Goal: Information Seeking & Learning: Learn about a topic

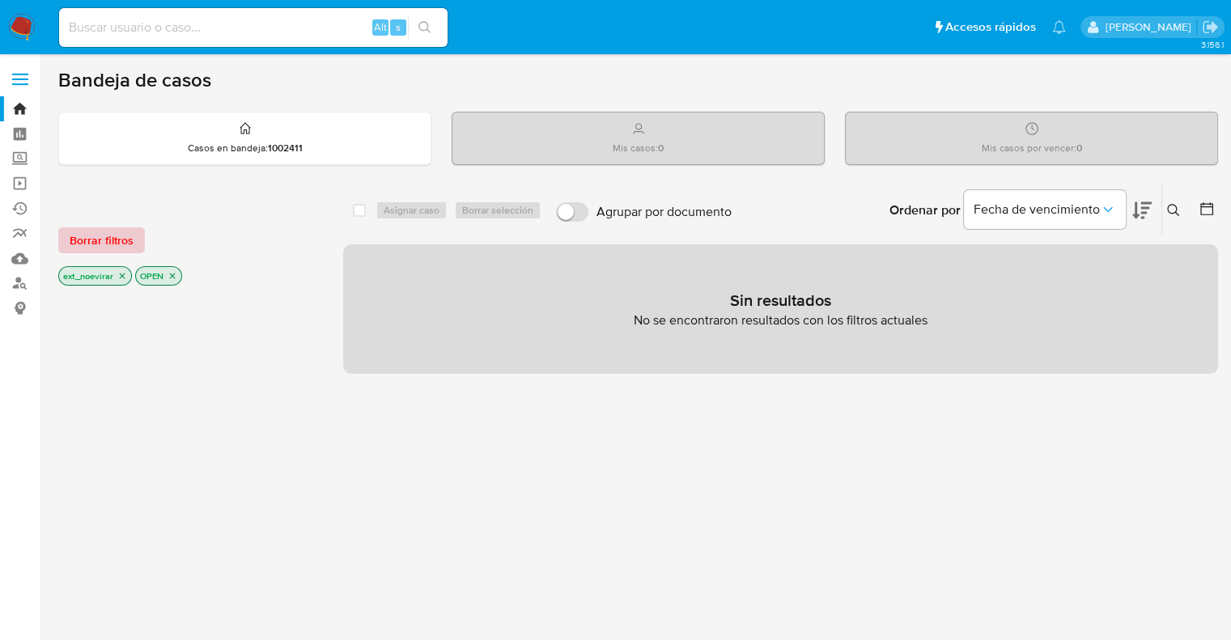
click at [121, 242] on span "Borrar filtros" at bounding box center [102, 240] width 64 height 23
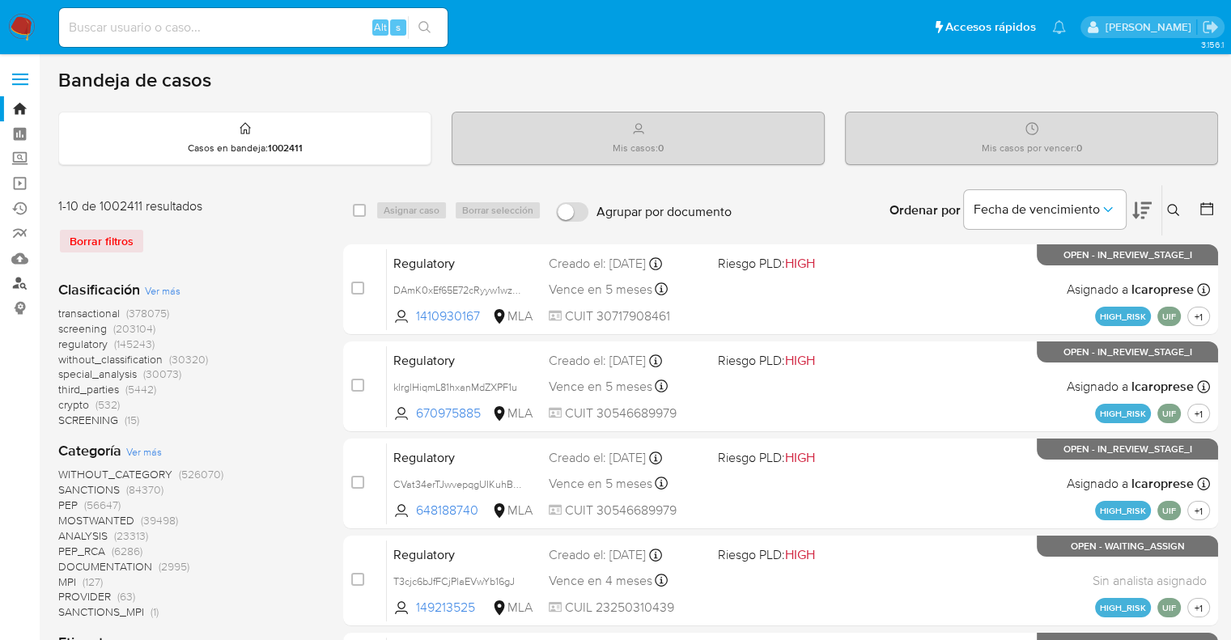
click at [27, 279] on link "Buscador de personas" at bounding box center [96, 283] width 193 height 25
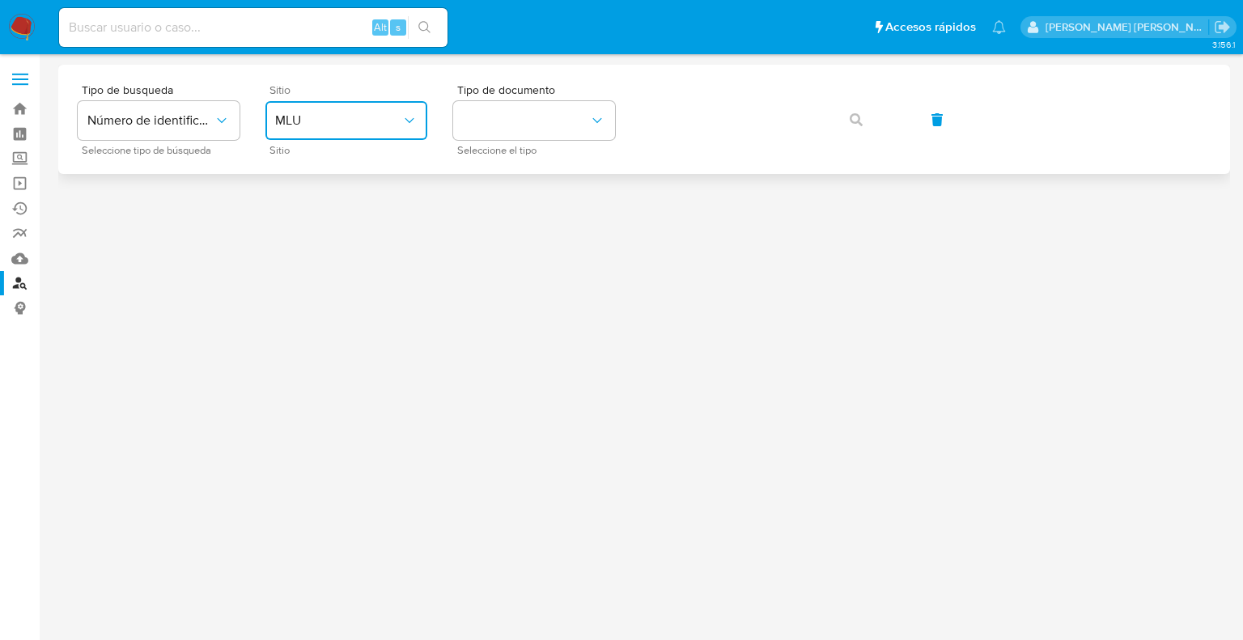
click at [333, 116] on span "MLU" at bounding box center [338, 120] width 126 height 16
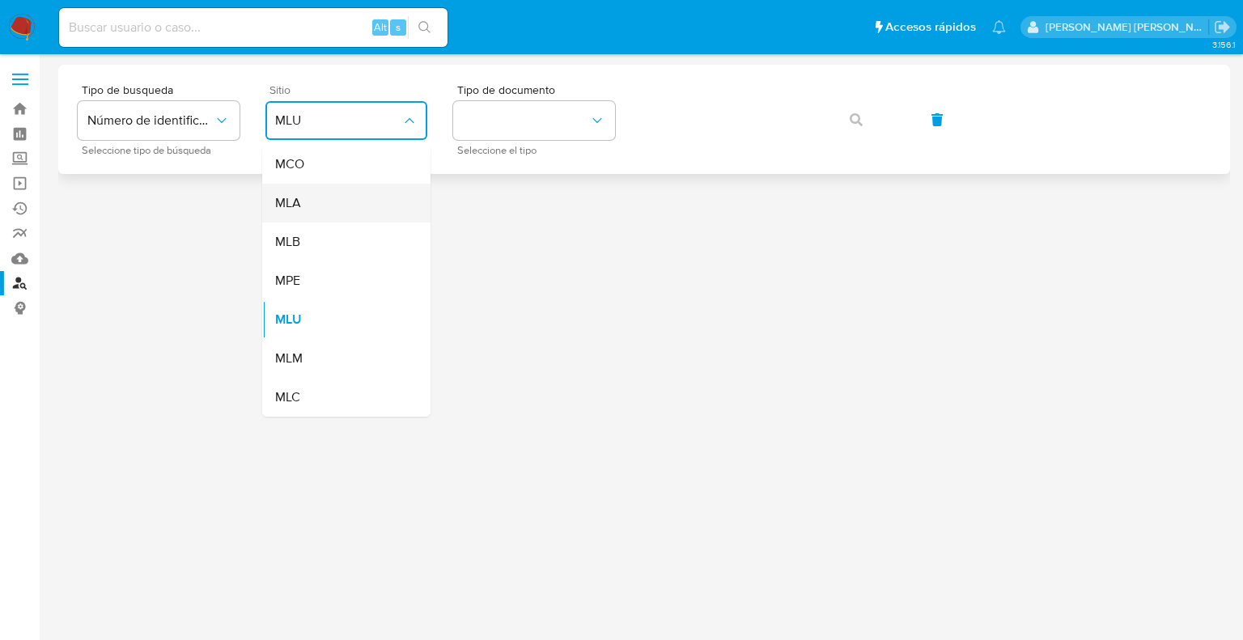
click at [301, 207] on div "MLA" at bounding box center [341, 203] width 133 height 39
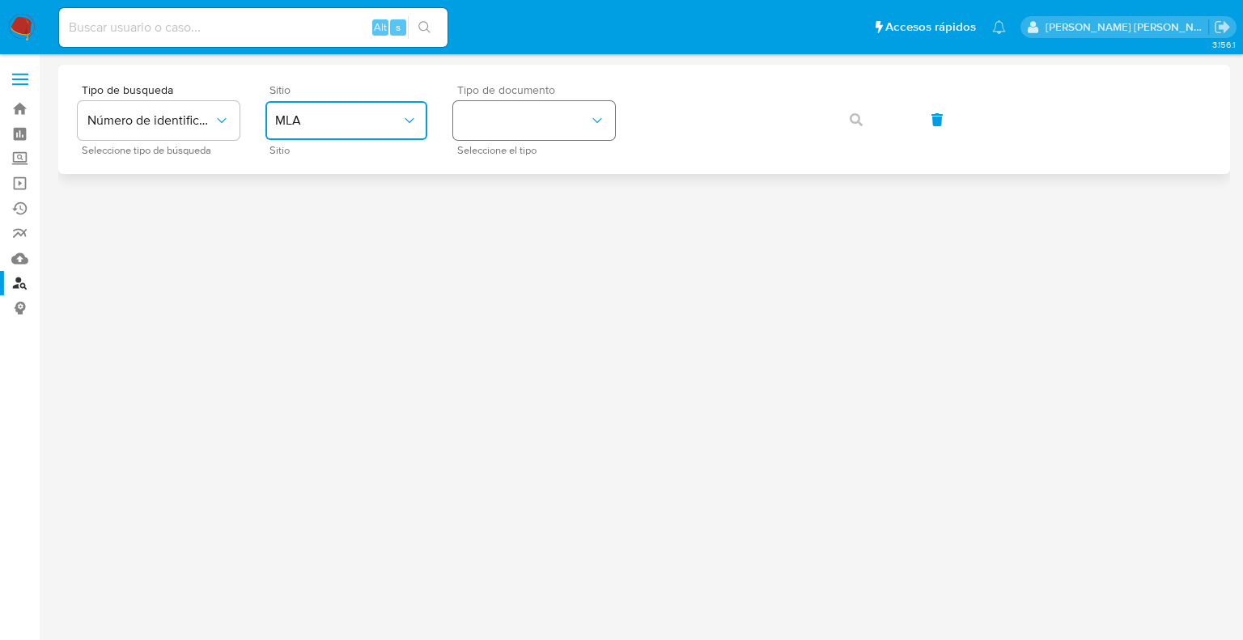
click at [545, 128] on button "identificationType" at bounding box center [534, 120] width 162 height 39
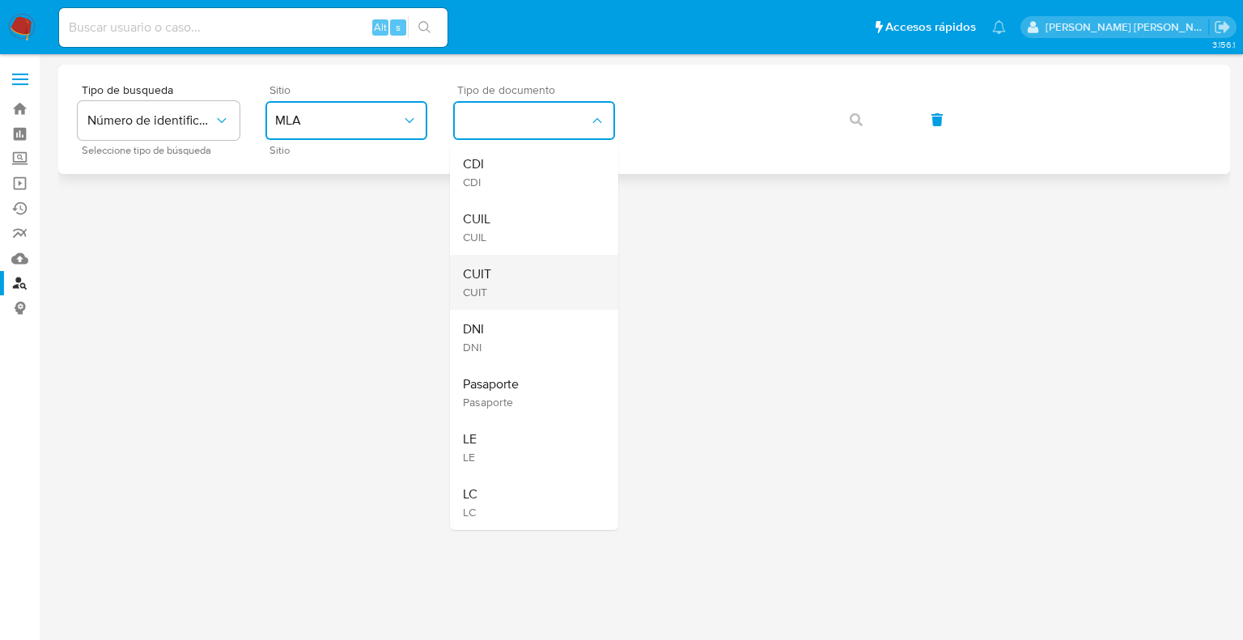
click at [489, 281] on span "CUIT" at bounding box center [477, 274] width 28 height 16
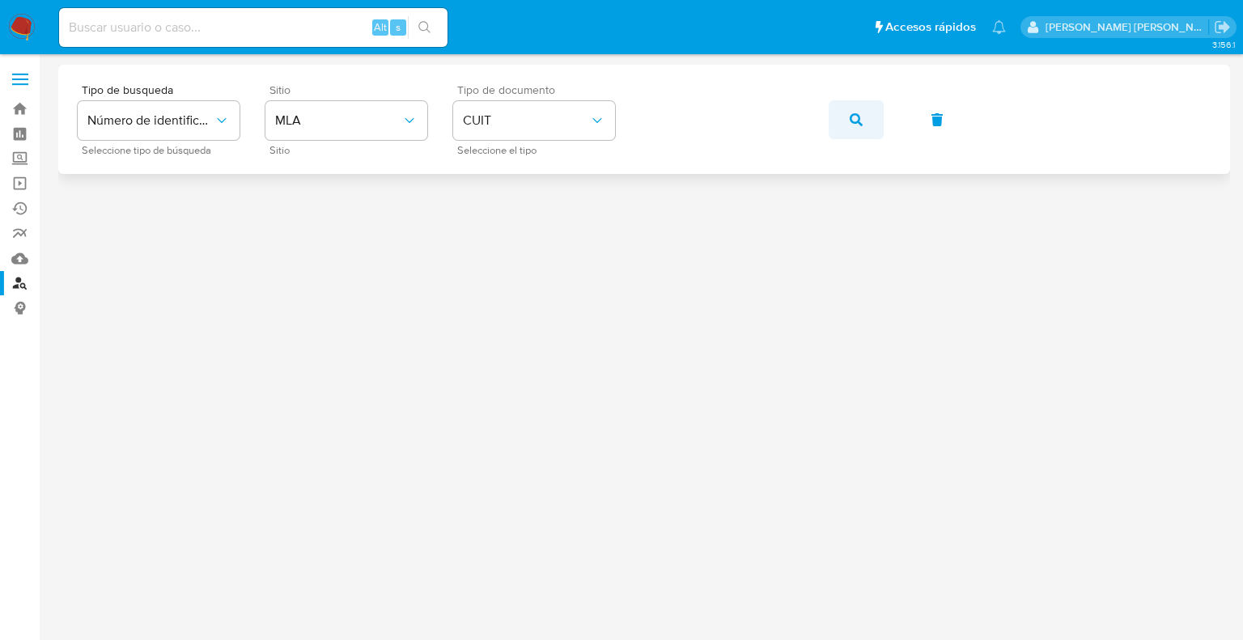
click at [841, 125] on button "button" at bounding box center [856, 119] width 55 height 39
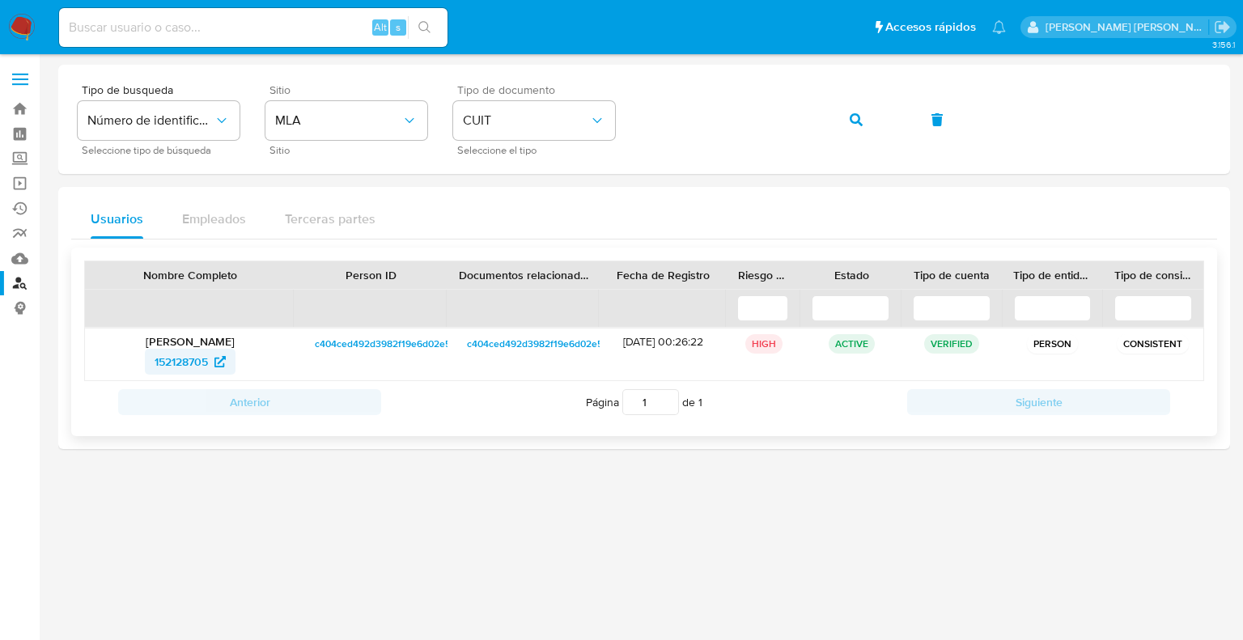
click at [204, 362] on span "152128705" at bounding box center [181, 362] width 53 height 26
click at [848, 128] on button "button" at bounding box center [856, 119] width 55 height 39
click at [187, 361] on span "209118594" at bounding box center [181, 362] width 54 height 26
click at [845, 120] on button "button" at bounding box center [856, 119] width 55 height 39
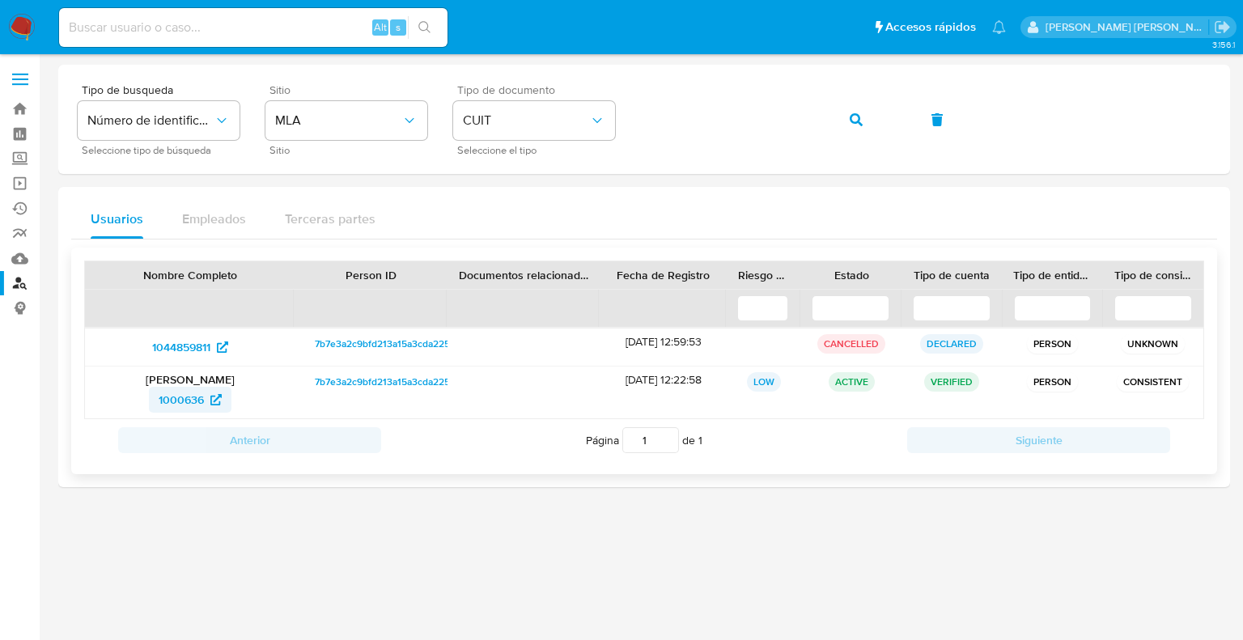
click at [175, 401] on span "1000636" at bounding box center [181, 400] width 45 height 26
click at [863, 122] on button "button" at bounding box center [856, 119] width 55 height 39
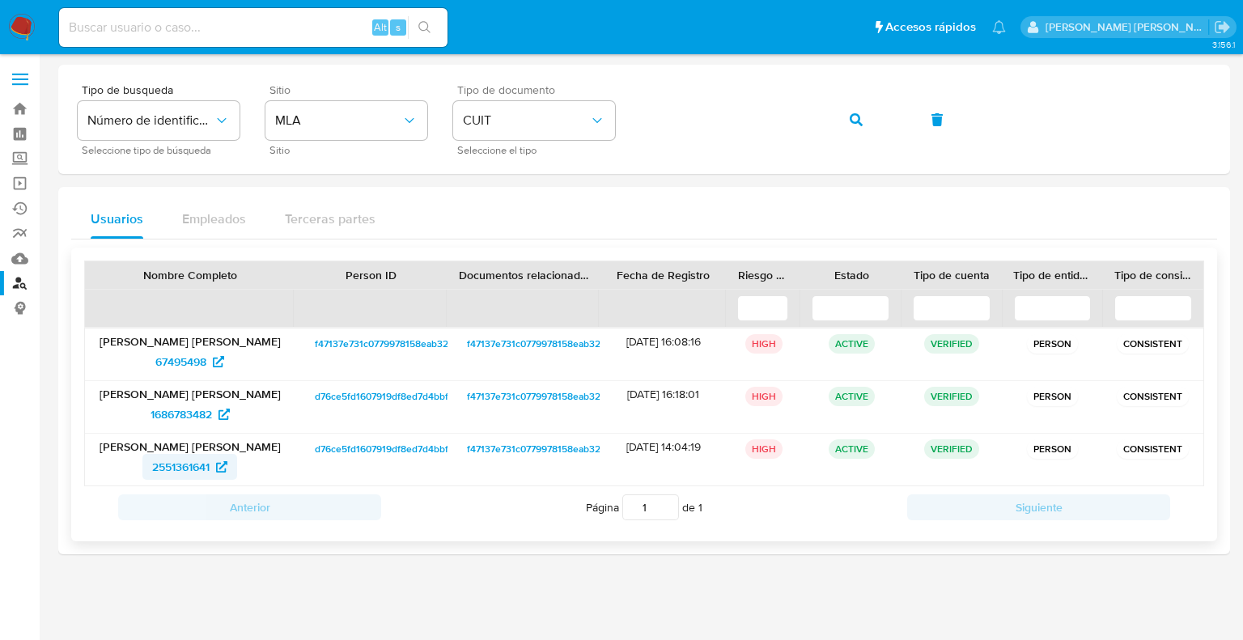
click at [200, 468] on span "2551361641" at bounding box center [180, 467] width 57 height 26
click at [858, 124] on icon "button" at bounding box center [856, 119] width 13 height 13
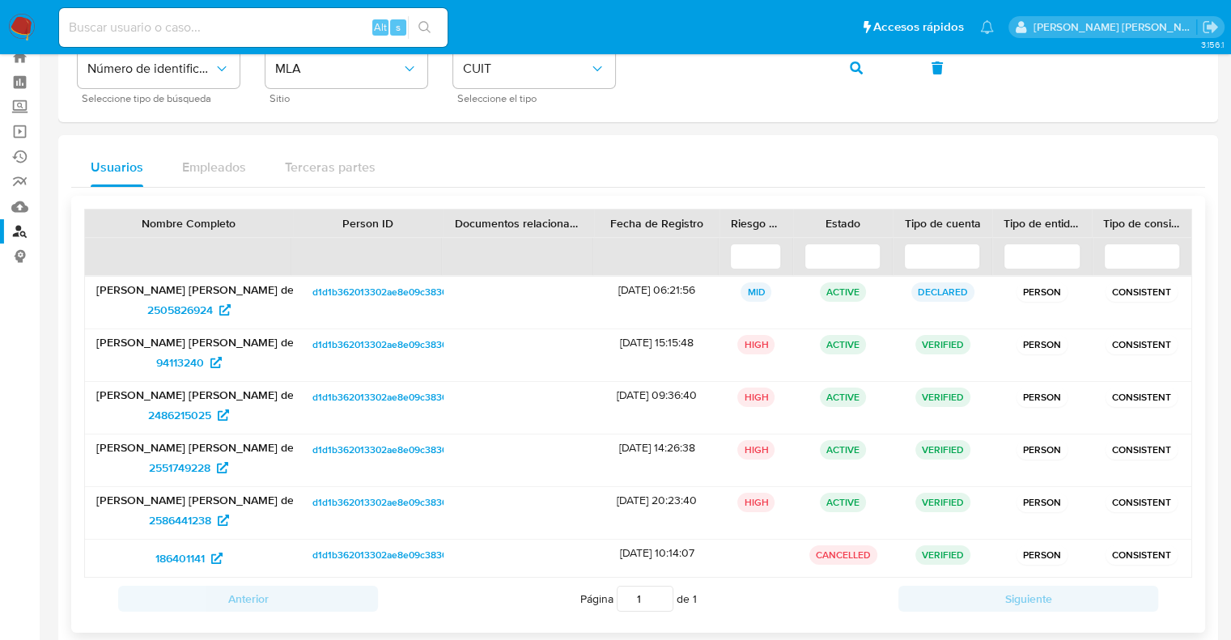
scroll to position [78, 0]
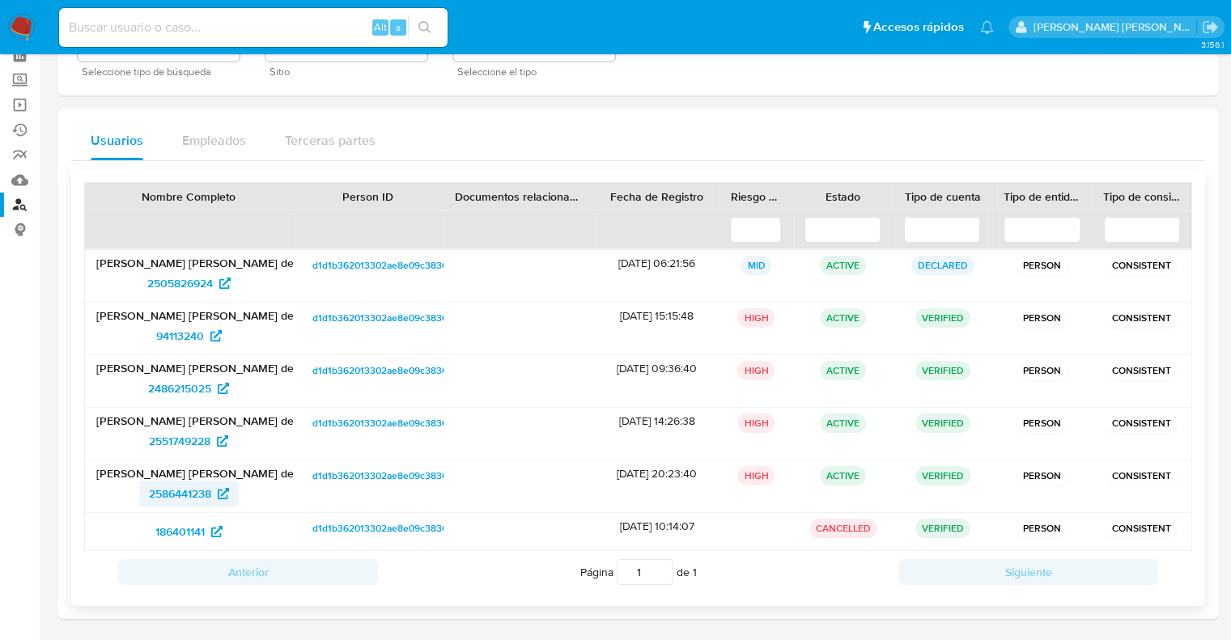
click at [182, 496] on span "2586441238" at bounding box center [180, 494] width 62 height 26
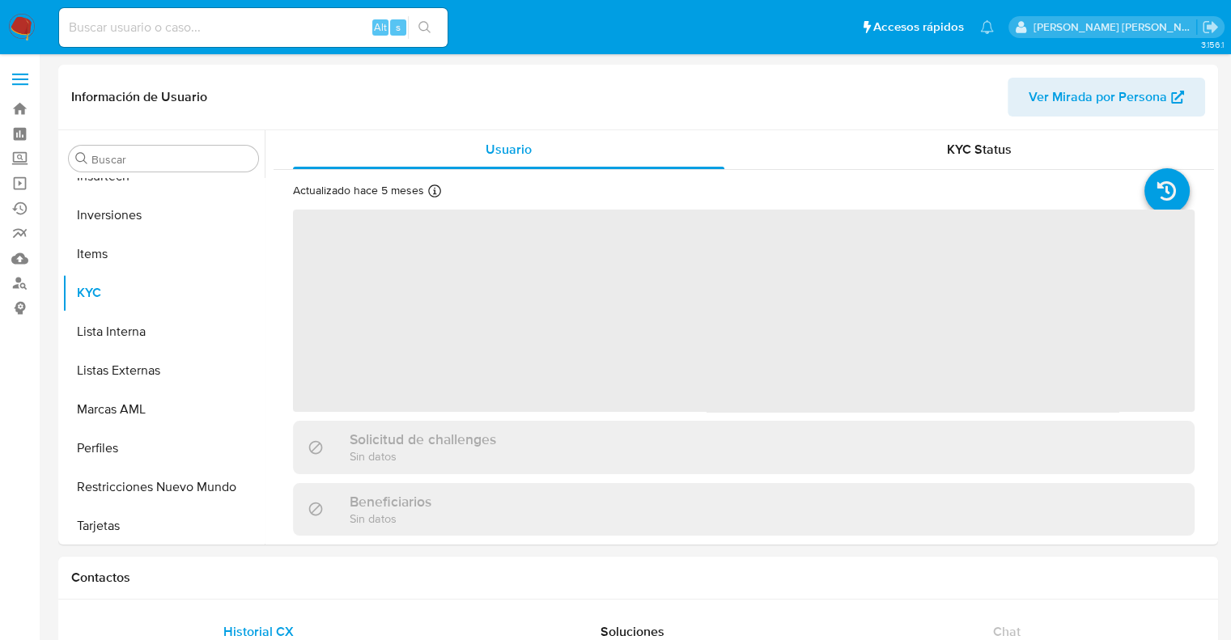
scroll to position [761, 0]
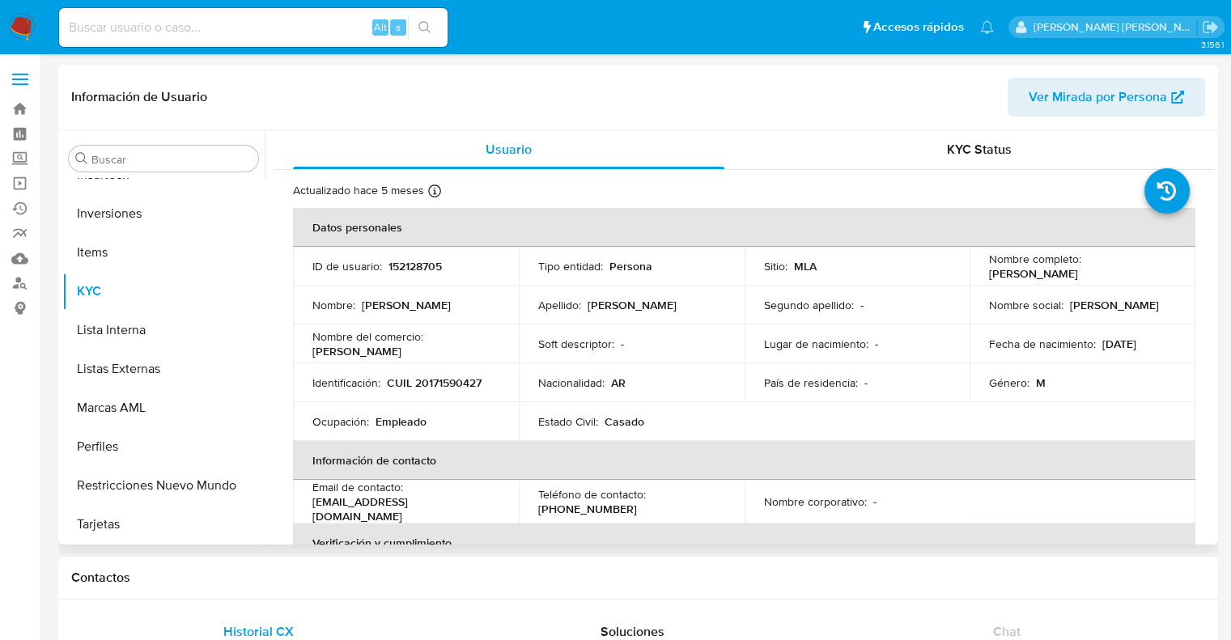
select select "10"
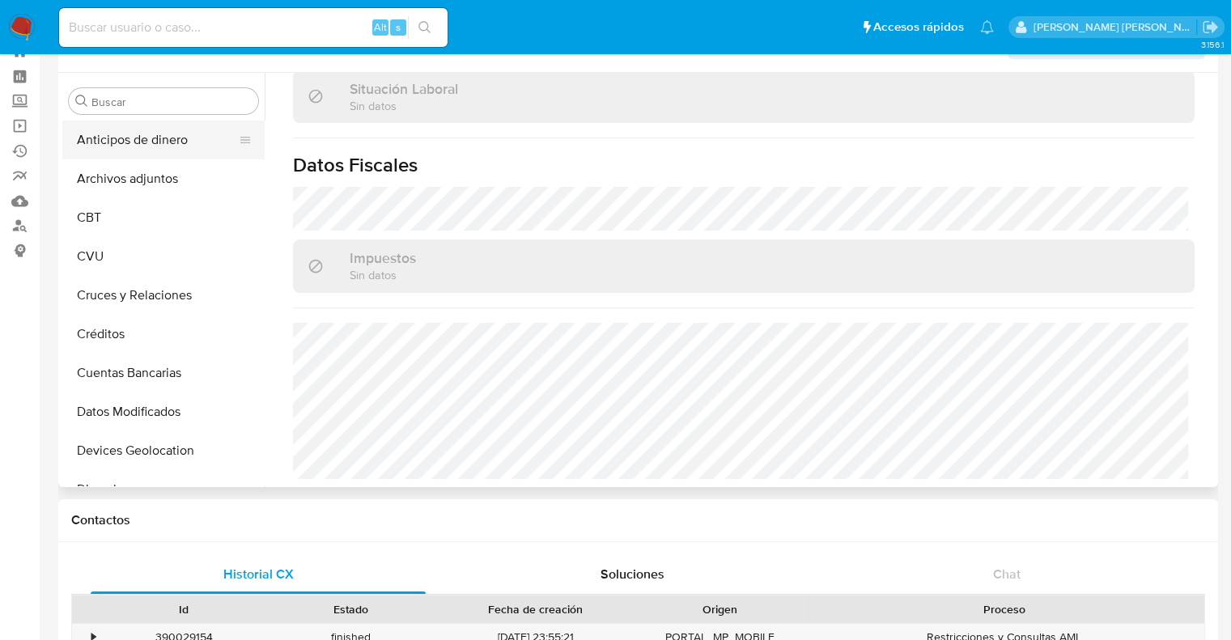
scroll to position [0, 0]
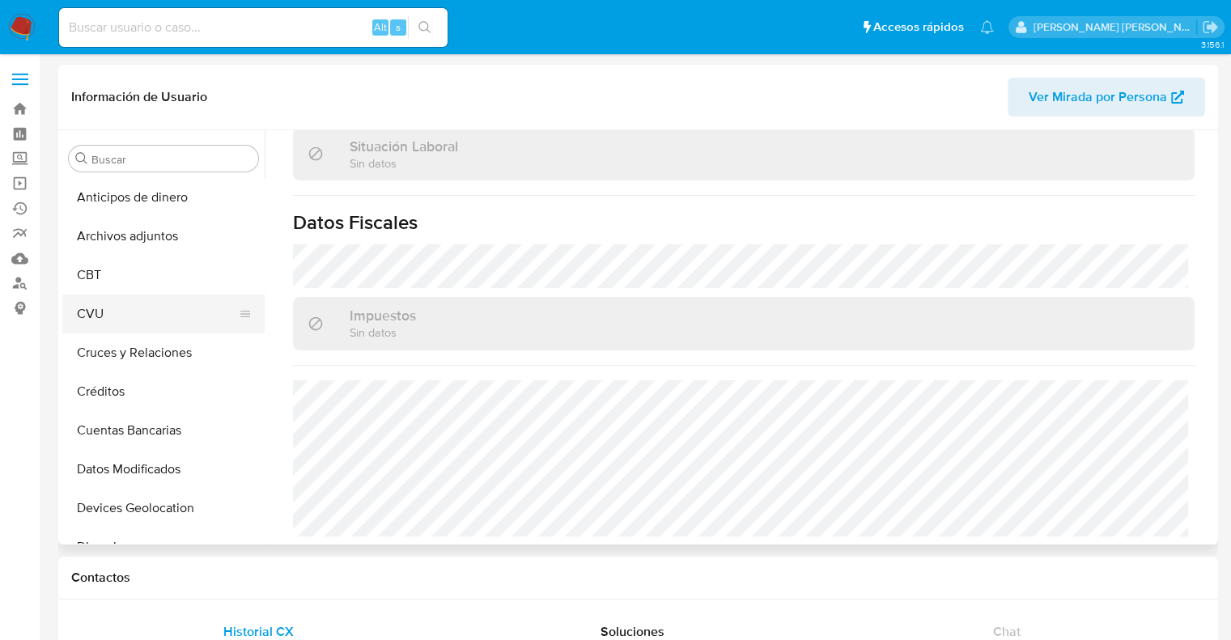
click at [108, 320] on button "CVU" at bounding box center [156, 314] width 189 height 39
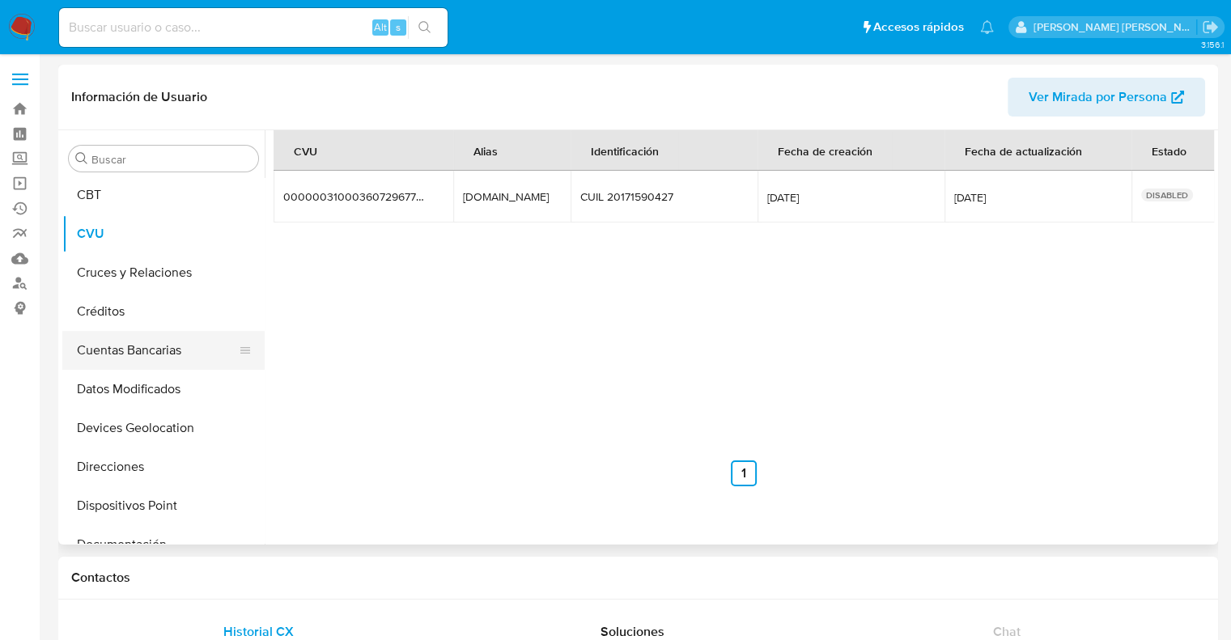
scroll to position [81, 0]
click at [138, 354] on button "Cuentas Bancarias" at bounding box center [156, 349] width 189 height 39
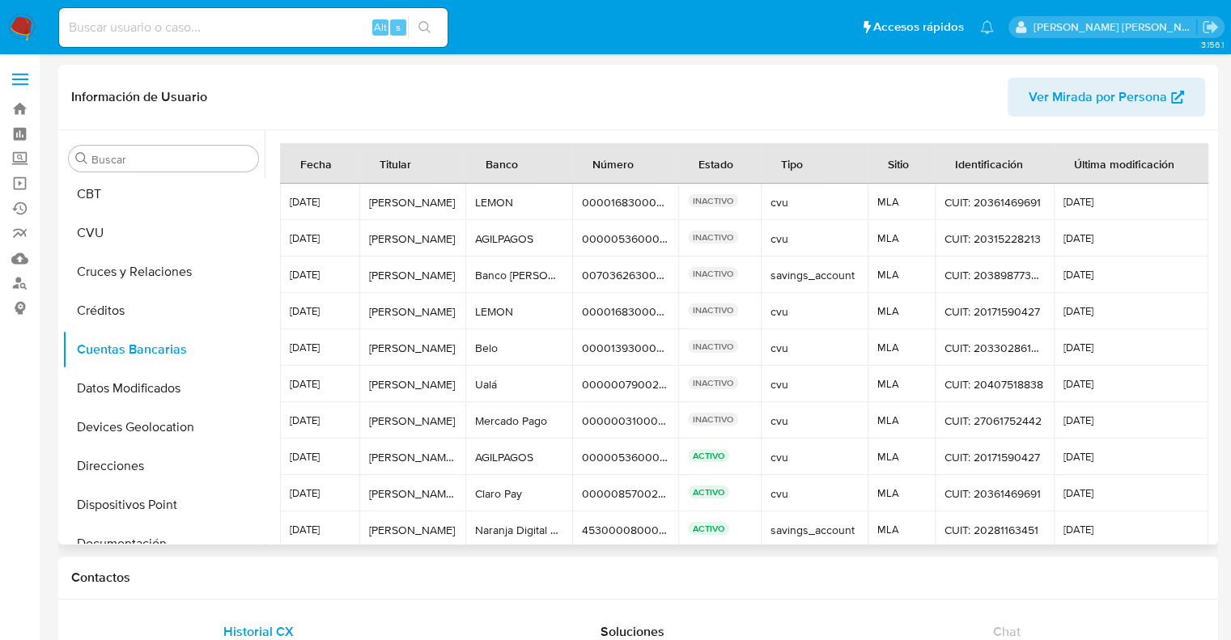
scroll to position [76, 0]
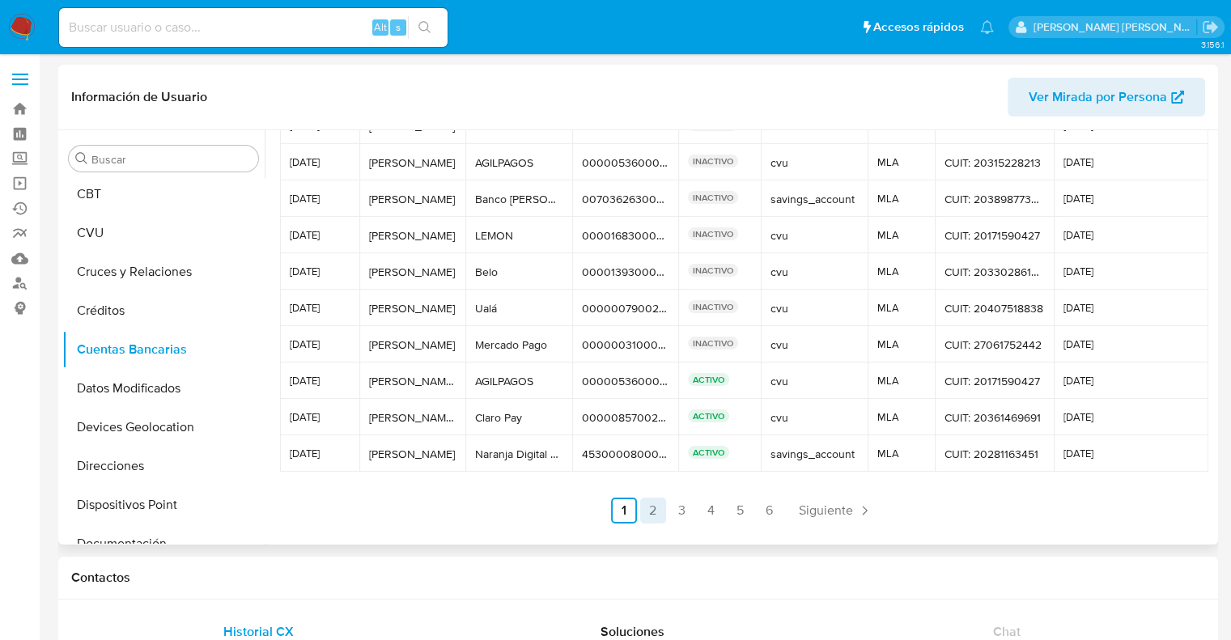
click at [648, 518] on link "2" at bounding box center [653, 511] width 26 height 26
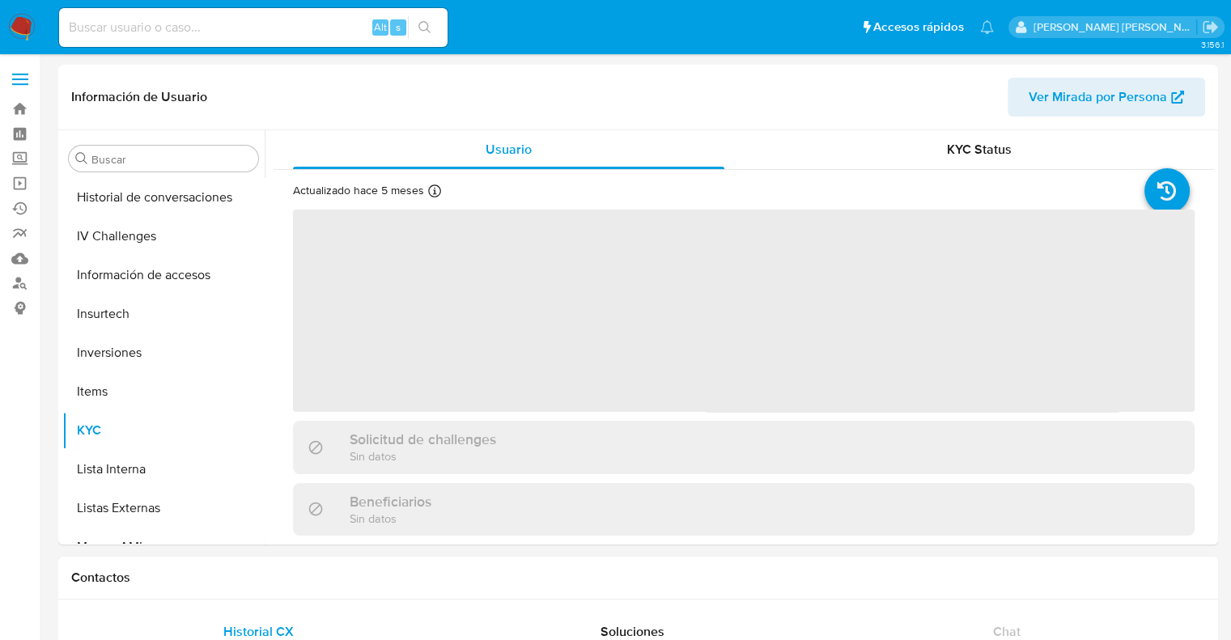
scroll to position [786, 0]
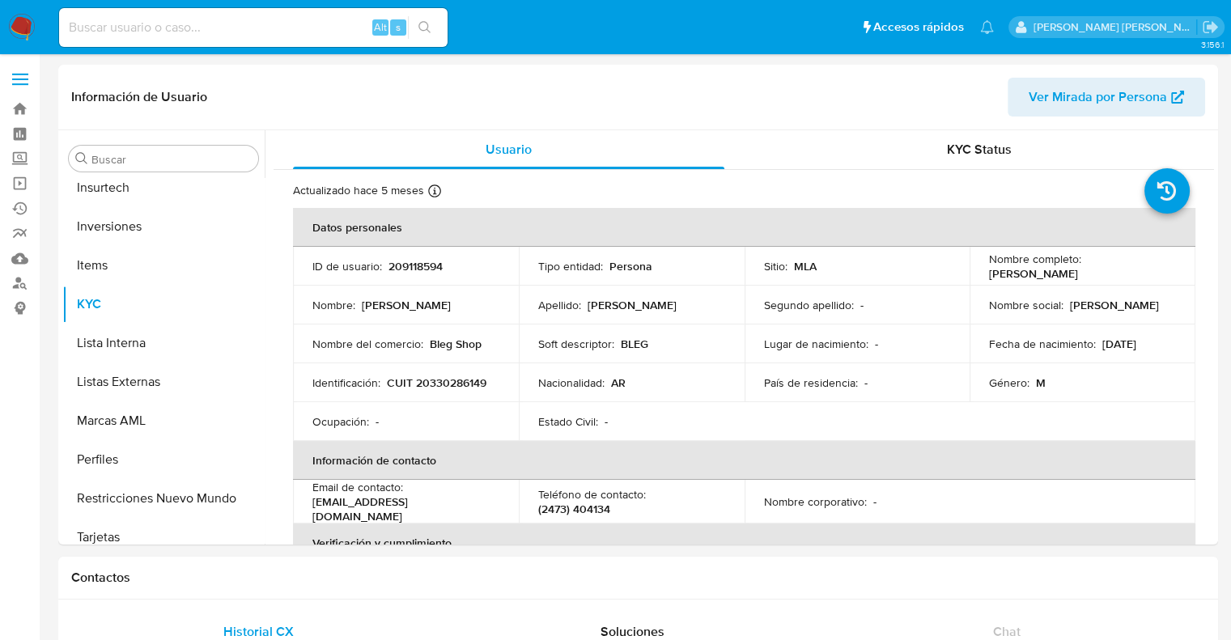
select select "10"
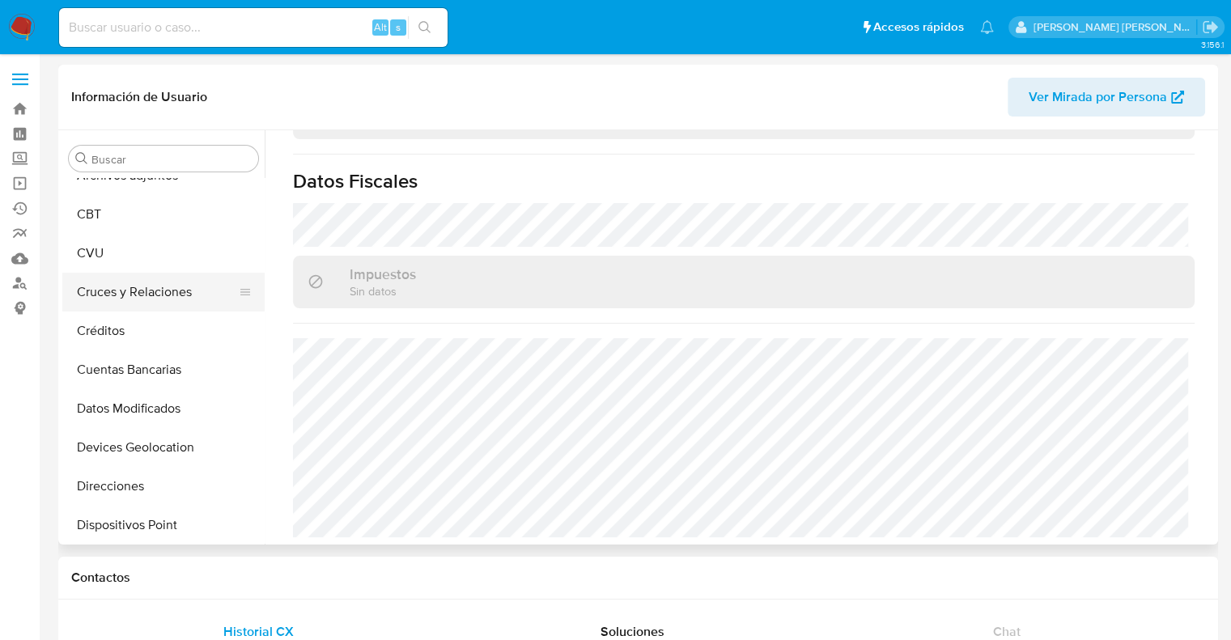
scroll to position [0, 0]
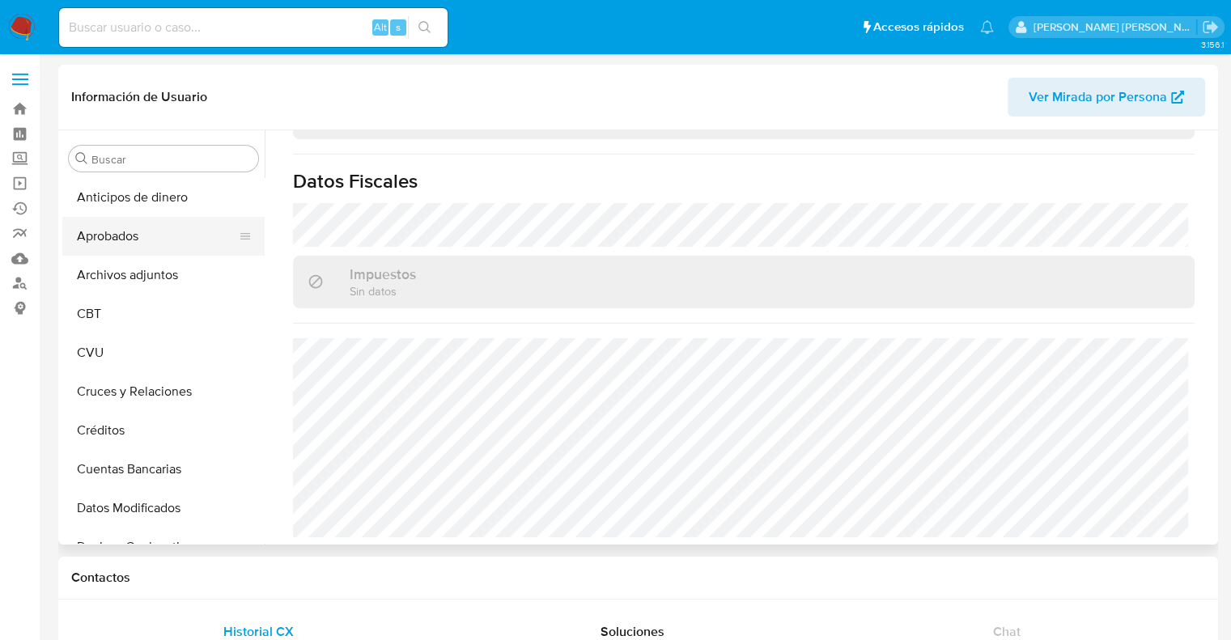
click at [115, 240] on button "Aprobados" at bounding box center [156, 236] width 189 height 39
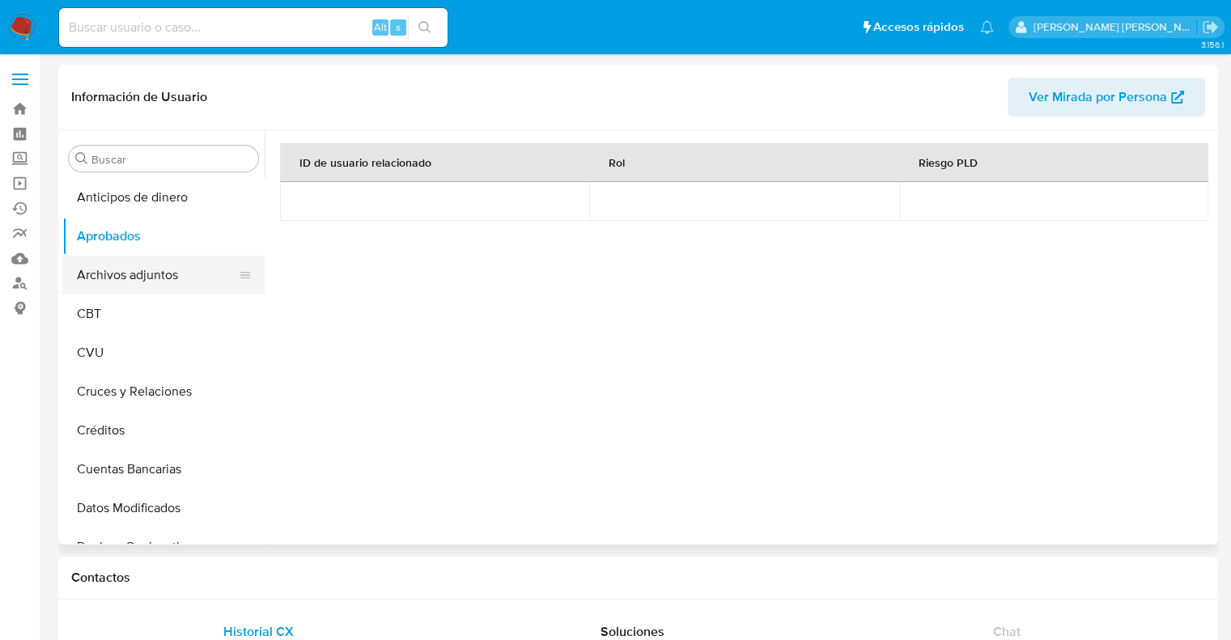
click at [126, 273] on button "Archivos adjuntos" at bounding box center [156, 275] width 189 height 39
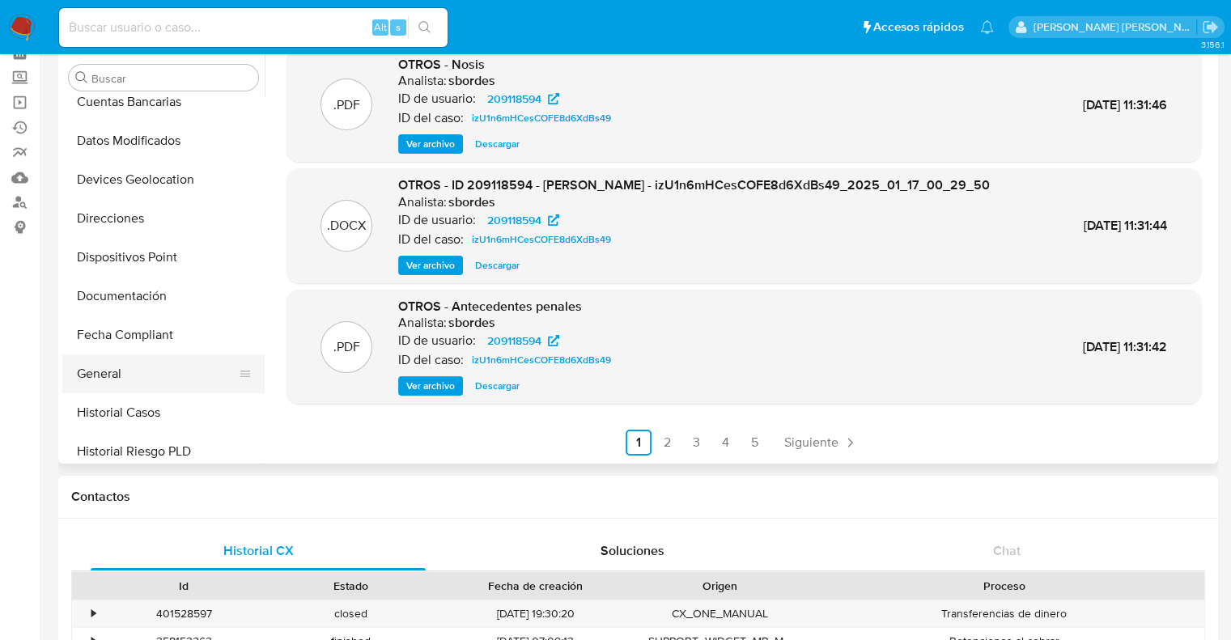
scroll to position [324, 0]
click at [134, 376] on button "Historial Casos" at bounding box center [156, 375] width 189 height 39
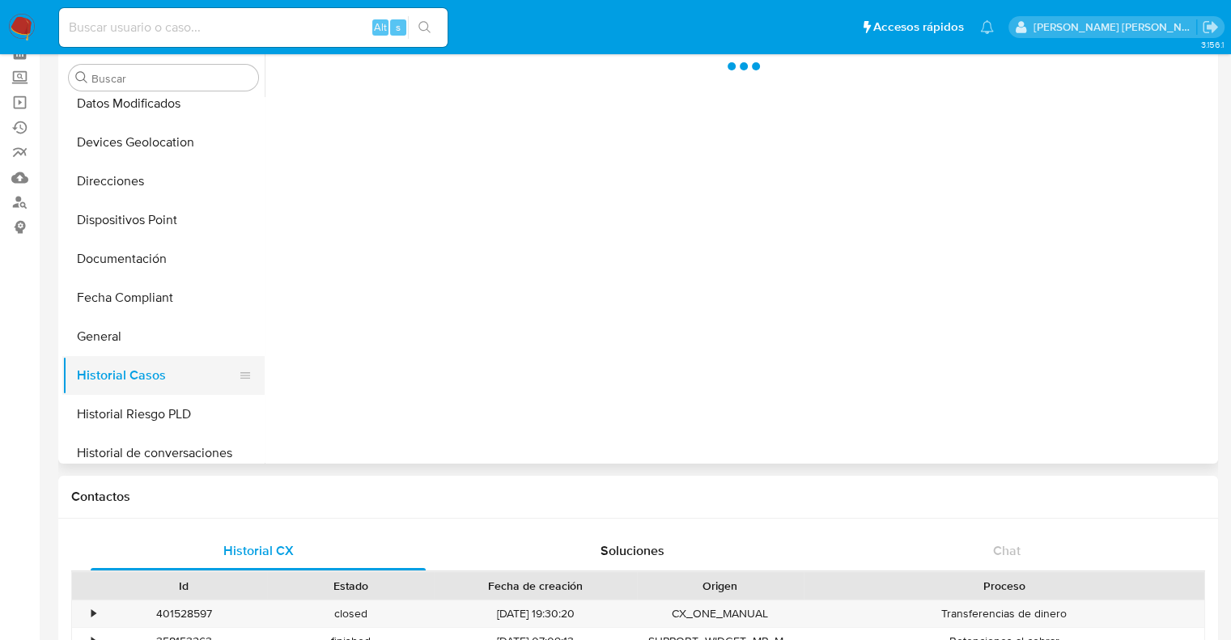
scroll to position [0, 0]
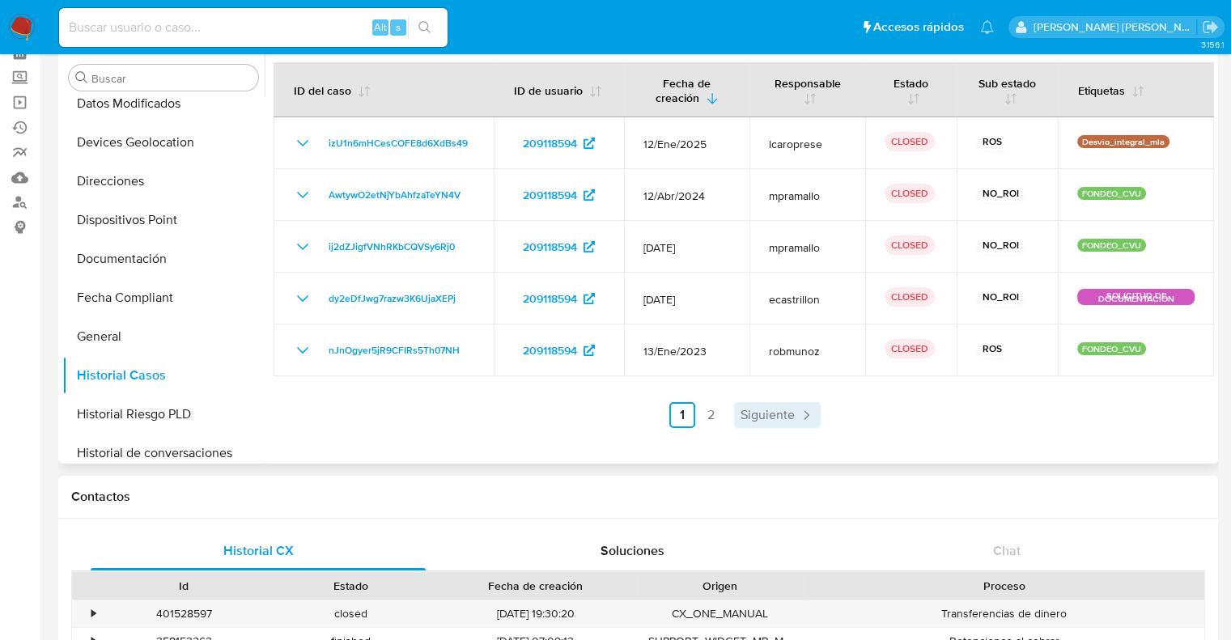
click at [777, 410] on span "Siguiente" at bounding box center [767, 415] width 54 height 13
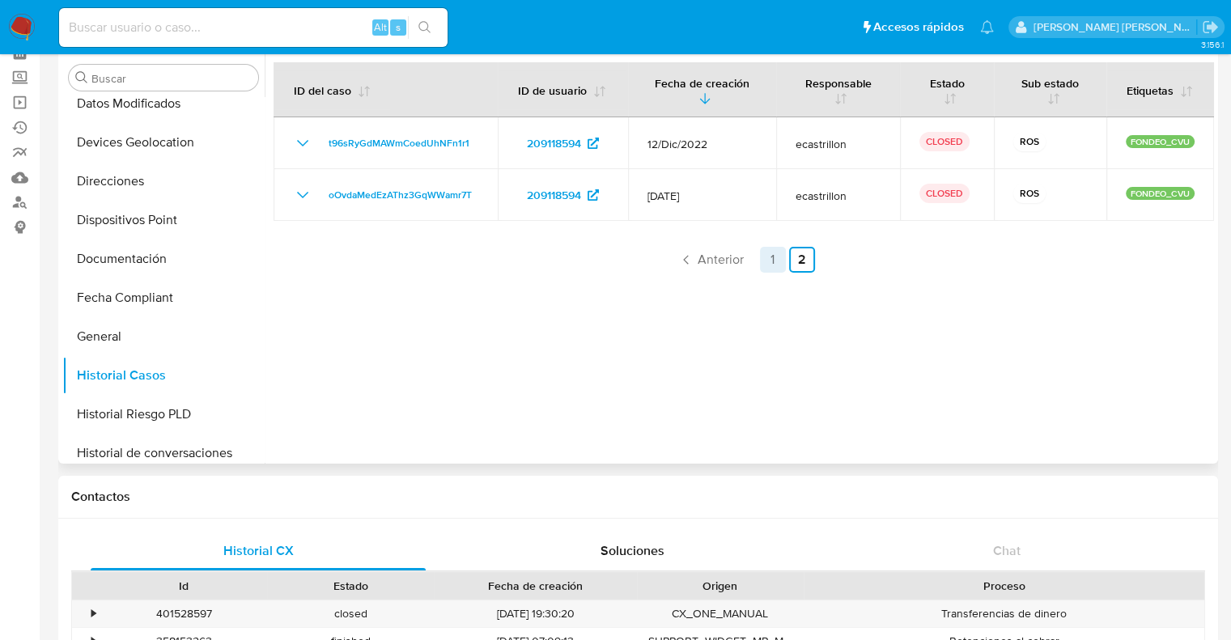
click at [767, 265] on link "1" at bounding box center [773, 260] width 26 height 26
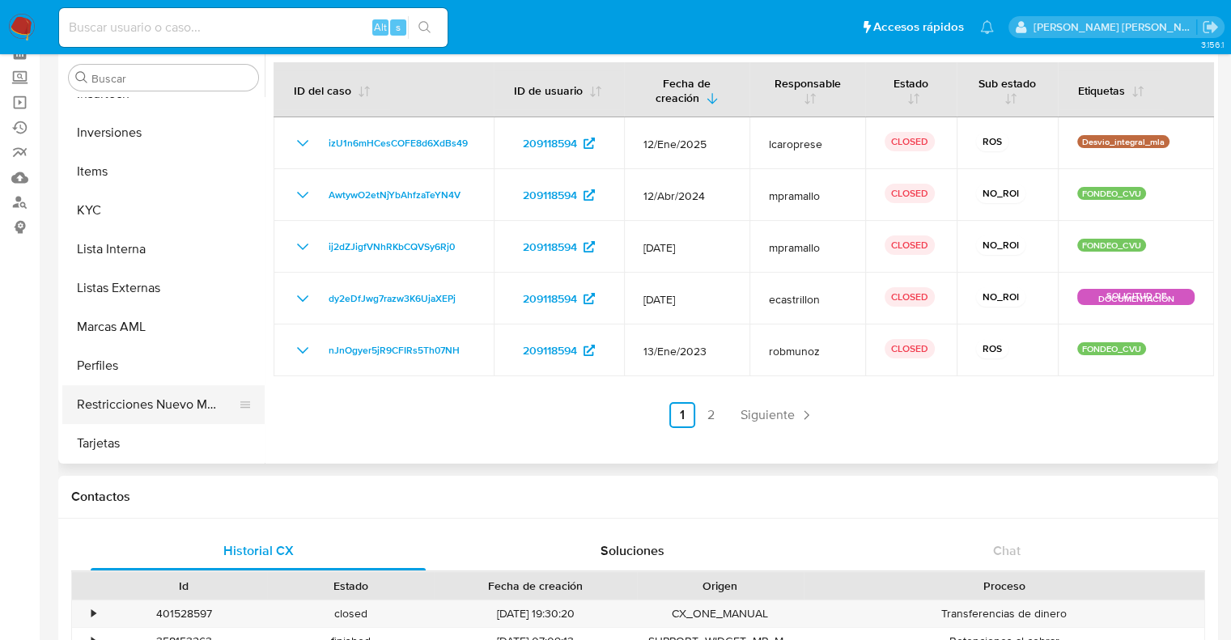
scroll to position [162, 0]
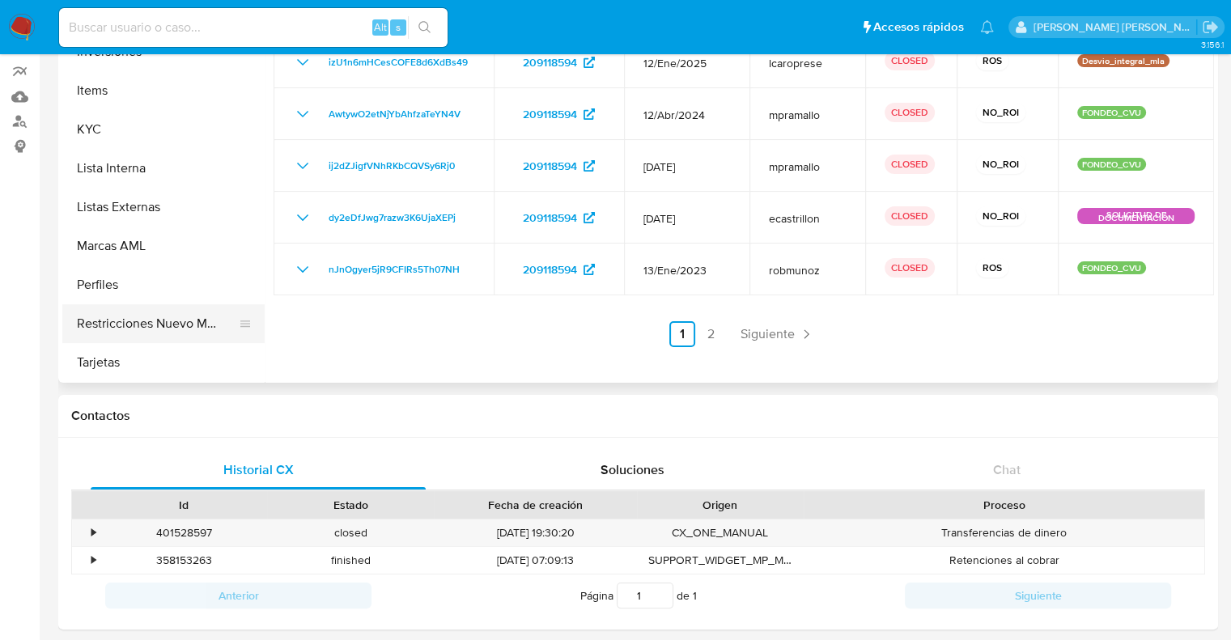
click at [138, 319] on button "Restricciones Nuevo Mundo" at bounding box center [156, 323] width 189 height 39
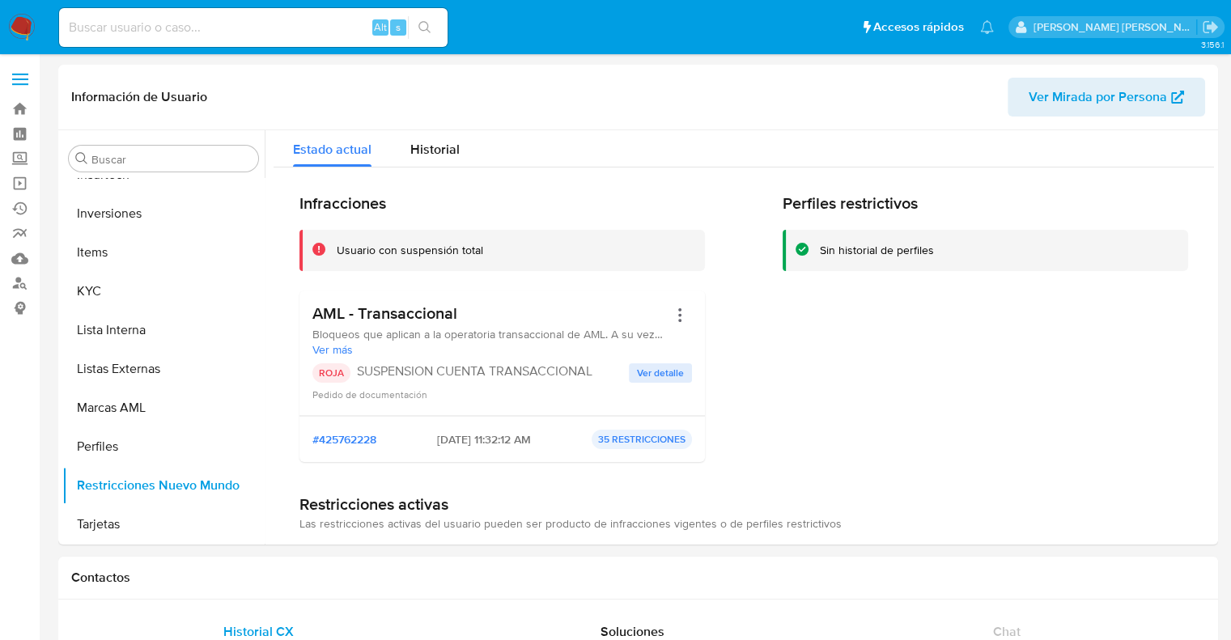
scroll to position [0, 0]
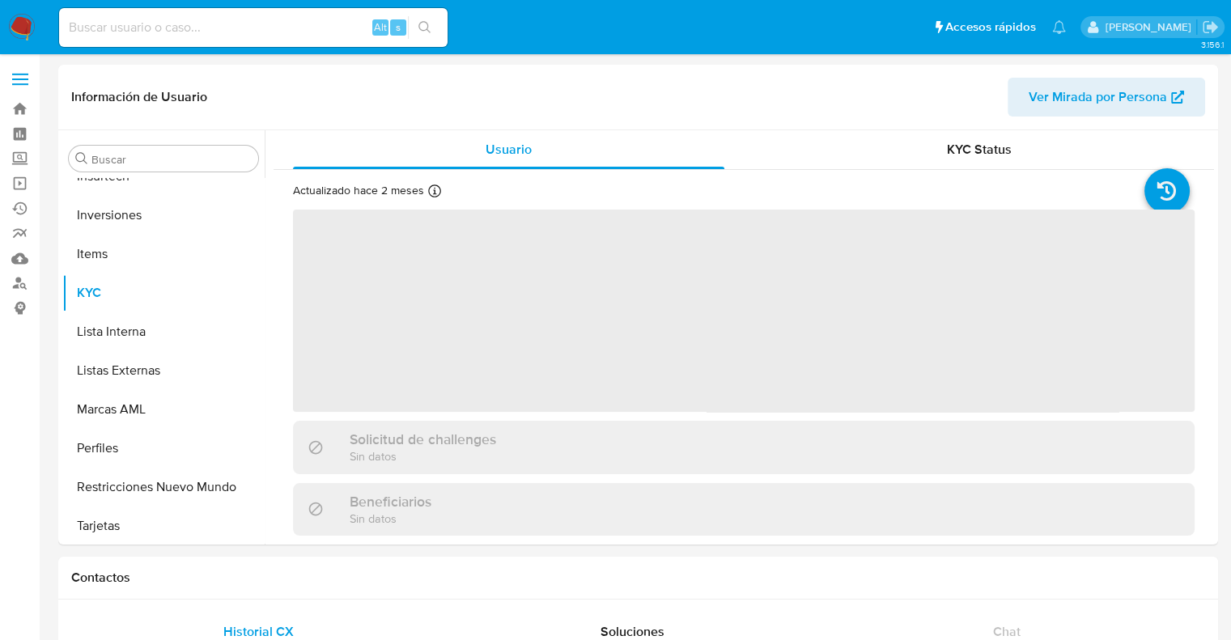
scroll to position [761, 0]
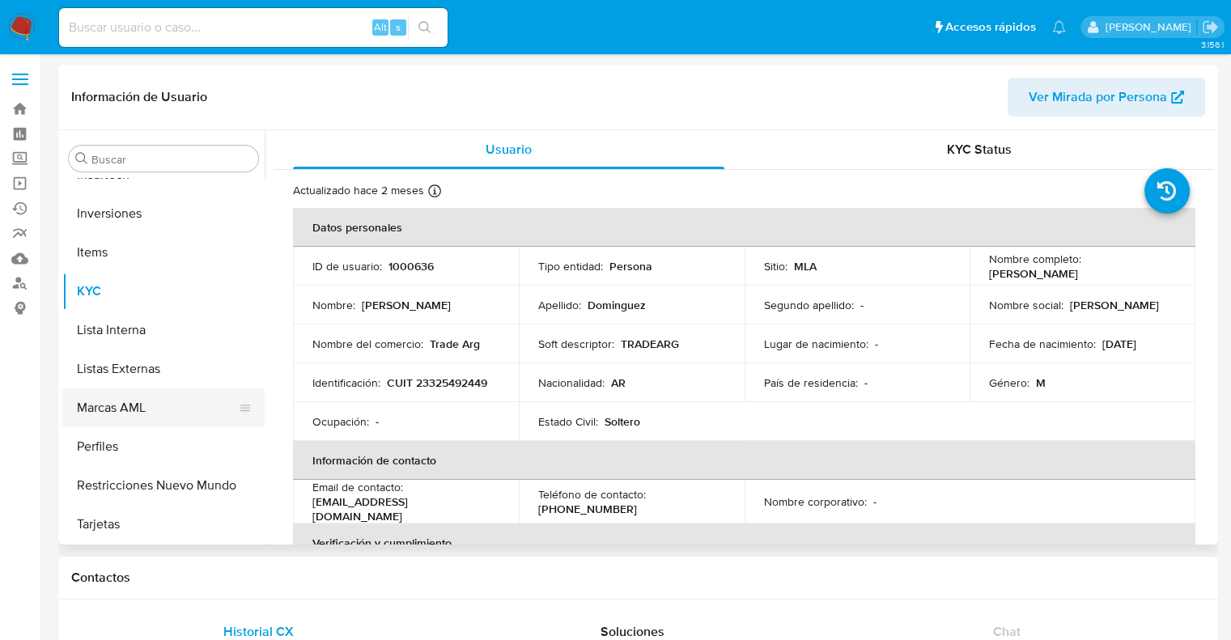
select select "10"
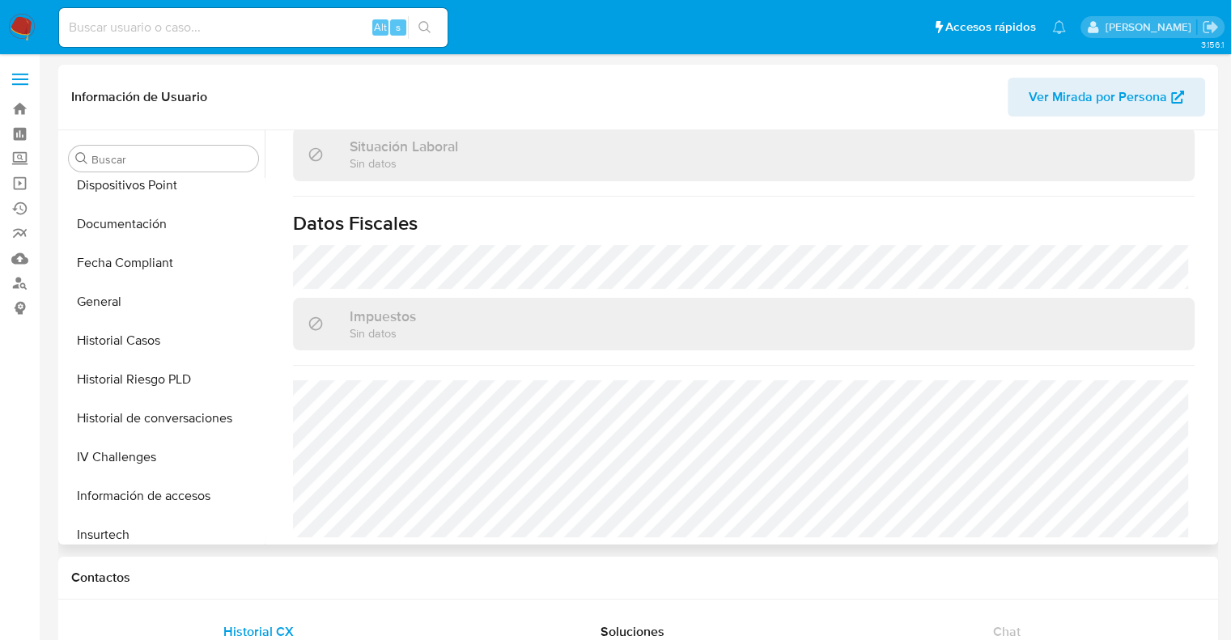
scroll to position [405, 0]
click at [136, 337] on button "Historial Casos" at bounding box center [156, 336] width 189 height 39
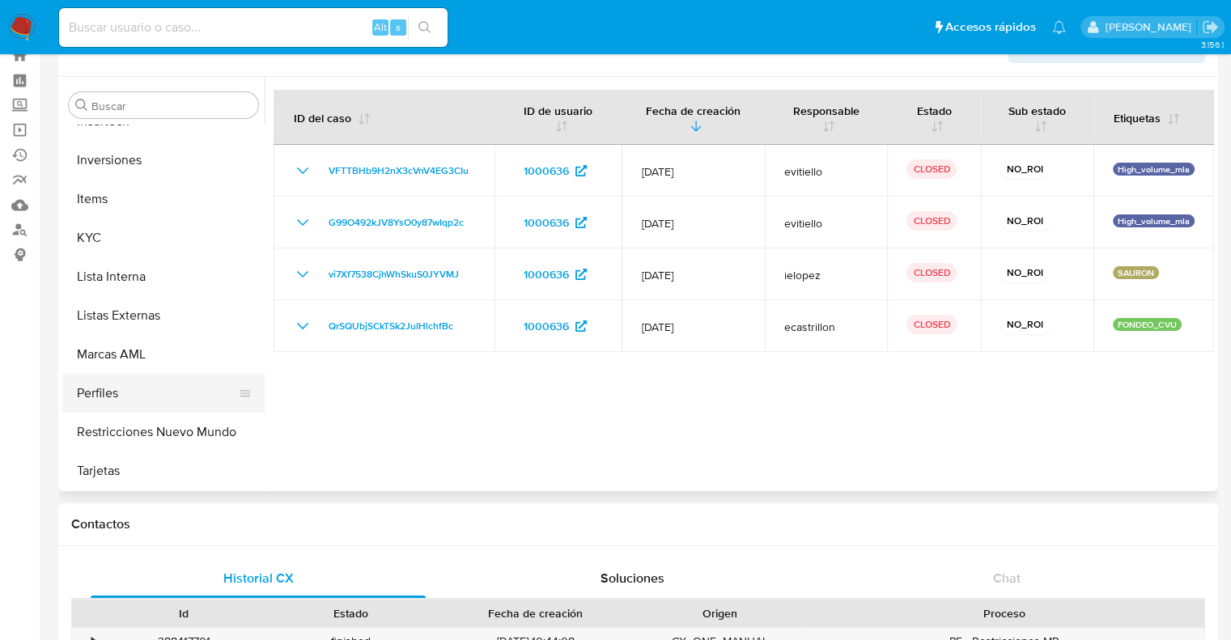
scroll to position [81, 0]
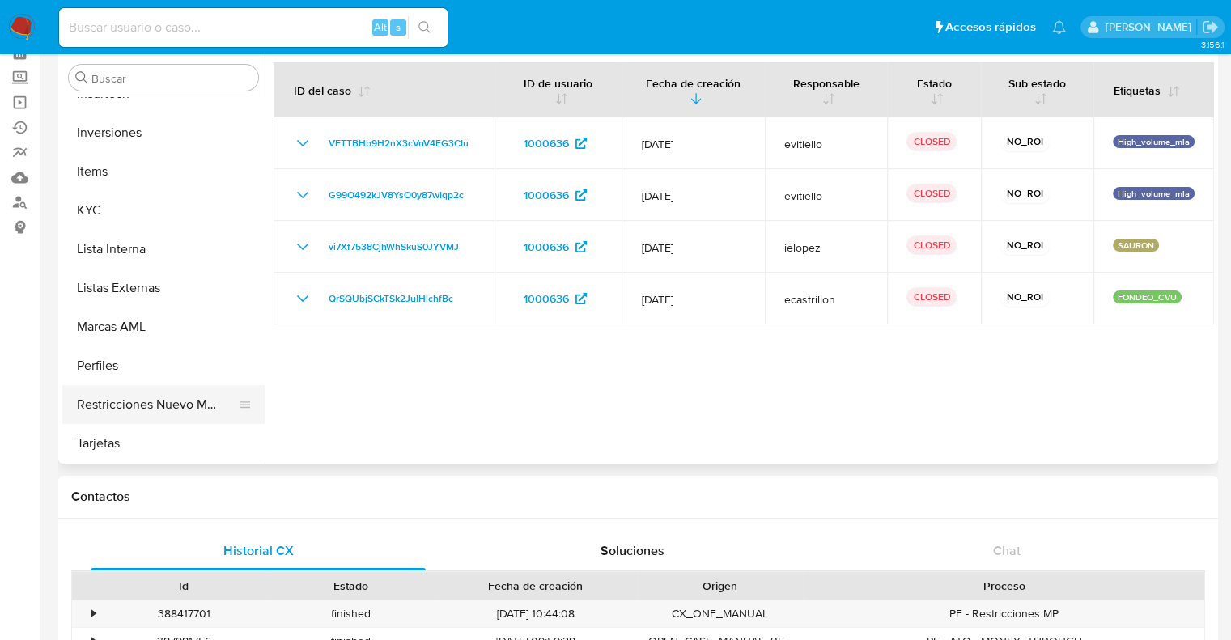
click at [134, 405] on button "Restricciones Nuevo Mundo" at bounding box center [156, 404] width 189 height 39
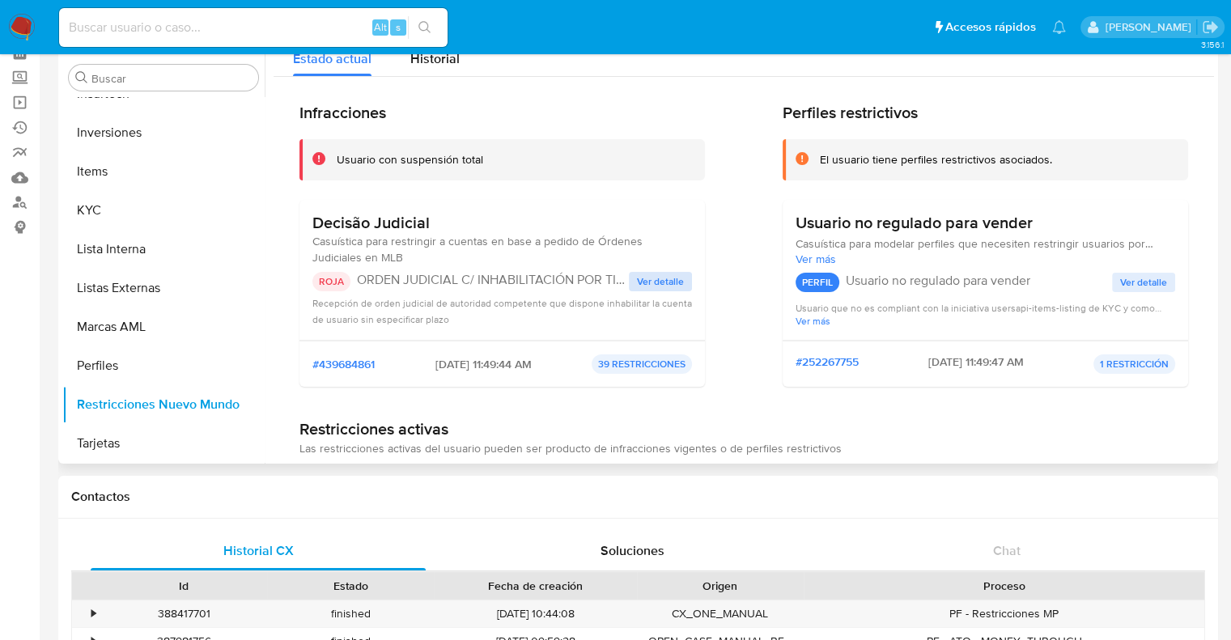
scroll to position [0, 0]
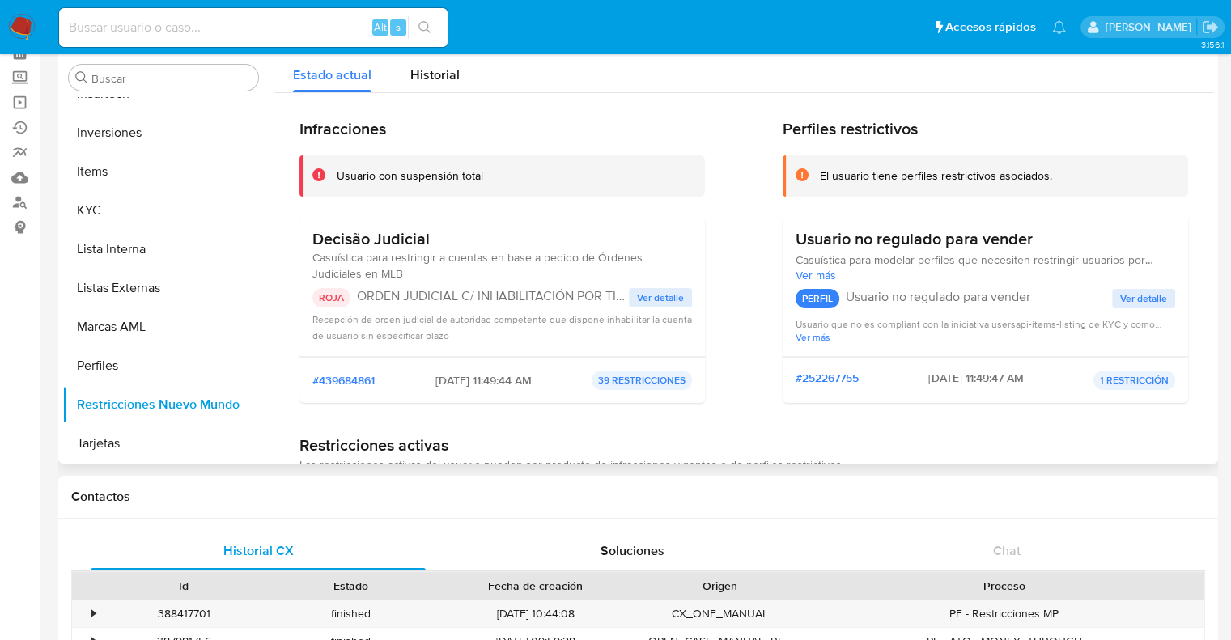
click at [660, 303] on span "Ver detalle" at bounding box center [660, 298] width 47 height 16
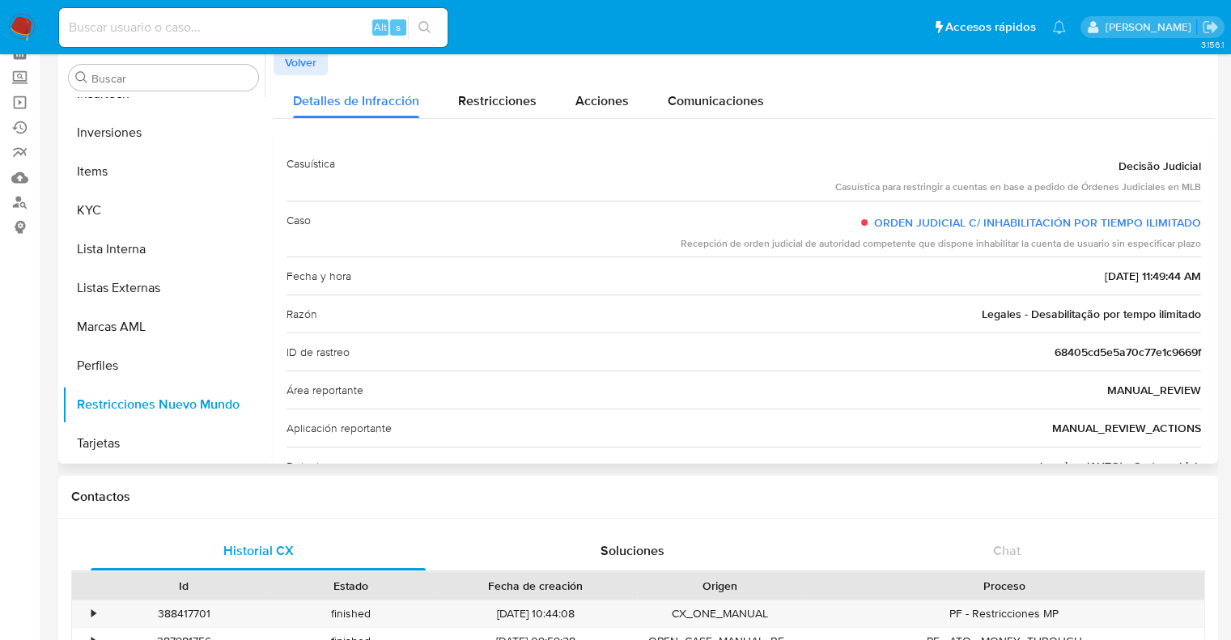
drag, startPoint x: 677, startPoint y: 245, endPoint x: 1201, endPoint y: 243, distance: 523.5
click at [1201, 243] on div "Casuística Decisão Judicial Casuística para restringir a cuentas en base a pedi…" at bounding box center [743, 391] width 940 height 519
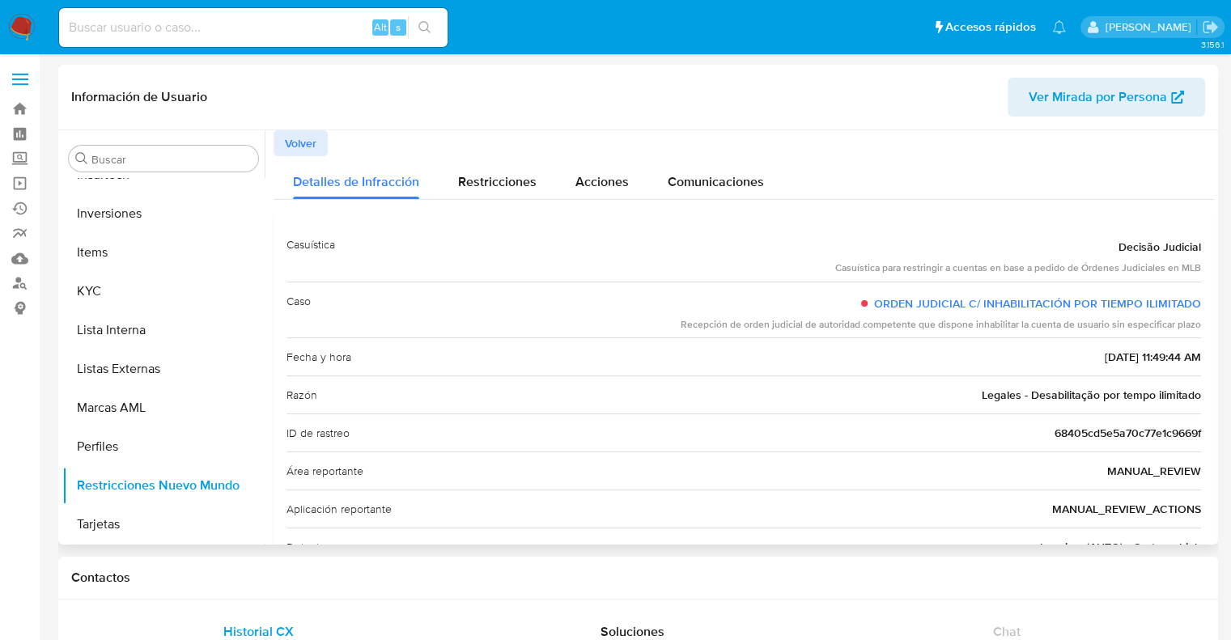
click at [312, 150] on span "Volver" at bounding box center [301, 143] width 32 height 23
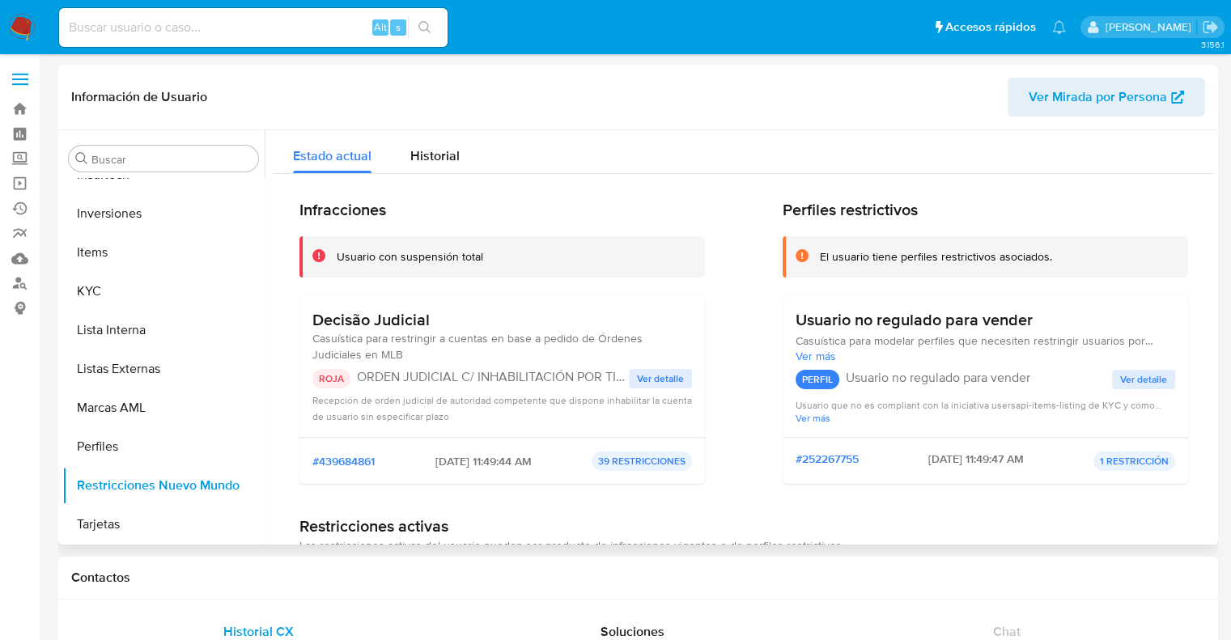
drag, startPoint x: 355, startPoint y: 375, endPoint x: 612, endPoint y: 379, distance: 256.5
click at [612, 379] on p "ORDEN JUDICIAL C/ INHABILITACIÓN POR TIEMPO ILIMITADO" at bounding box center [493, 377] width 272 height 16
click at [670, 383] on span "Ver detalle" at bounding box center [660, 379] width 47 height 16
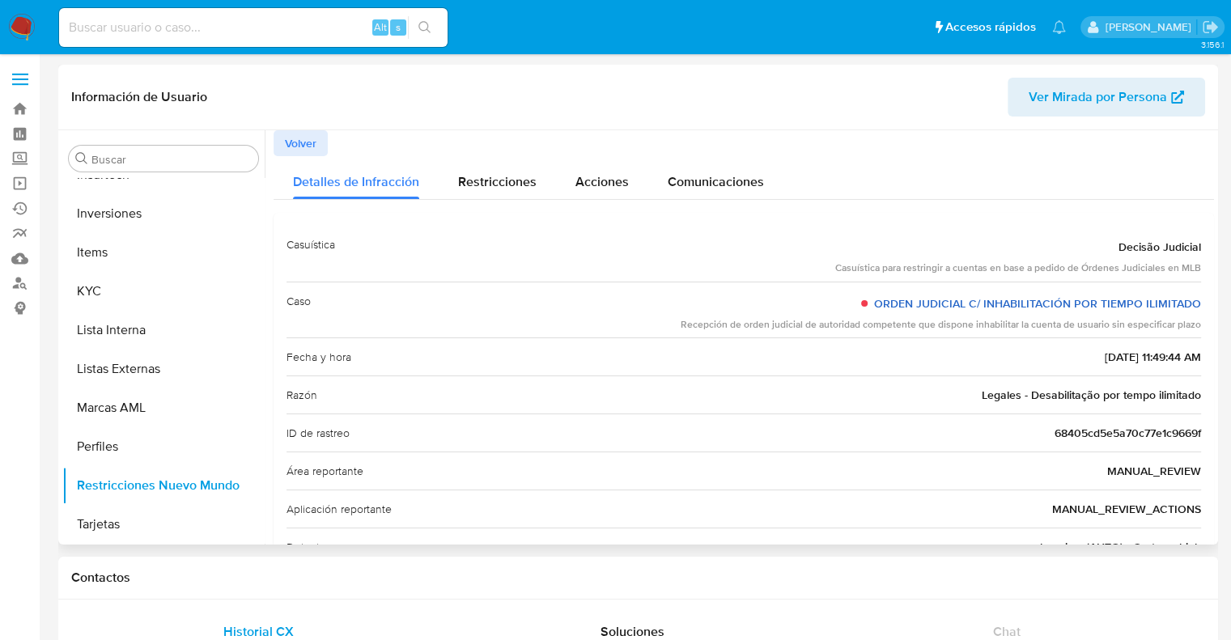
drag, startPoint x: 1201, startPoint y: 303, endPoint x: 873, endPoint y: 303, distance: 327.7
click at [873, 303] on div "Casuística Decisão Judicial Casuística para restringir a cuentas en base a pedi…" at bounding box center [743, 472] width 940 height 519
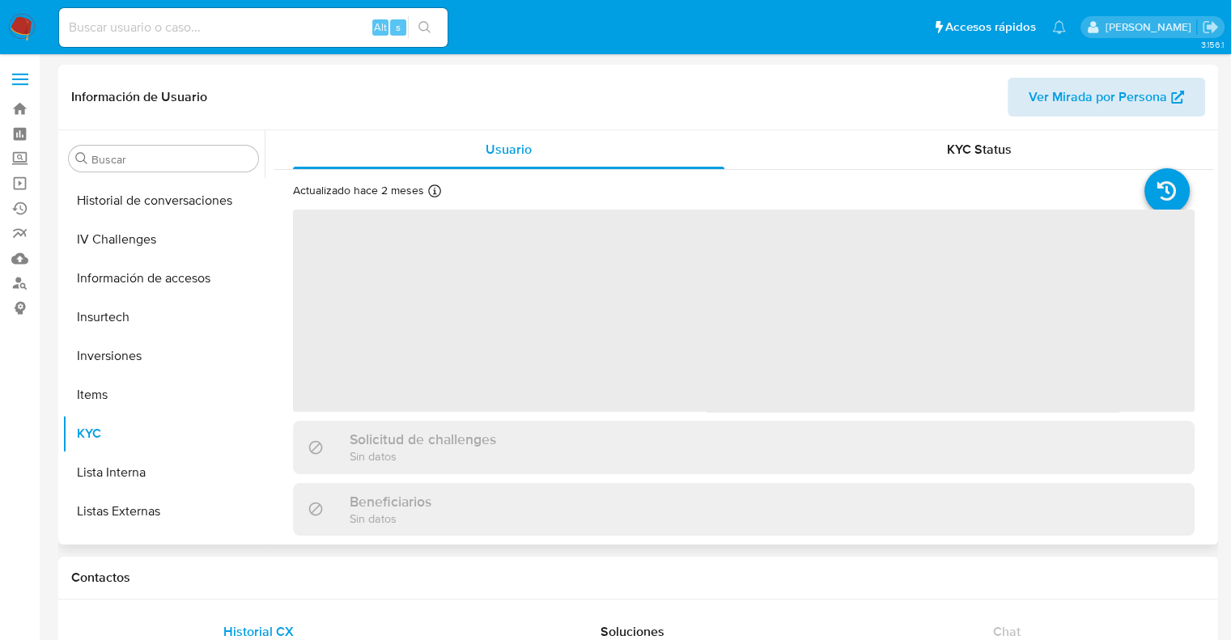
scroll to position [761, 0]
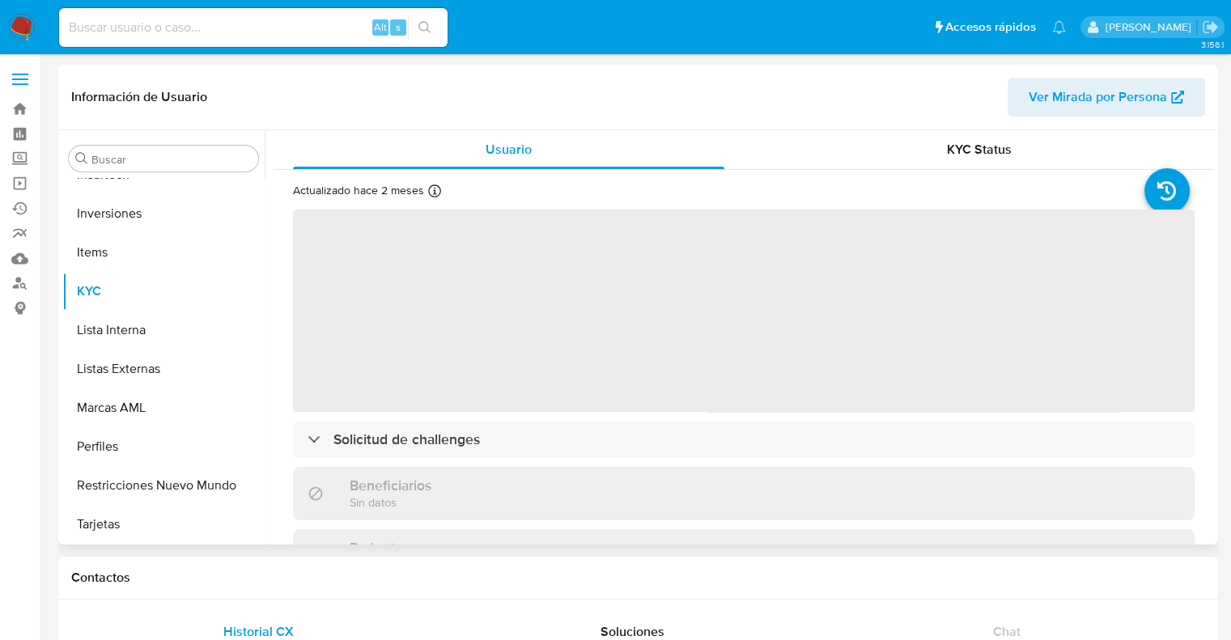
click at [1104, 108] on span "Ver Mirada por Persona" at bounding box center [1097, 97] width 138 height 39
select select "10"
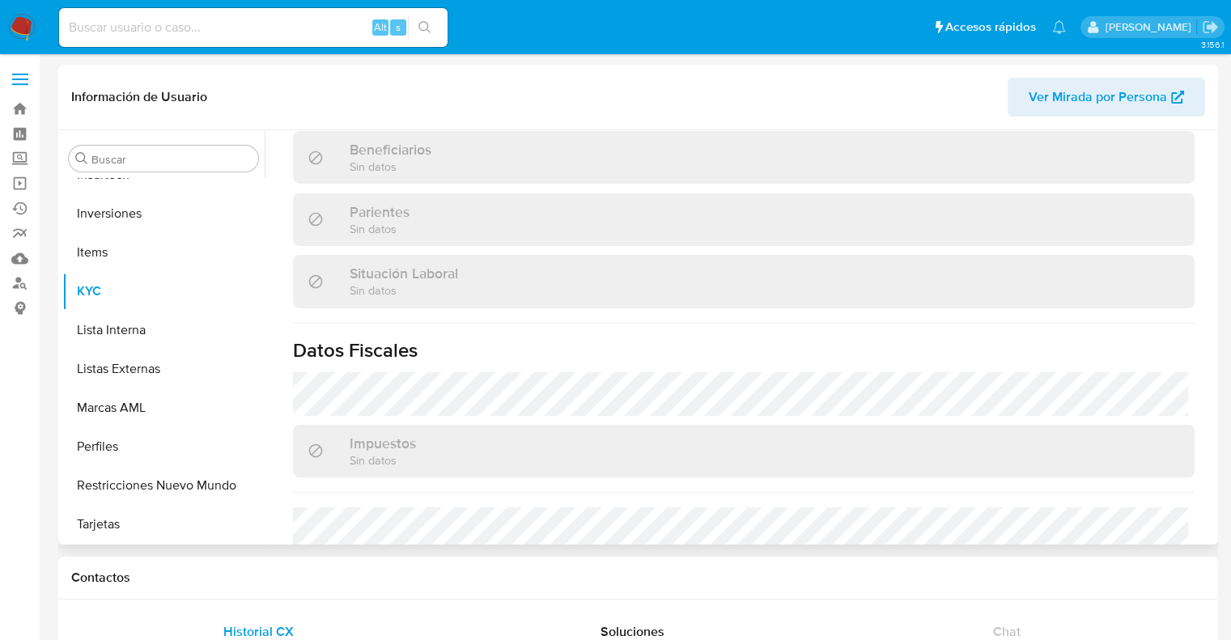
scroll to position [855, 0]
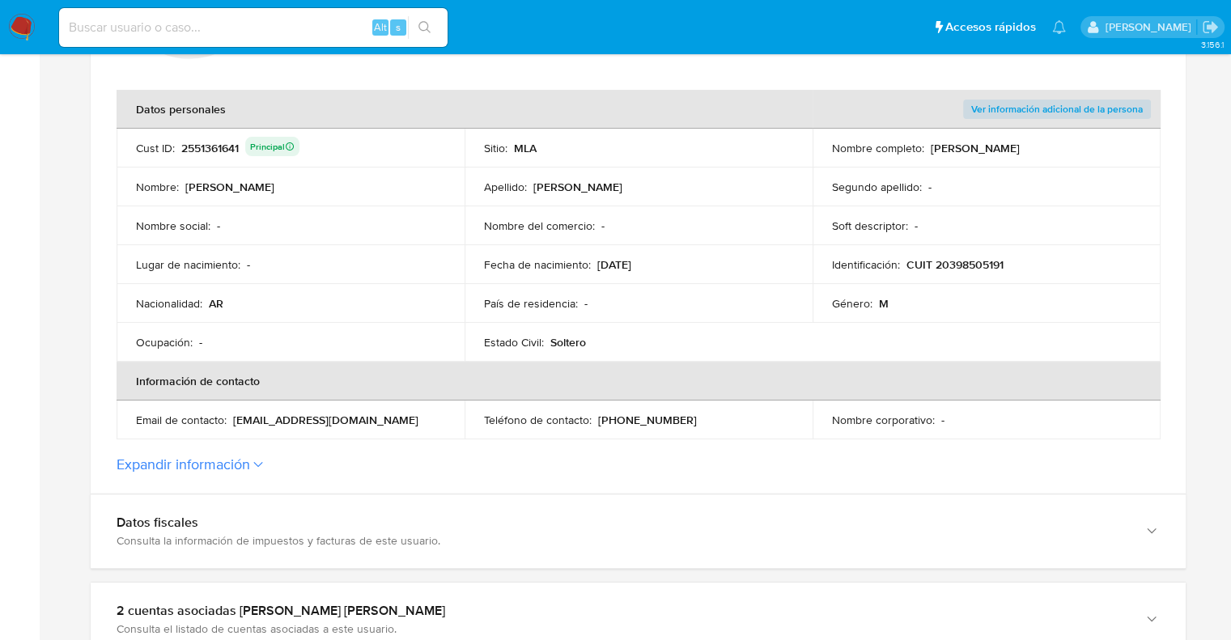
scroll to position [324, 0]
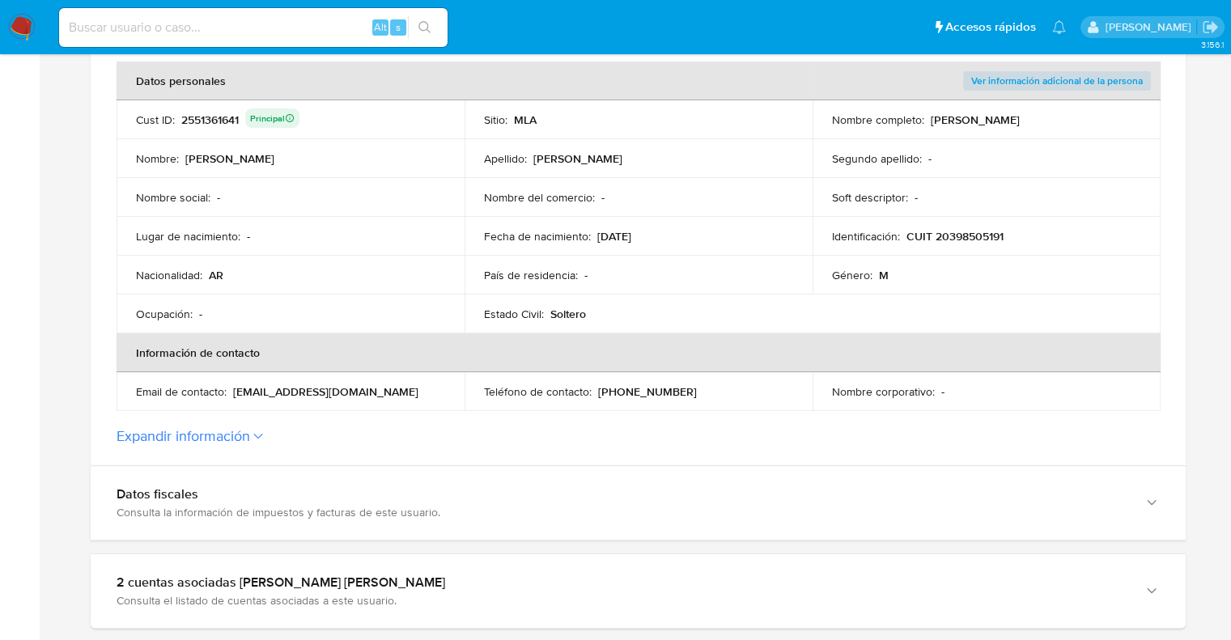
click at [220, 437] on button "Expandir información" at bounding box center [184, 436] width 134 height 18
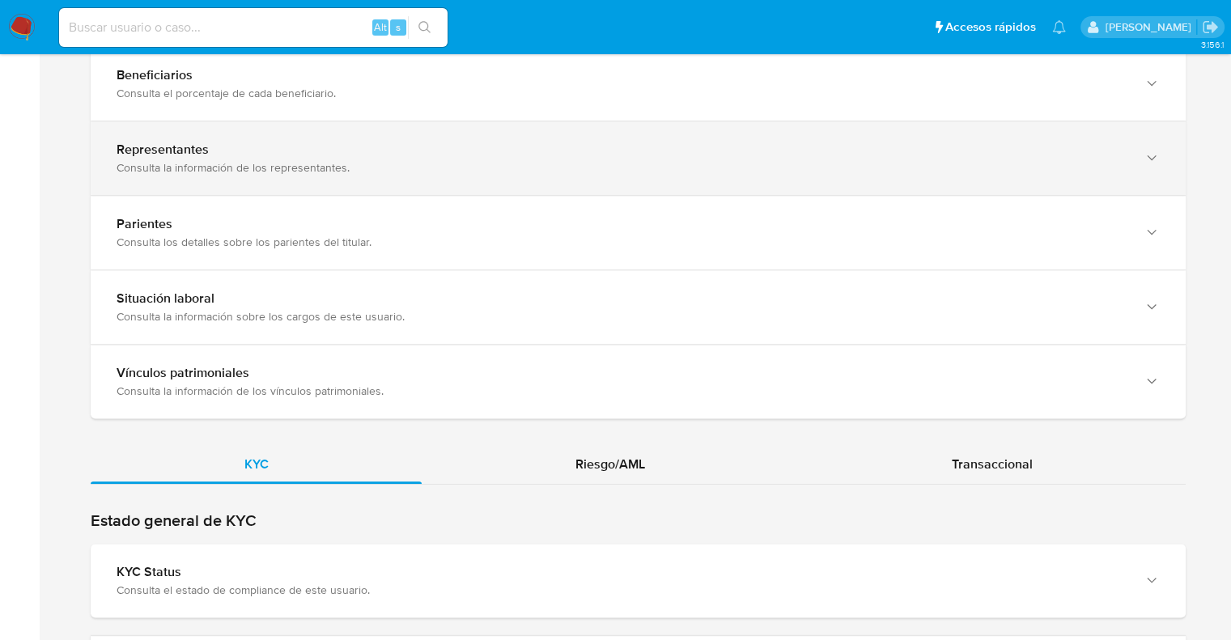
scroll to position [1456, 0]
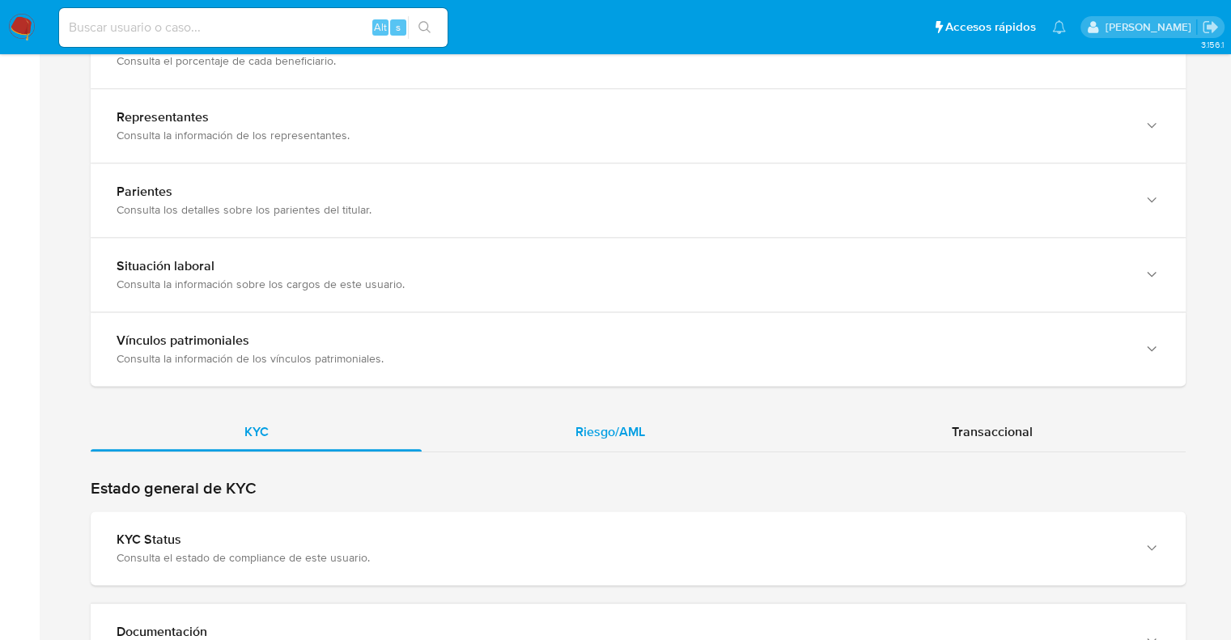
click at [595, 431] on span "Riesgo/AML" at bounding box center [610, 431] width 70 height 19
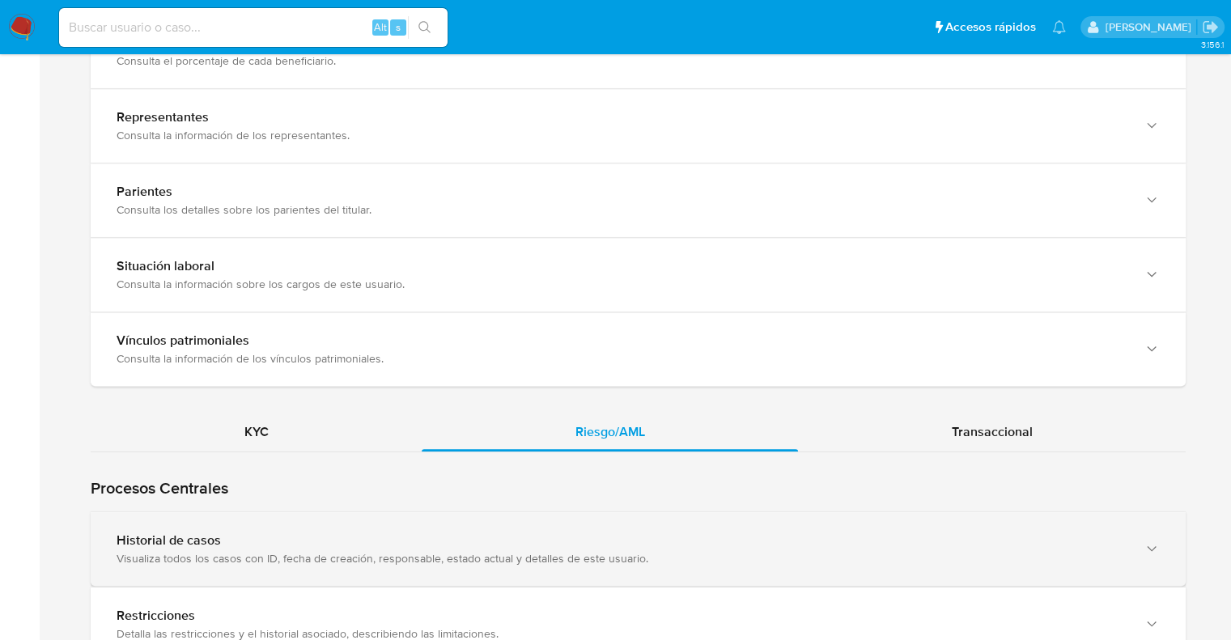
click at [193, 551] on div "Visualiza todos los casos con ID, fecha de creación, responsable, estado actual…" at bounding box center [622, 558] width 1011 height 15
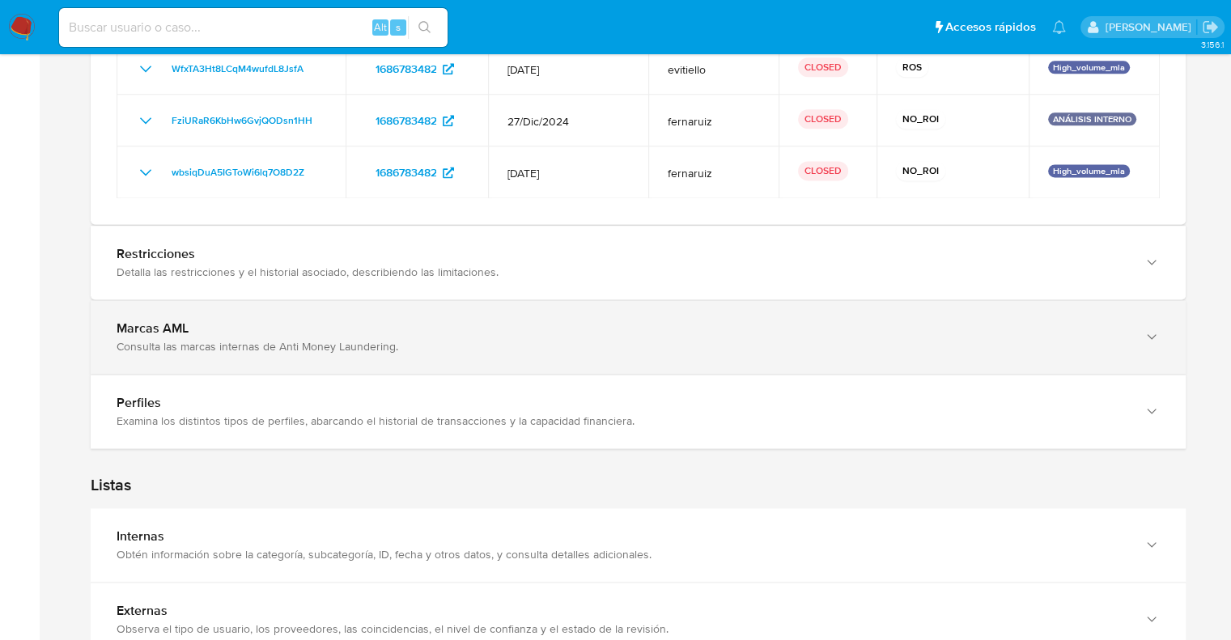
scroll to position [2185, 0]
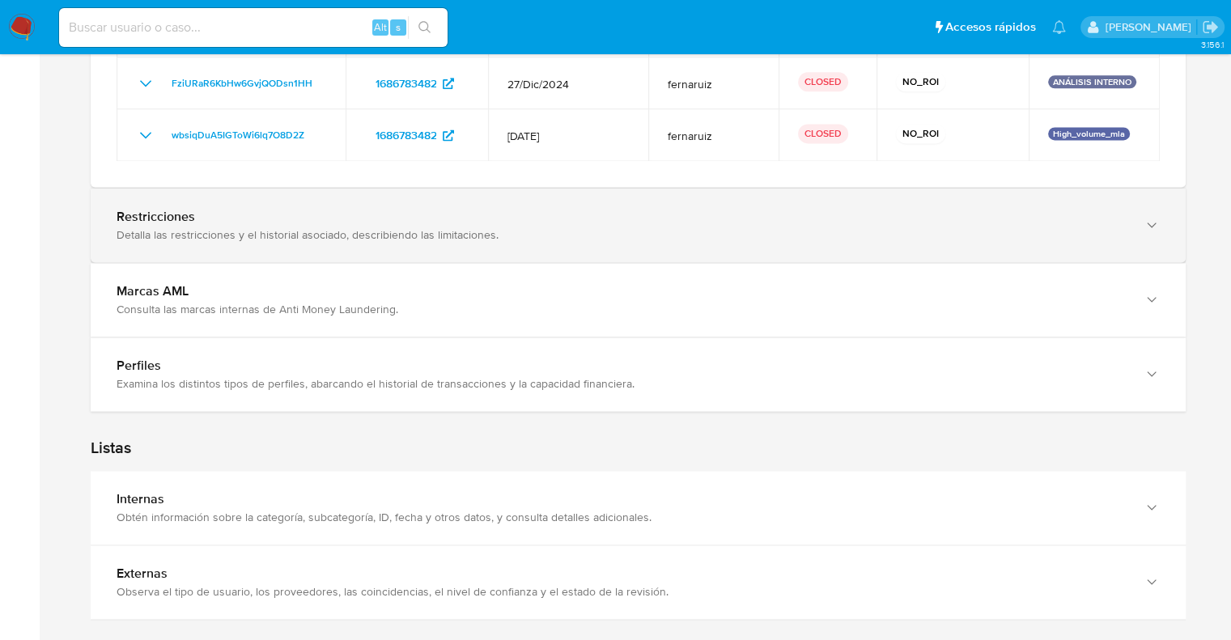
click at [207, 236] on div "Detalla las restricciones y el historial asociado, describiendo las limitacione…" at bounding box center [622, 234] width 1011 height 15
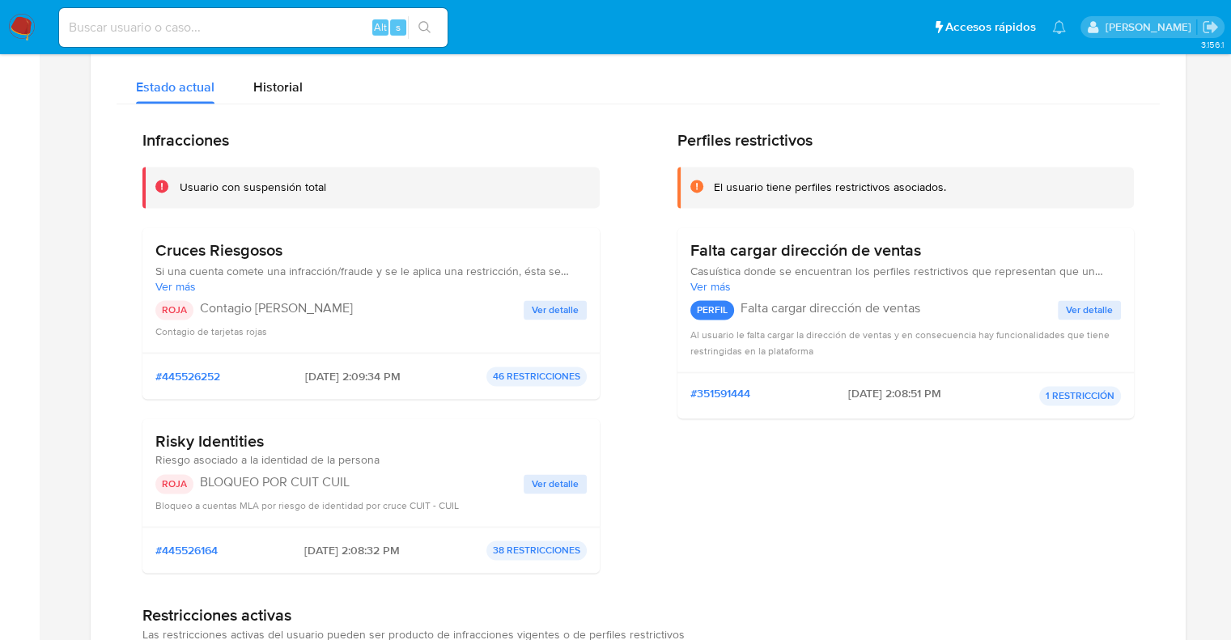
scroll to position [2427, 0]
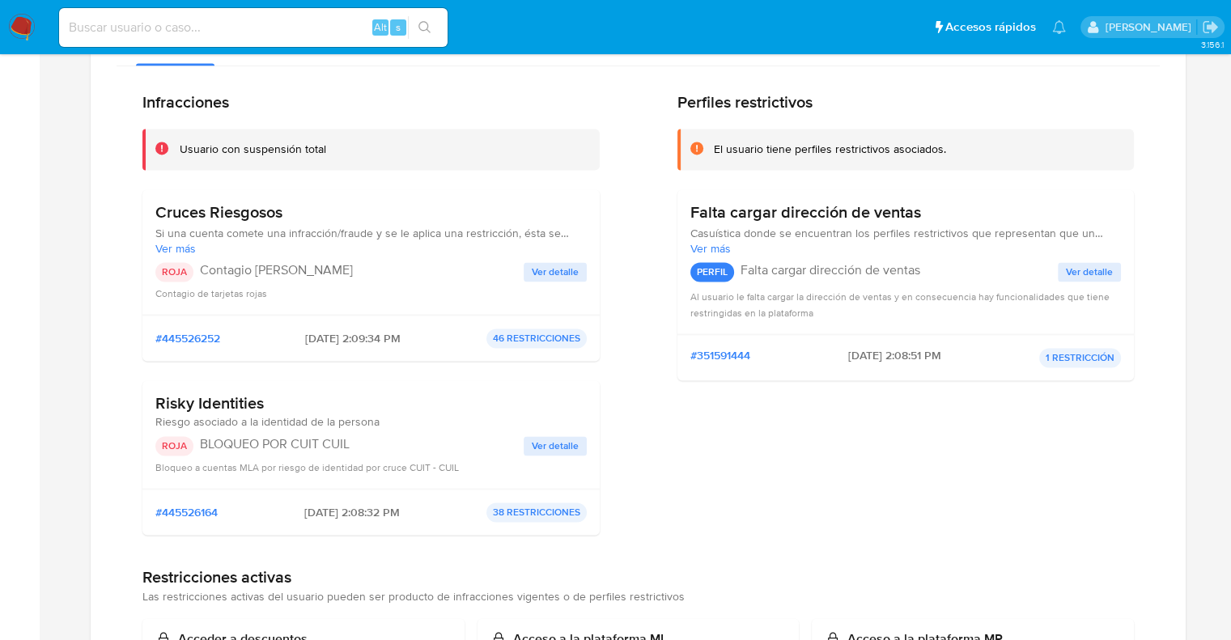
drag, startPoint x: 153, startPoint y: 398, endPoint x: 269, endPoint y: 396, distance: 115.7
click at [269, 396] on div "Risky Identities Riesgo asociado a la identidad de la persona ROJA BLOQUEO POR …" at bounding box center [370, 434] width 457 height 108
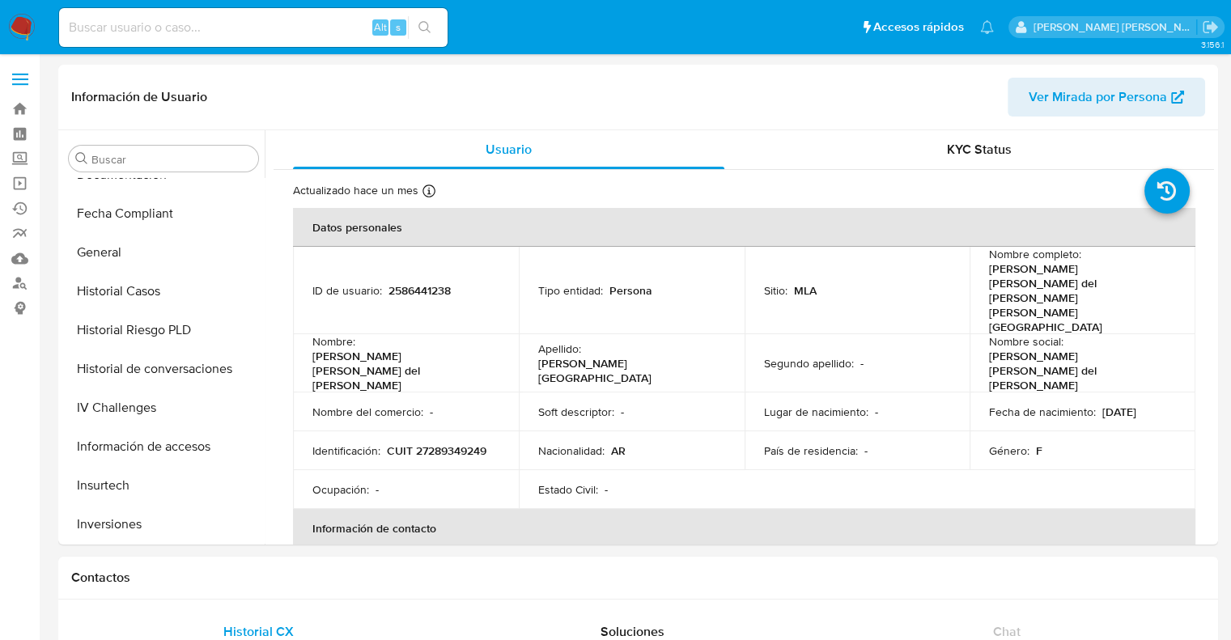
scroll to position [761, 0]
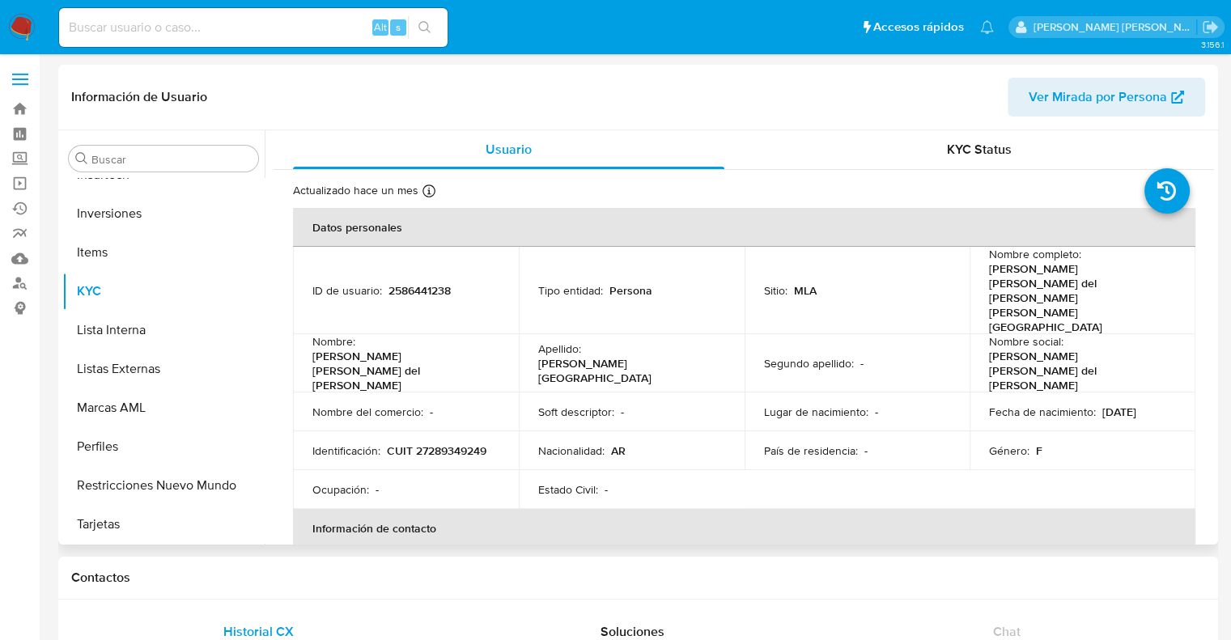
click at [1087, 101] on span "Ver Mirada por Persona" at bounding box center [1097, 97] width 138 height 39
select select "10"
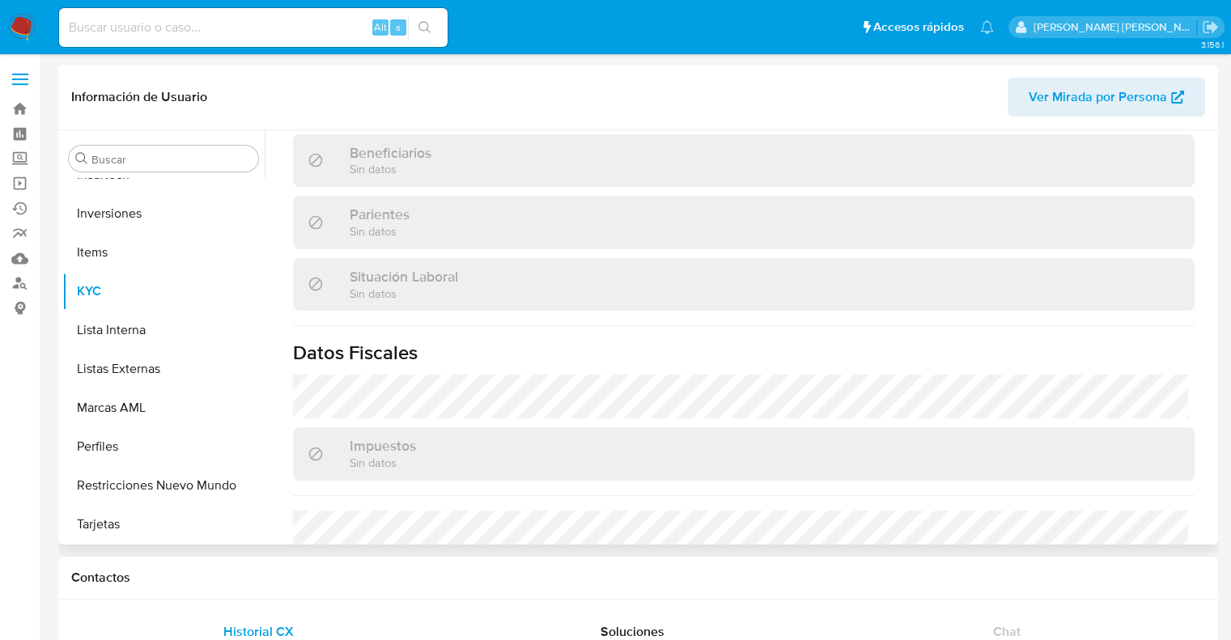
scroll to position [876, 0]
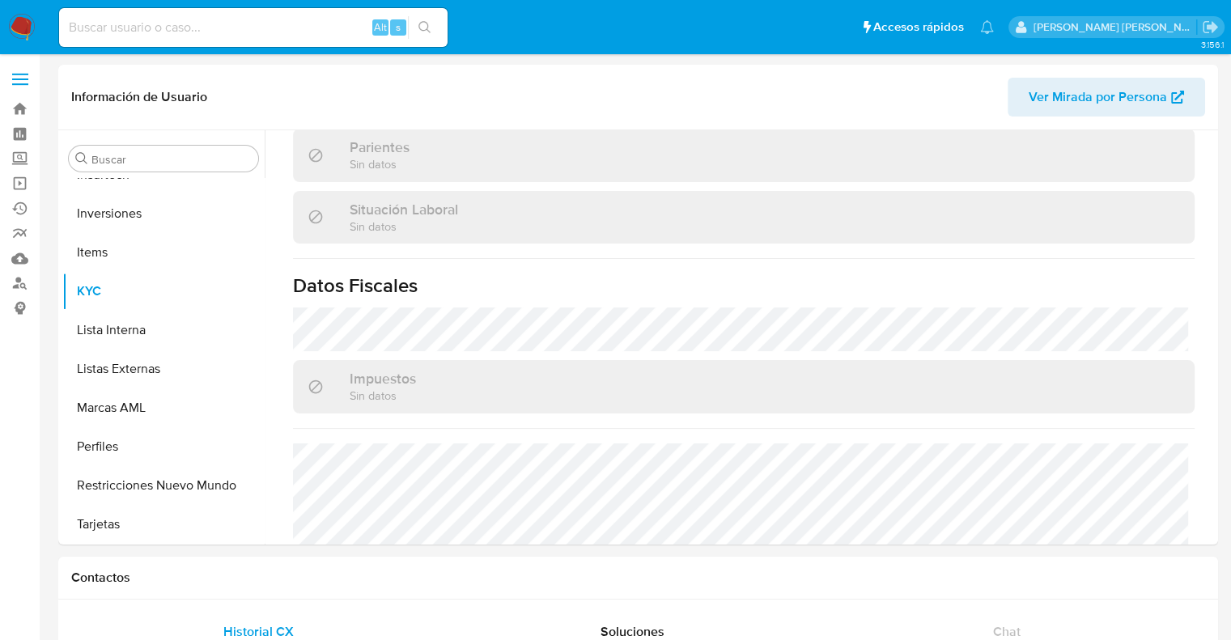
click at [175, 35] on input at bounding box center [253, 27] width 388 height 21
paste input "2318494989"
type input "2318494989"
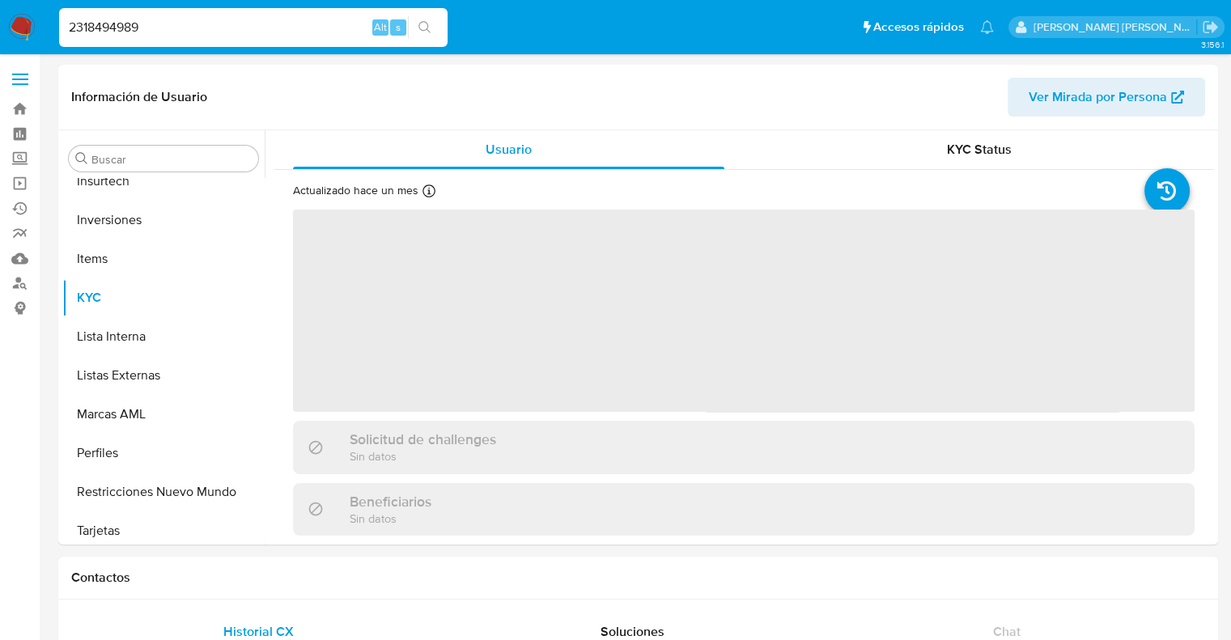
scroll to position [761, 0]
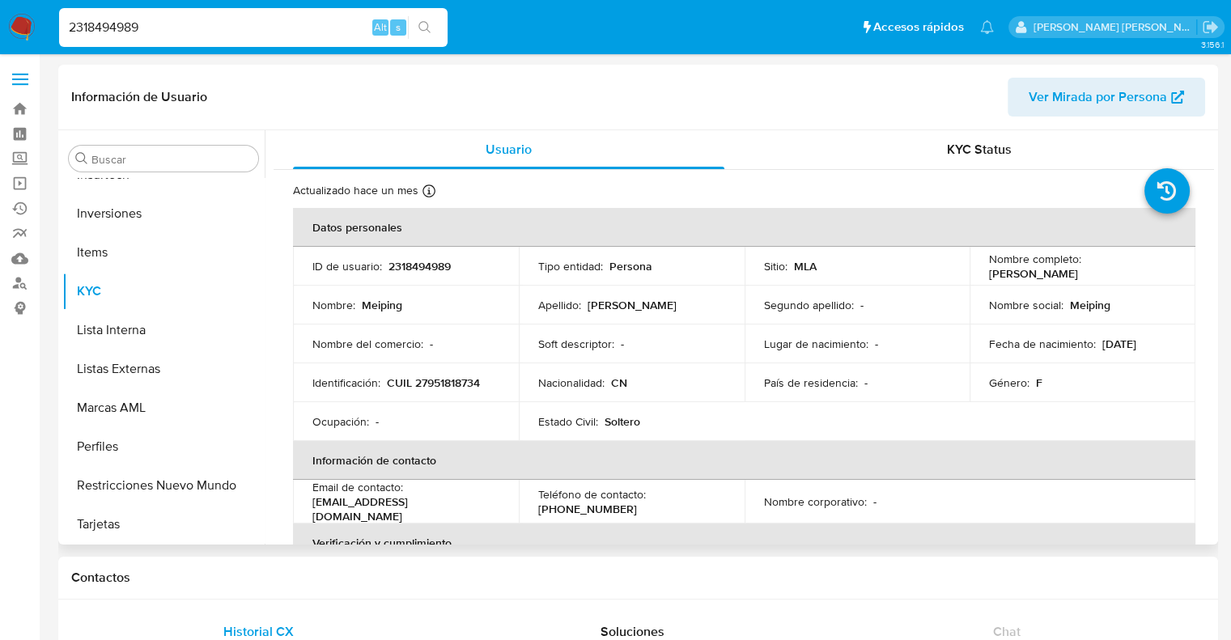
select select "10"
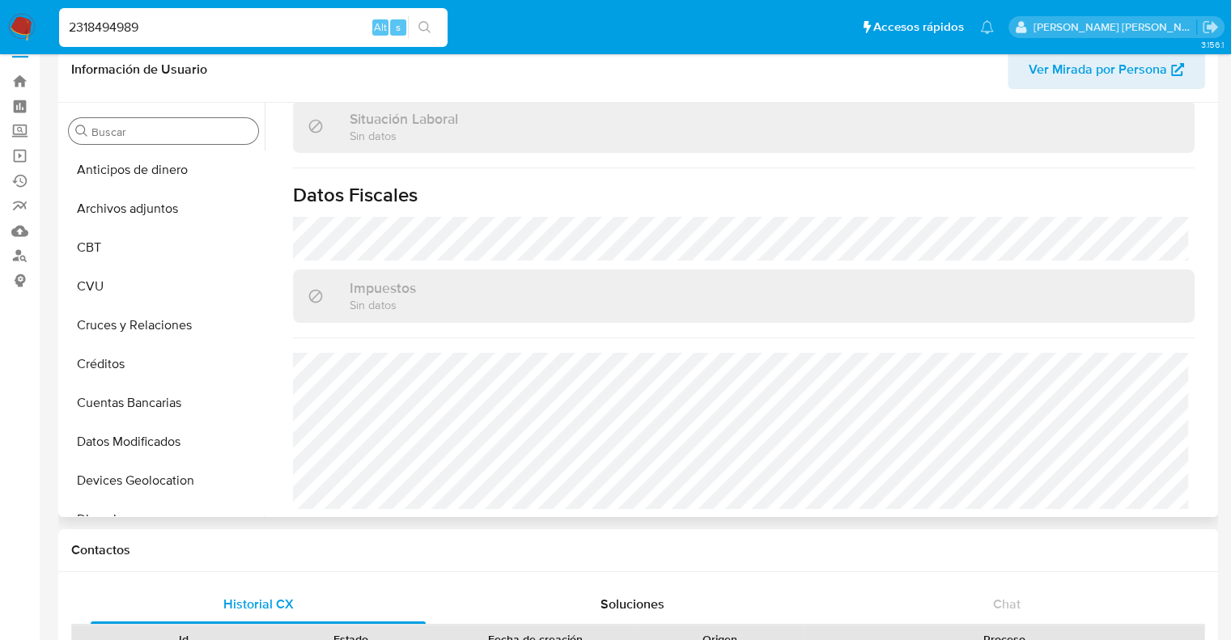
scroll to position [0, 0]
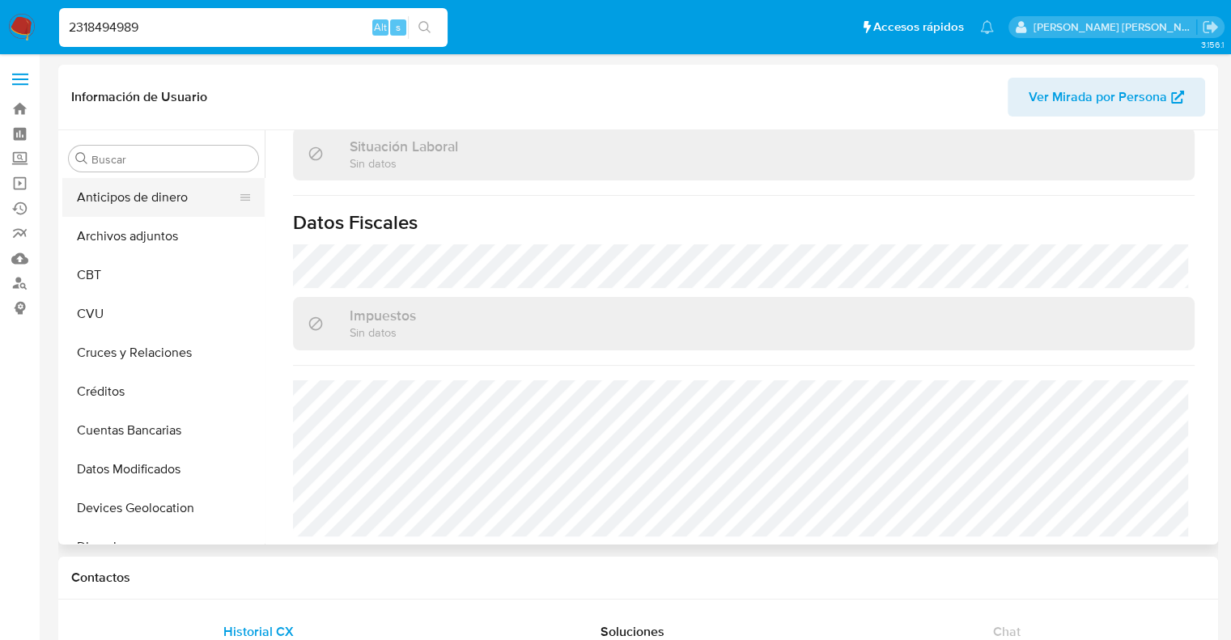
click at [140, 202] on button "Anticipos de dinero" at bounding box center [156, 197] width 189 height 39
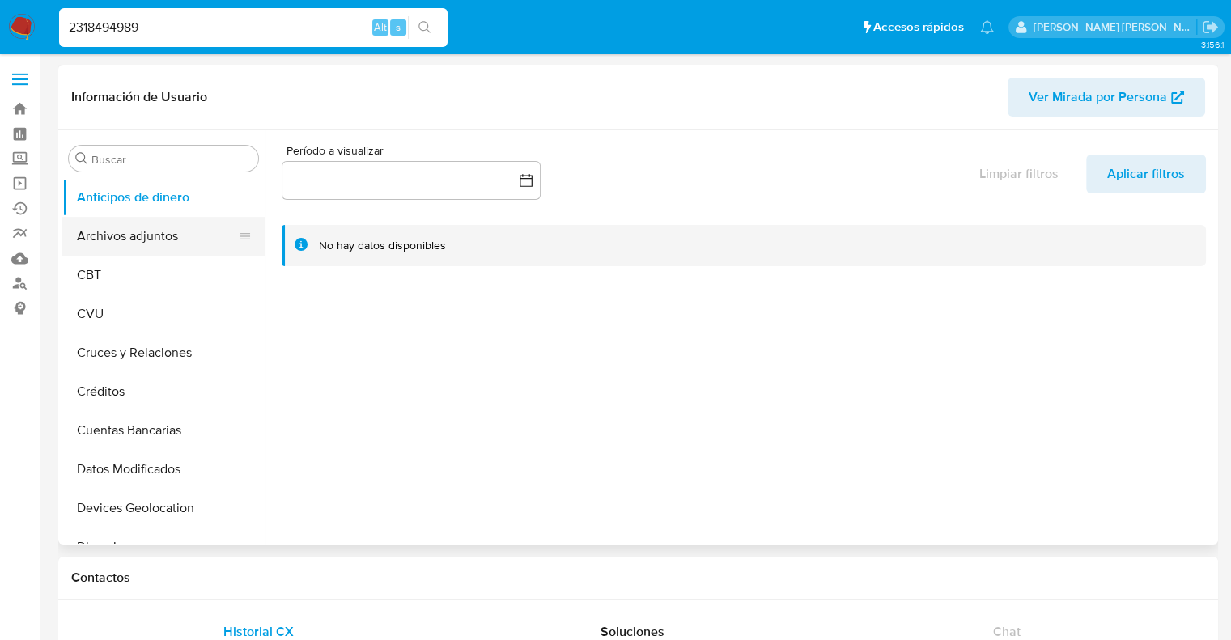
click at [127, 239] on button "Archivos adjuntos" at bounding box center [156, 236] width 189 height 39
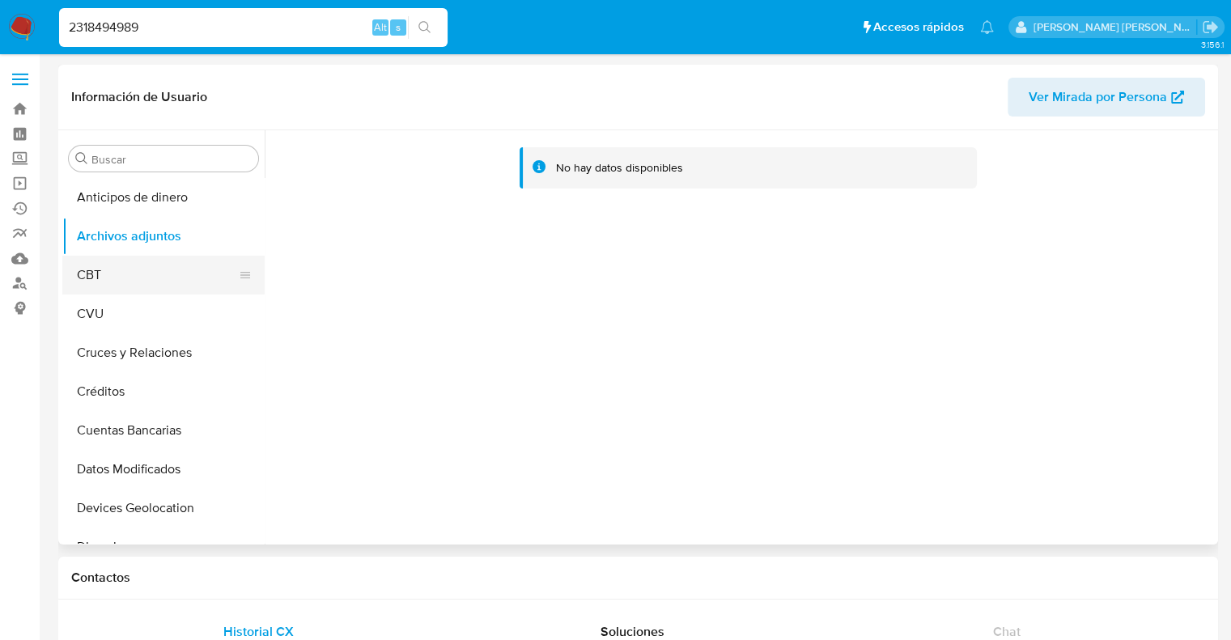
click at [104, 282] on button "CBT" at bounding box center [156, 275] width 189 height 39
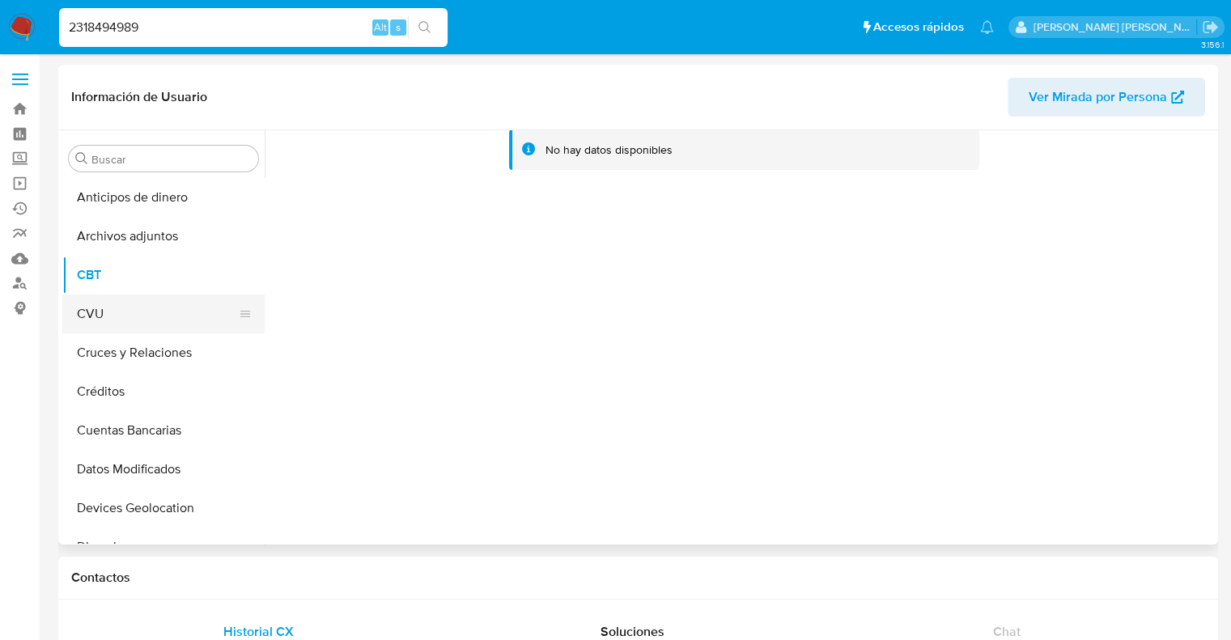
click at [104, 310] on button "CVU" at bounding box center [156, 314] width 189 height 39
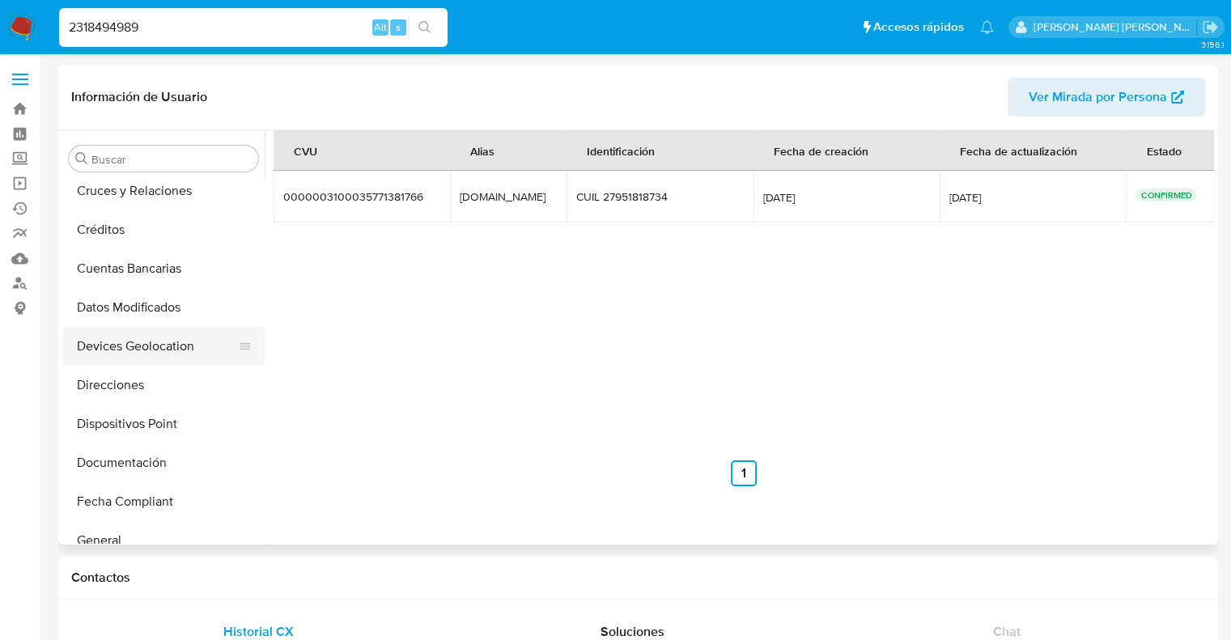
scroll to position [243, 0]
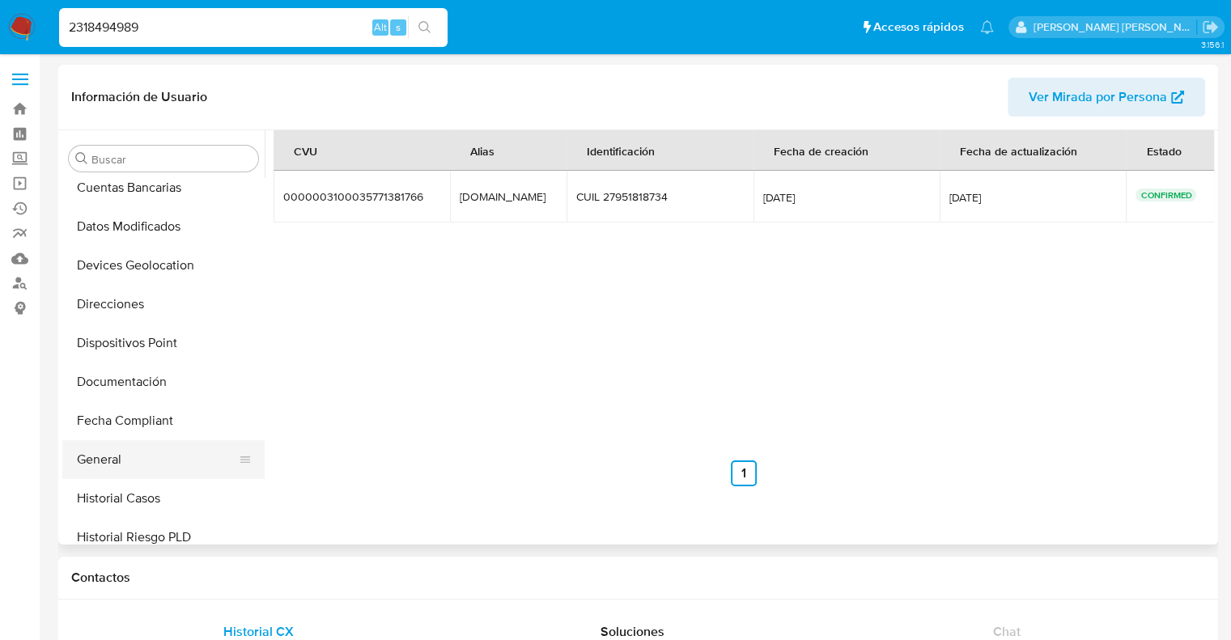
click at [117, 452] on button "General" at bounding box center [156, 459] width 189 height 39
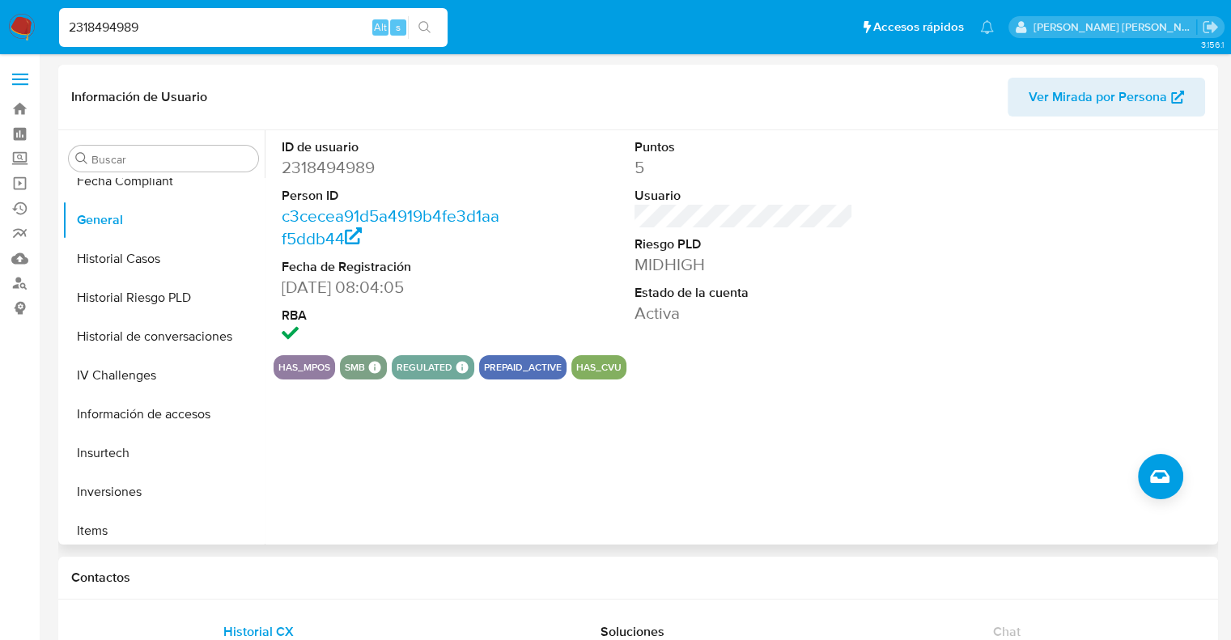
scroll to position [485, 0]
click at [126, 261] on button "Historial Casos" at bounding box center [156, 255] width 189 height 39
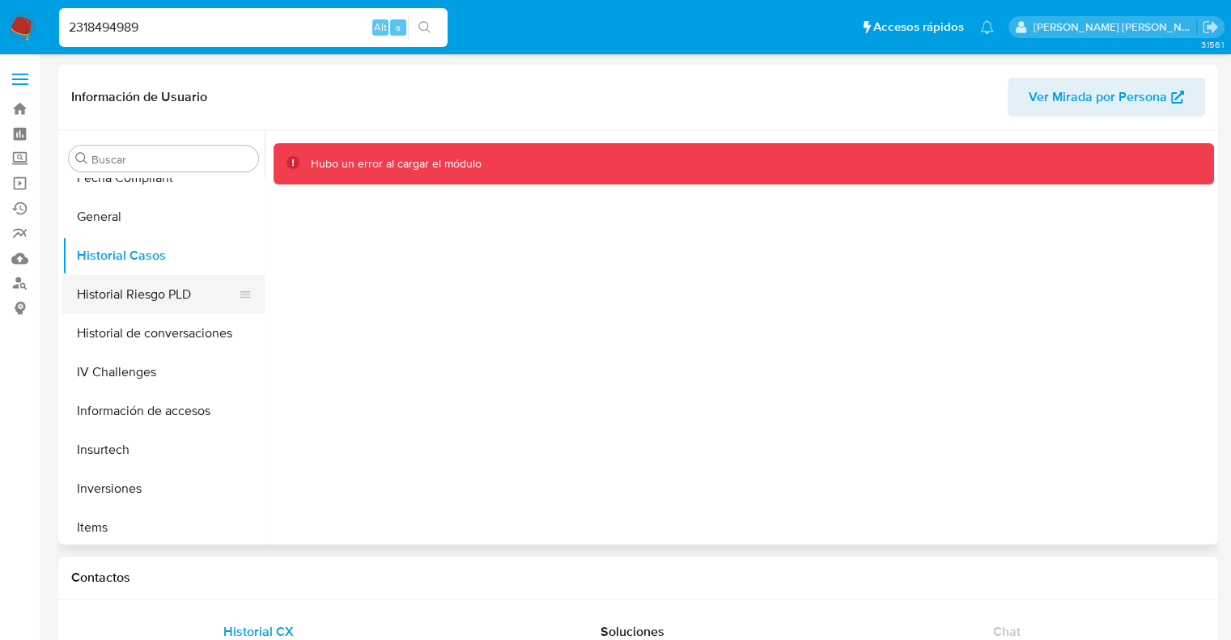
click at [117, 293] on button "Historial Riesgo PLD" at bounding box center [156, 294] width 189 height 39
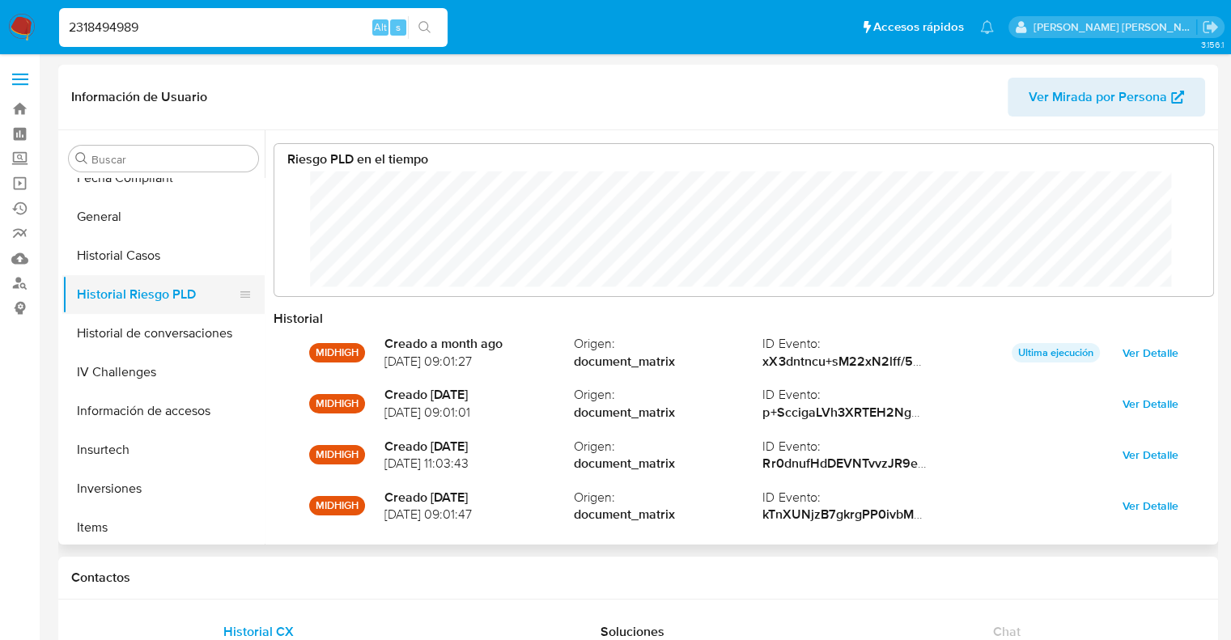
scroll to position [121, 906]
click at [125, 271] on button "Historial Casos" at bounding box center [156, 255] width 189 height 39
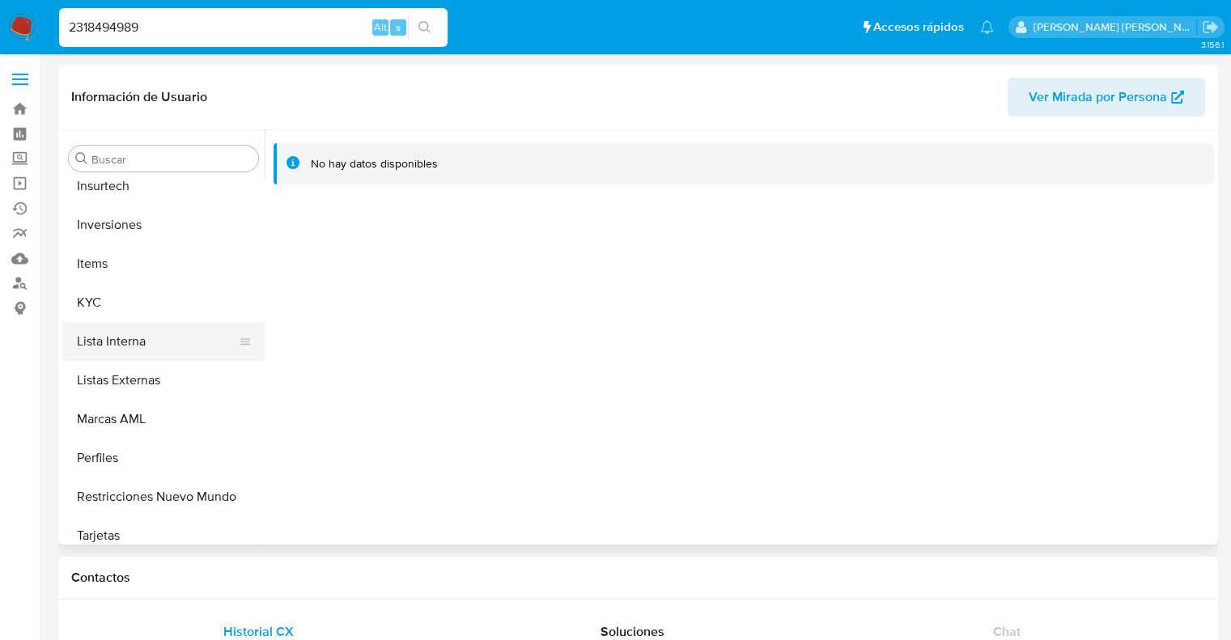
scroll to position [761, 0]
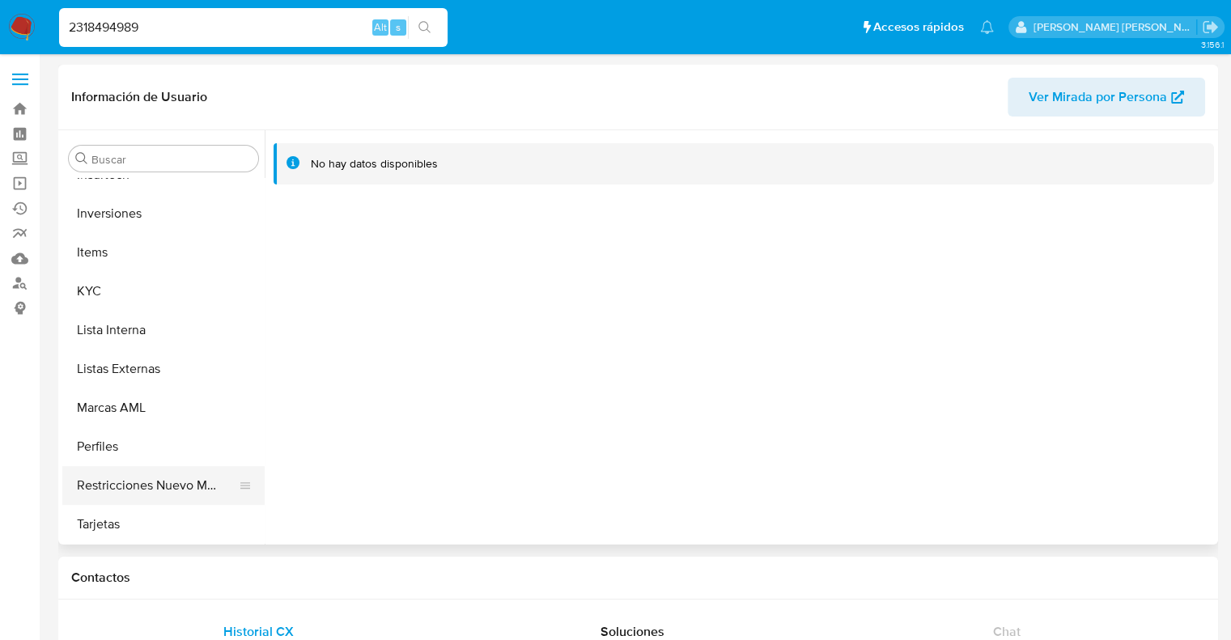
click at [145, 489] on button "Restricciones Nuevo Mundo" at bounding box center [156, 485] width 189 height 39
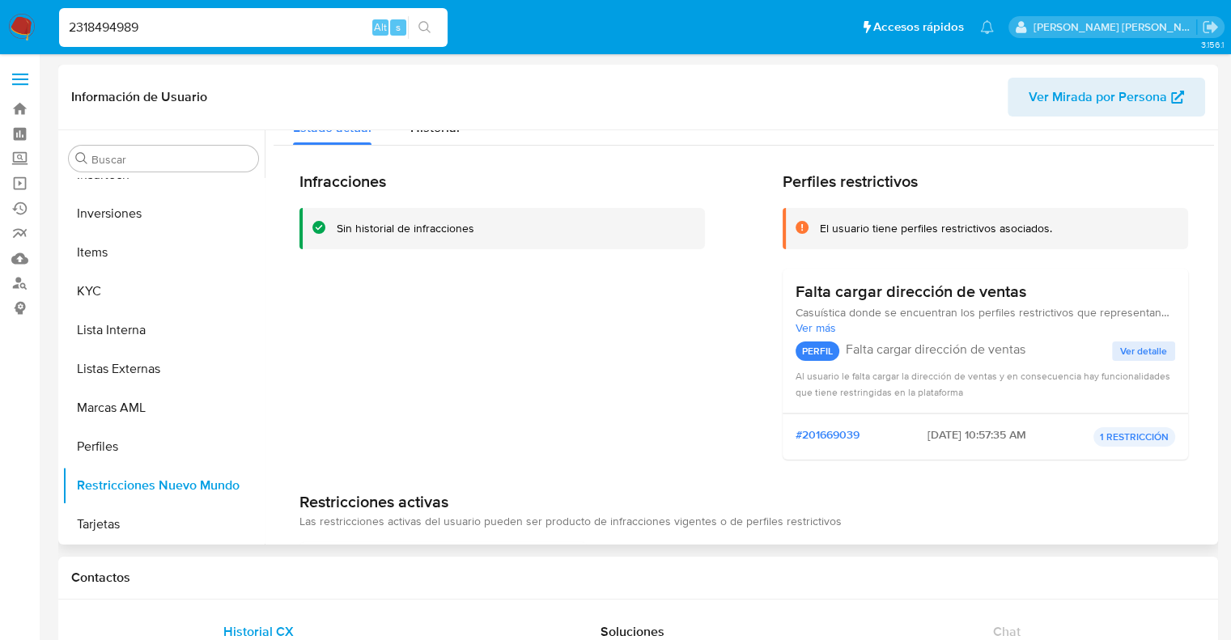
scroll to position [0, 0]
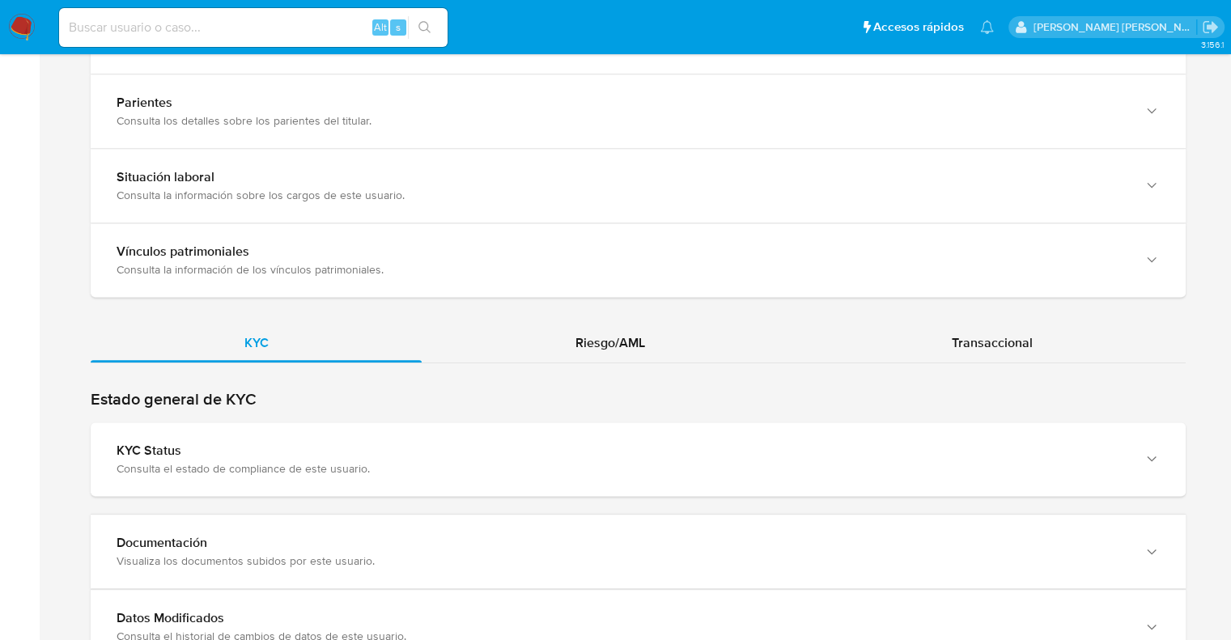
scroll to position [1295, 0]
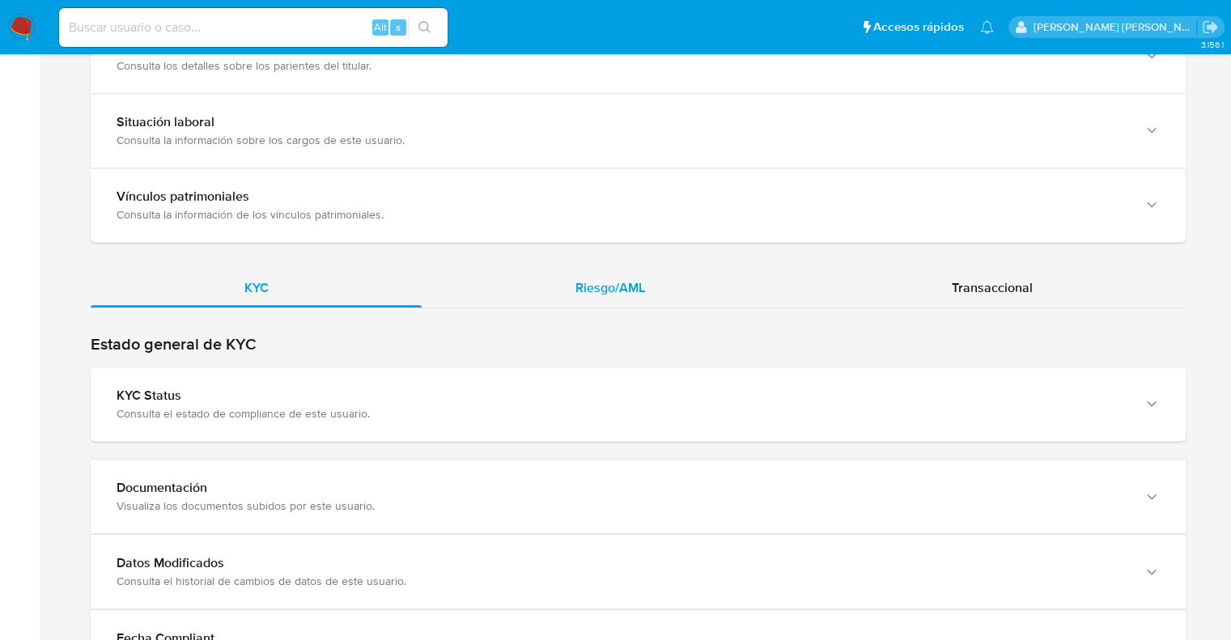
click at [617, 289] on span "Riesgo/AML" at bounding box center [610, 287] width 70 height 19
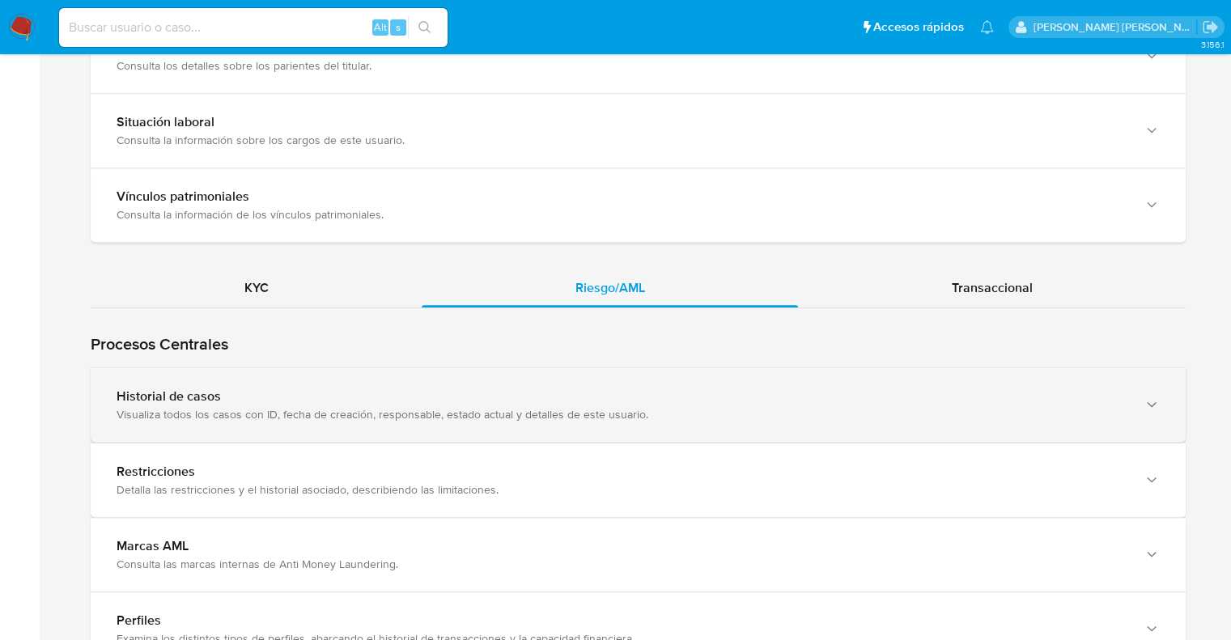
click at [518, 412] on div "Visualiza todos los casos con ID, fecha de creación, responsable, estado actual…" at bounding box center [622, 414] width 1011 height 15
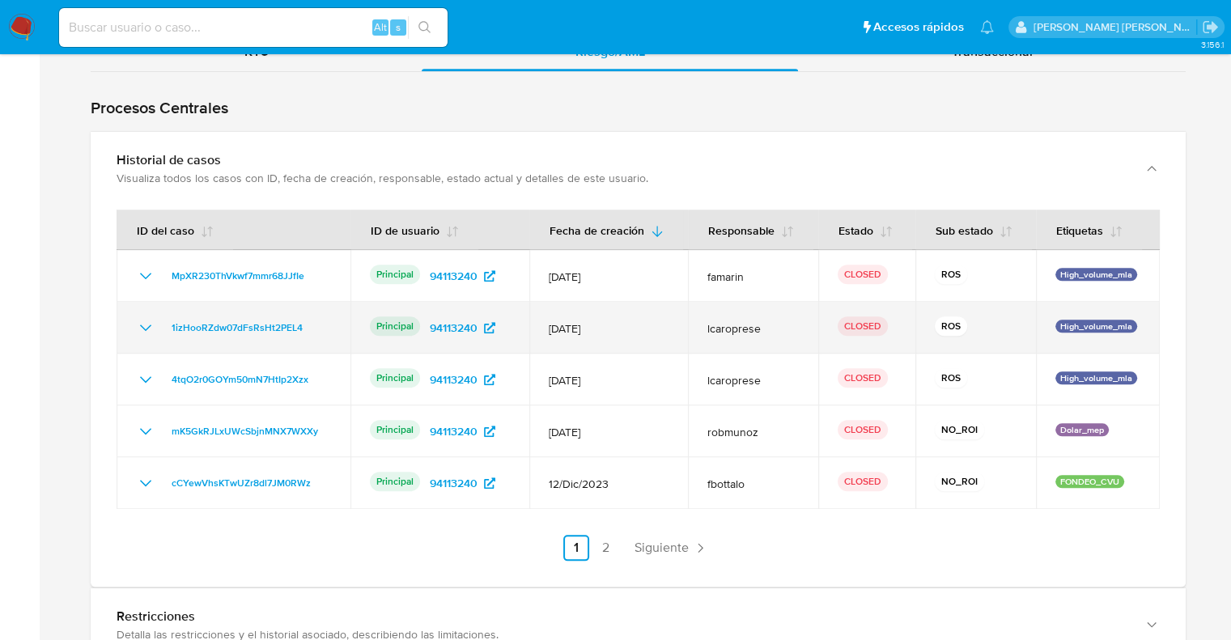
scroll to position [1699, 0]
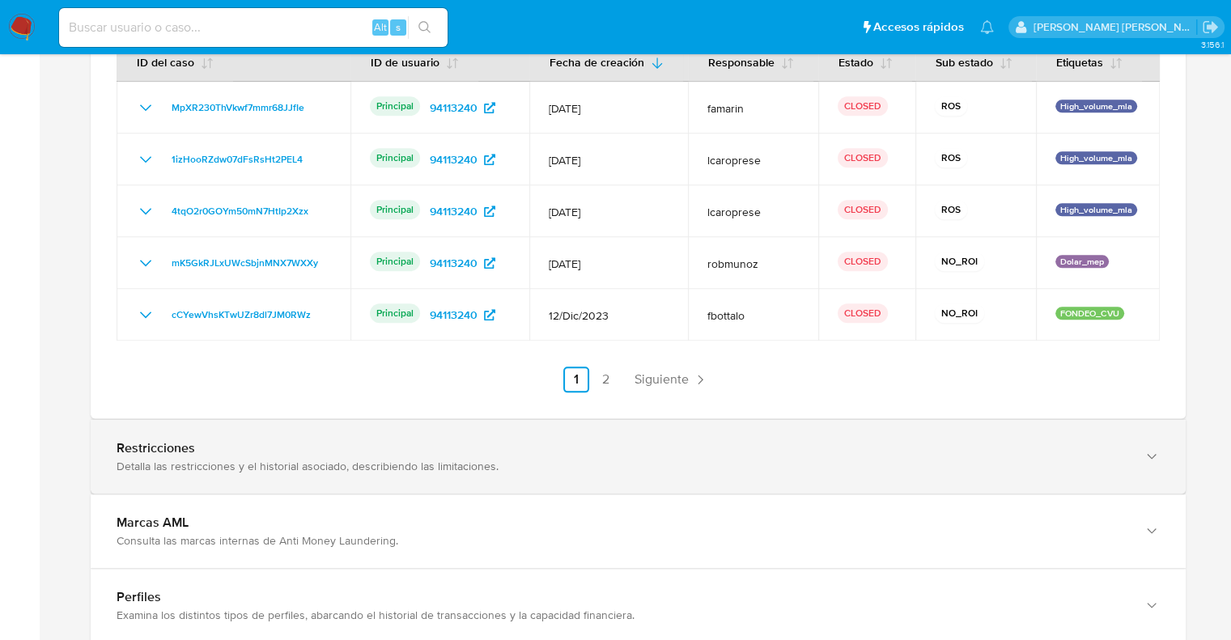
click at [184, 447] on div "Restricciones" at bounding box center [622, 448] width 1011 height 16
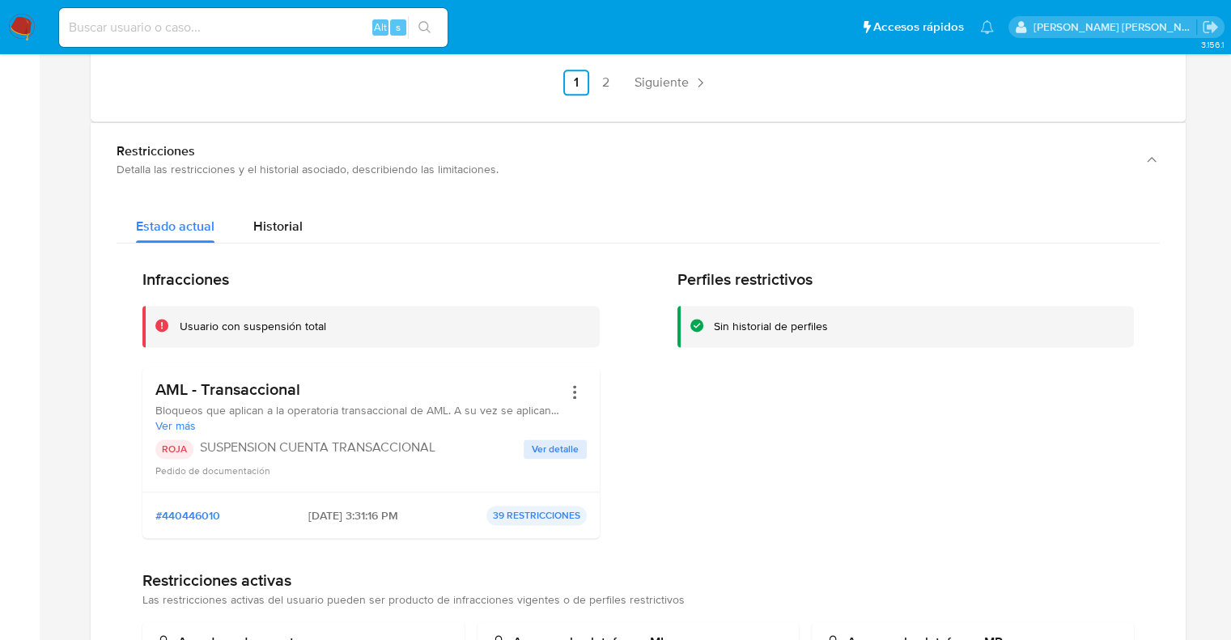
scroll to position [2023, 0]
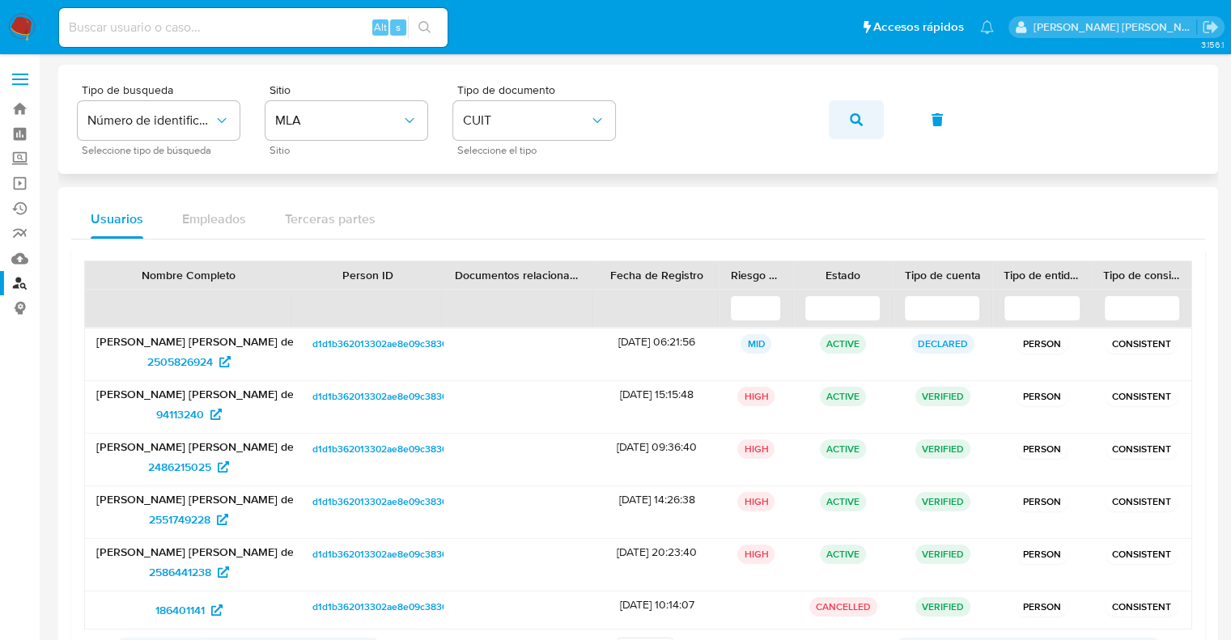
click at [845, 125] on button "button" at bounding box center [856, 119] width 55 height 39
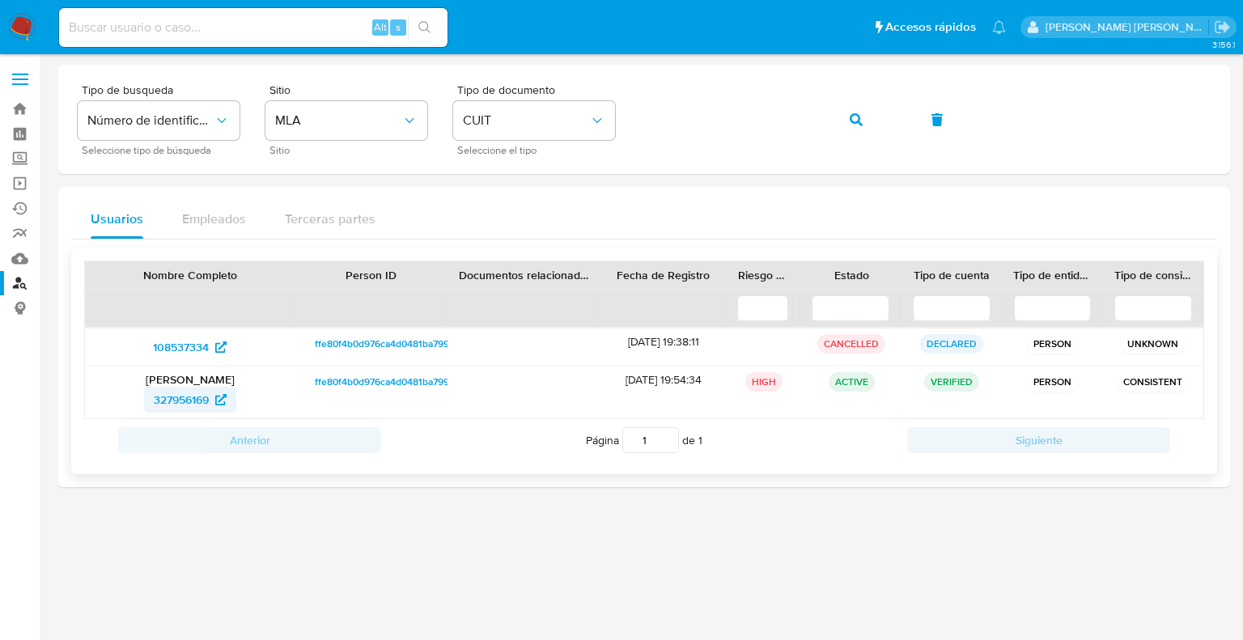
click at [198, 389] on span "327956169" at bounding box center [181, 400] width 55 height 26
click at [850, 124] on icon "button" at bounding box center [856, 119] width 13 height 13
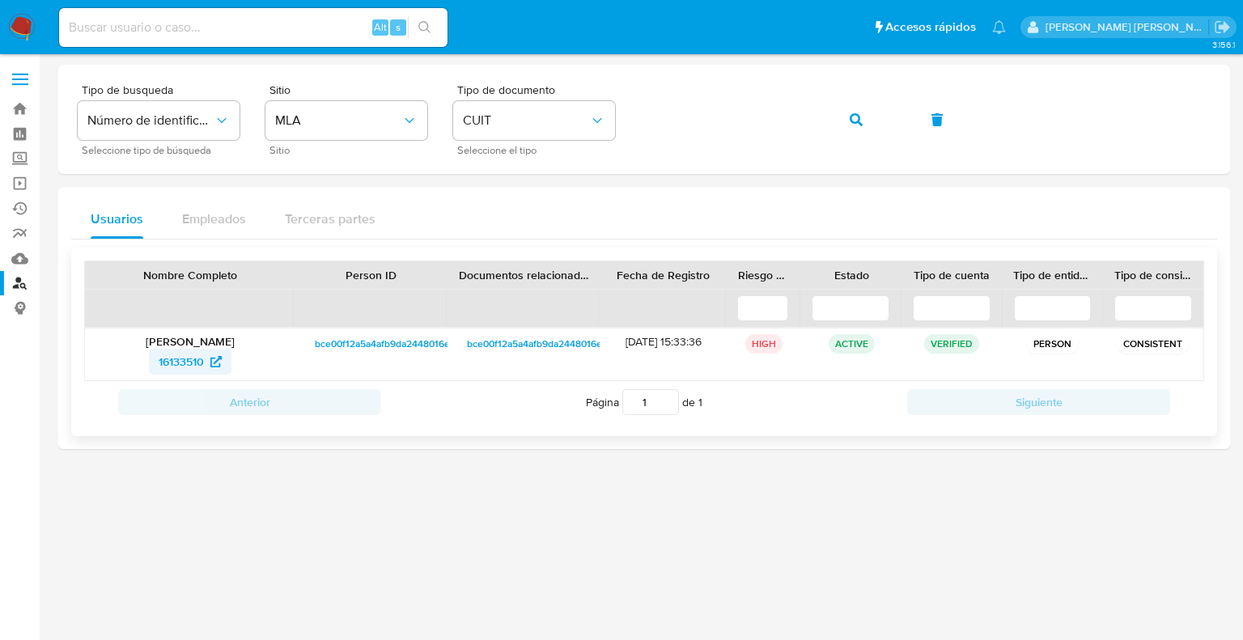
click at [189, 362] on span "16133510" at bounding box center [181, 362] width 45 height 26
click at [196, 364] on span "16133510" at bounding box center [181, 362] width 45 height 26
click at [846, 126] on button "button" at bounding box center [856, 119] width 55 height 39
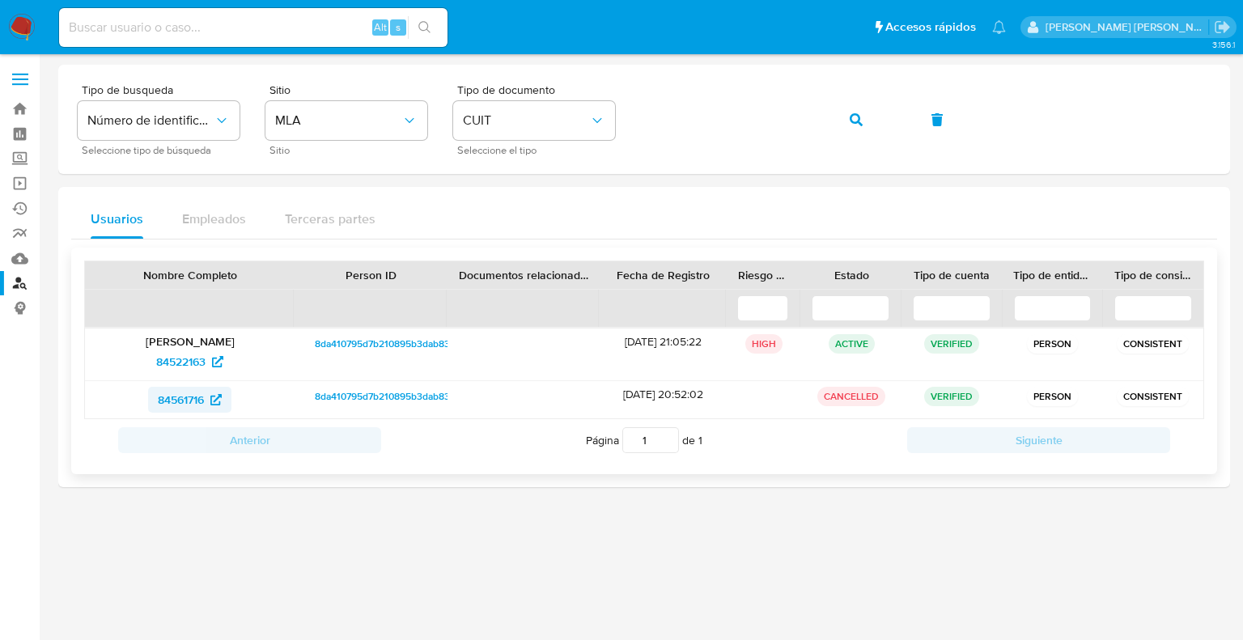
click at [201, 398] on span "84561716" at bounding box center [181, 400] width 46 height 26
click at [175, 362] on span "84522163" at bounding box center [180, 362] width 49 height 26
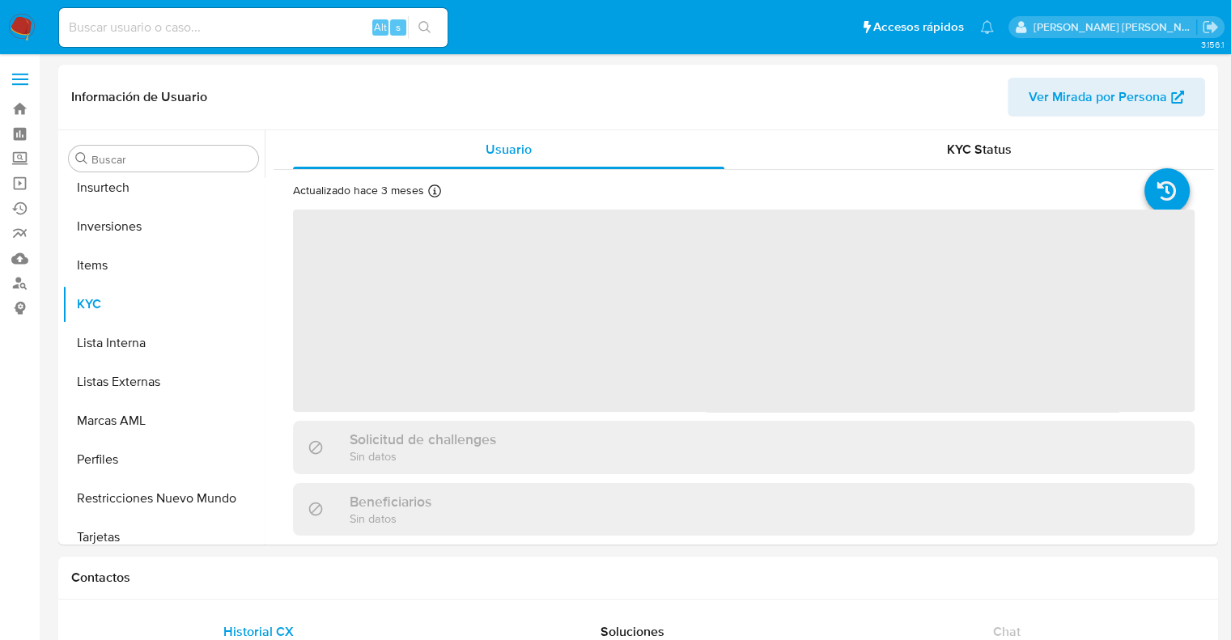
scroll to position [761, 0]
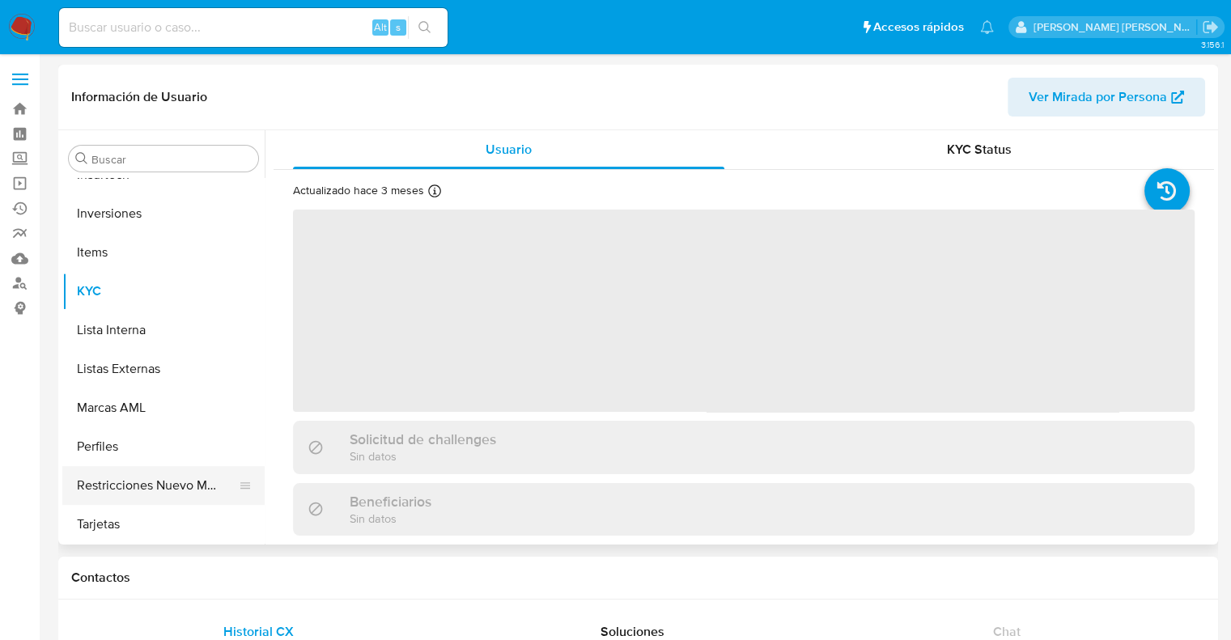
click at [167, 494] on button "Restricciones Nuevo Mundo" at bounding box center [156, 485] width 189 height 39
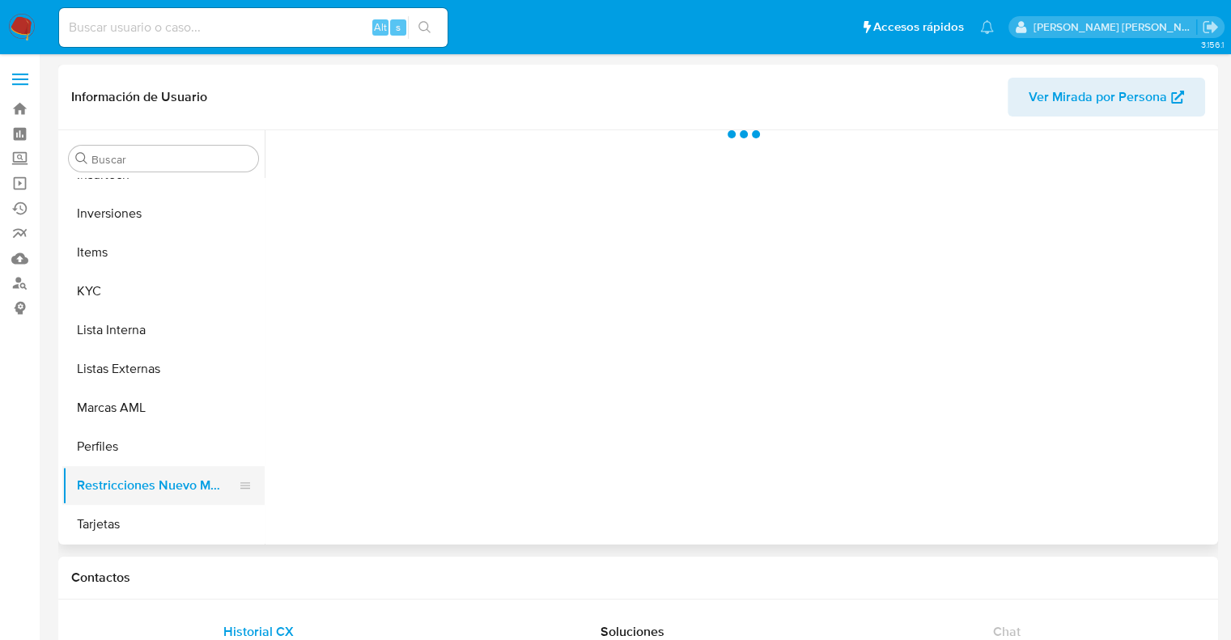
select select "10"
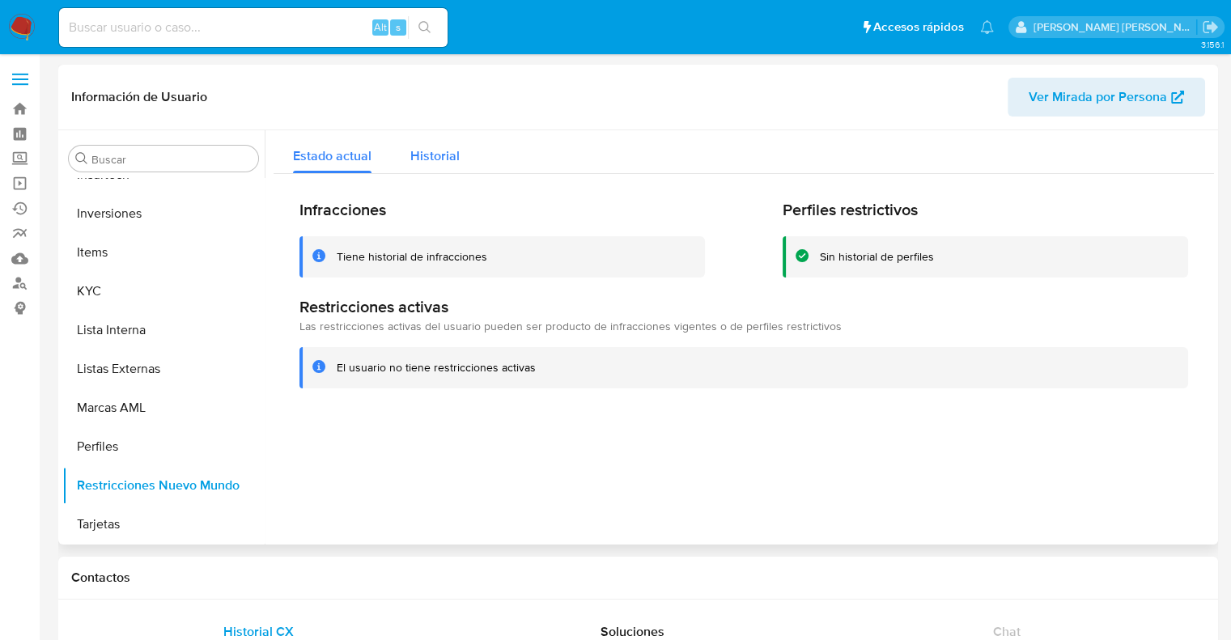
click at [441, 158] on span "Historial" at bounding box center [434, 155] width 49 height 19
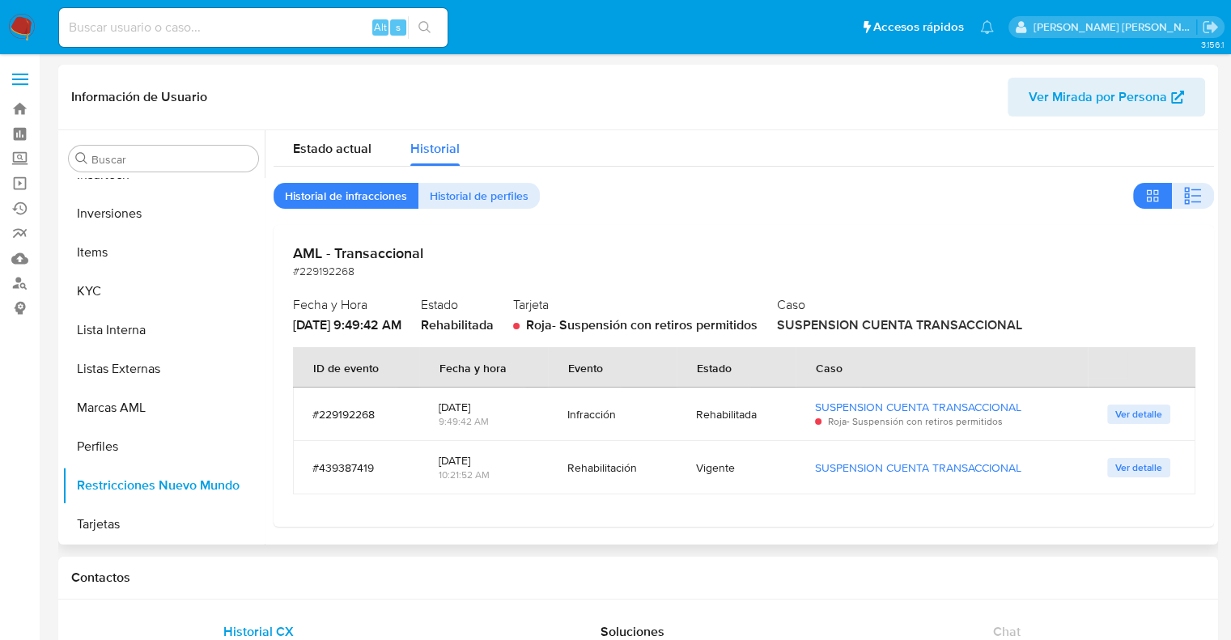
scroll to position [10, 0]
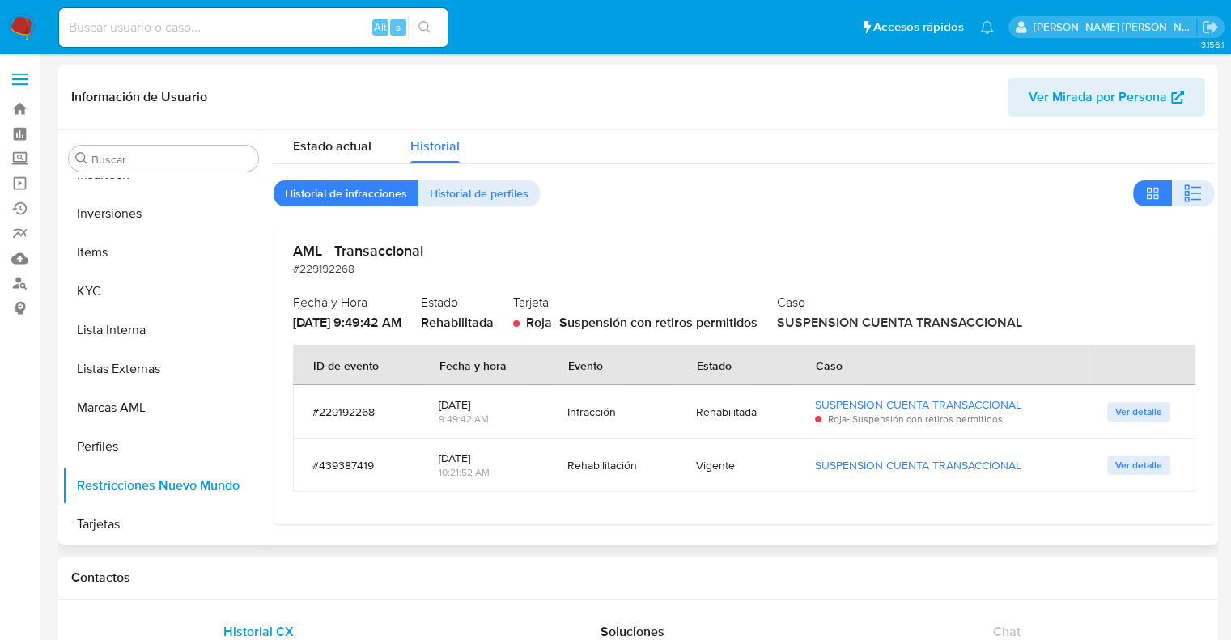
drag, startPoint x: 598, startPoint y: 326, endPoint x: 796, endPoint y: 326, distance: 198.2
click at [796, 326] on div "Fecha y Hora 2023-01-23 - 9:49:42 AM Estado Rehabilitada Tarjeta Roja - Suspens…" at bounding box center [743, 311] width 901 height 42
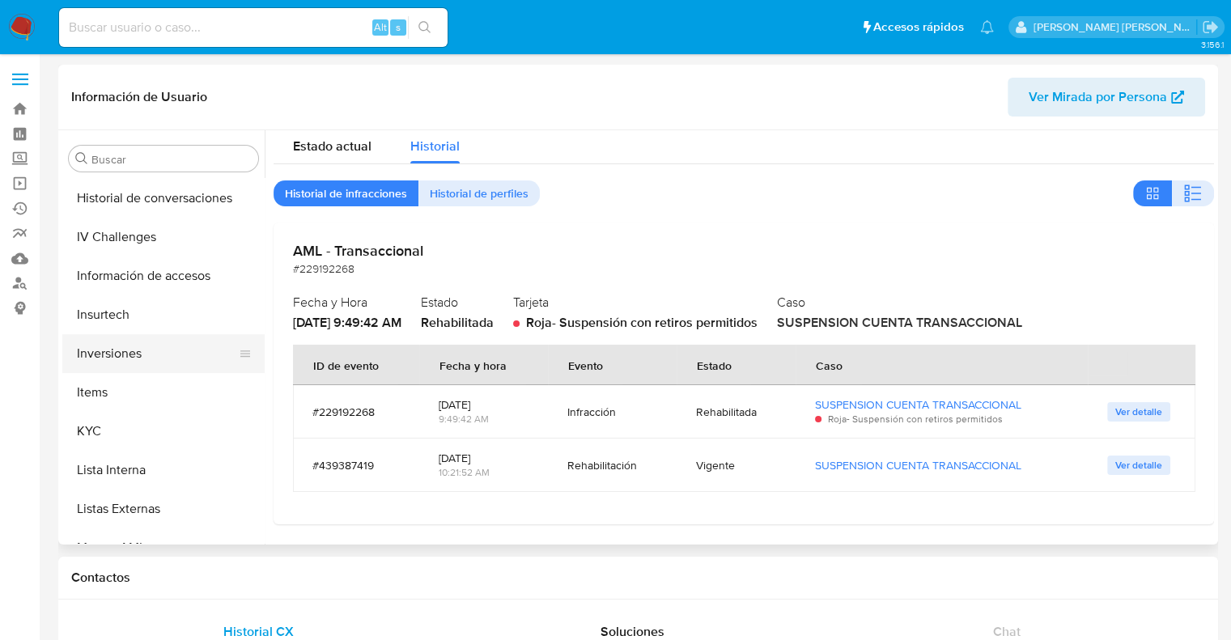
scroll to position [599, 0]
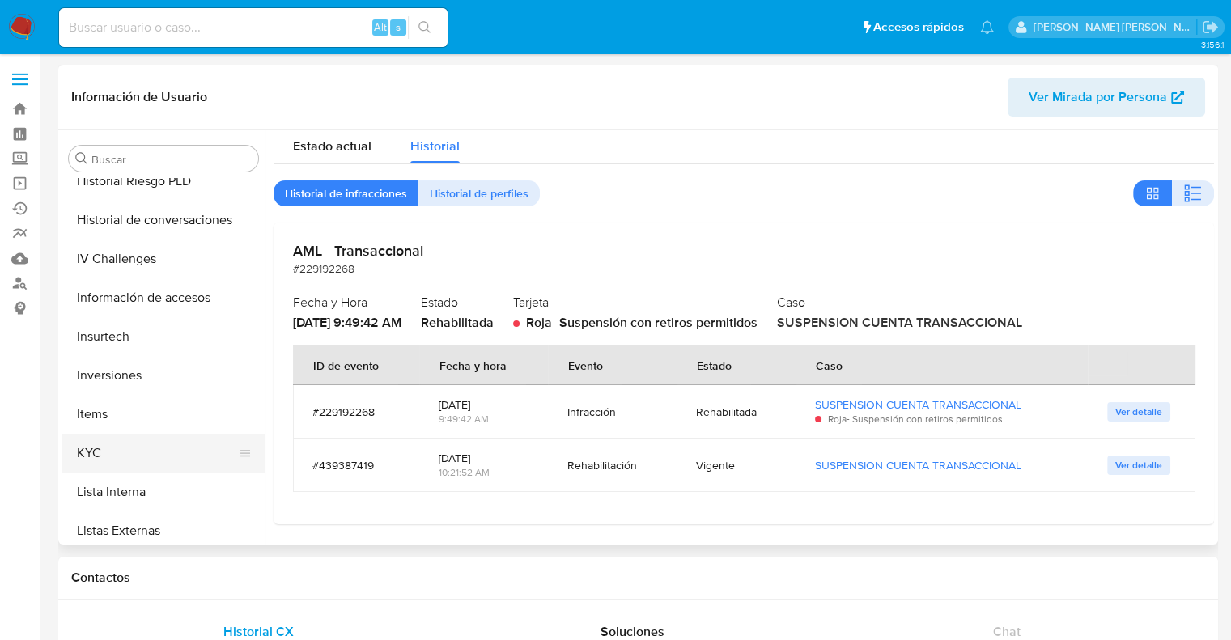
click at [81, 457] on button "KYC" at bounding box center [156, 453] width 189 height 39
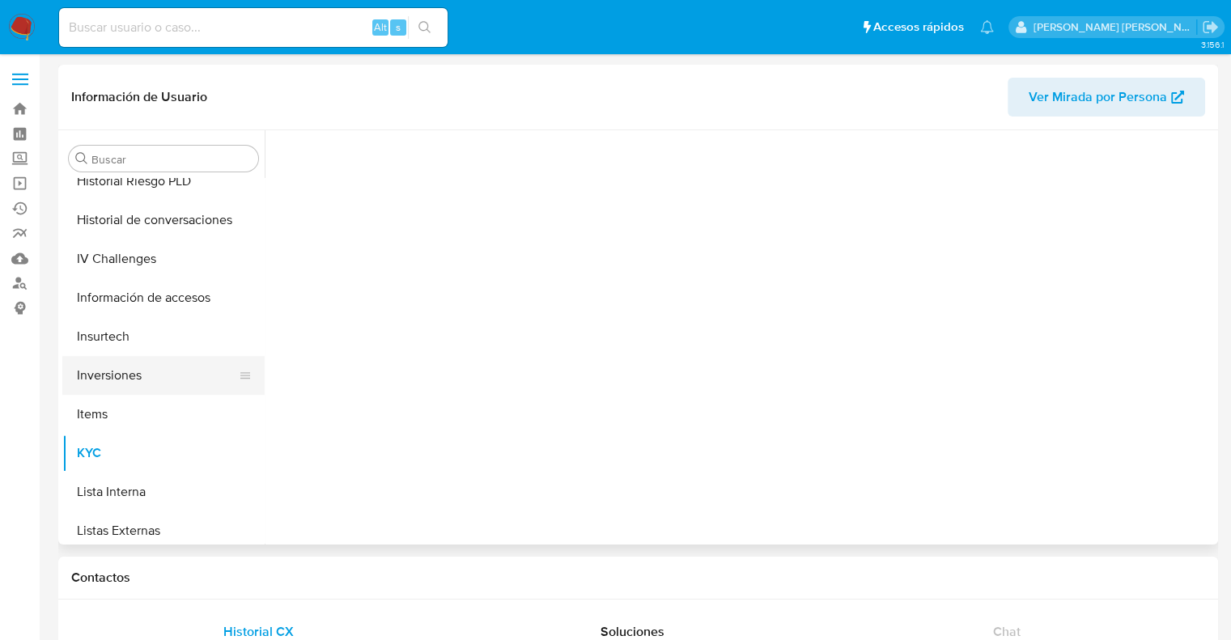
scroll to position [0, 0]
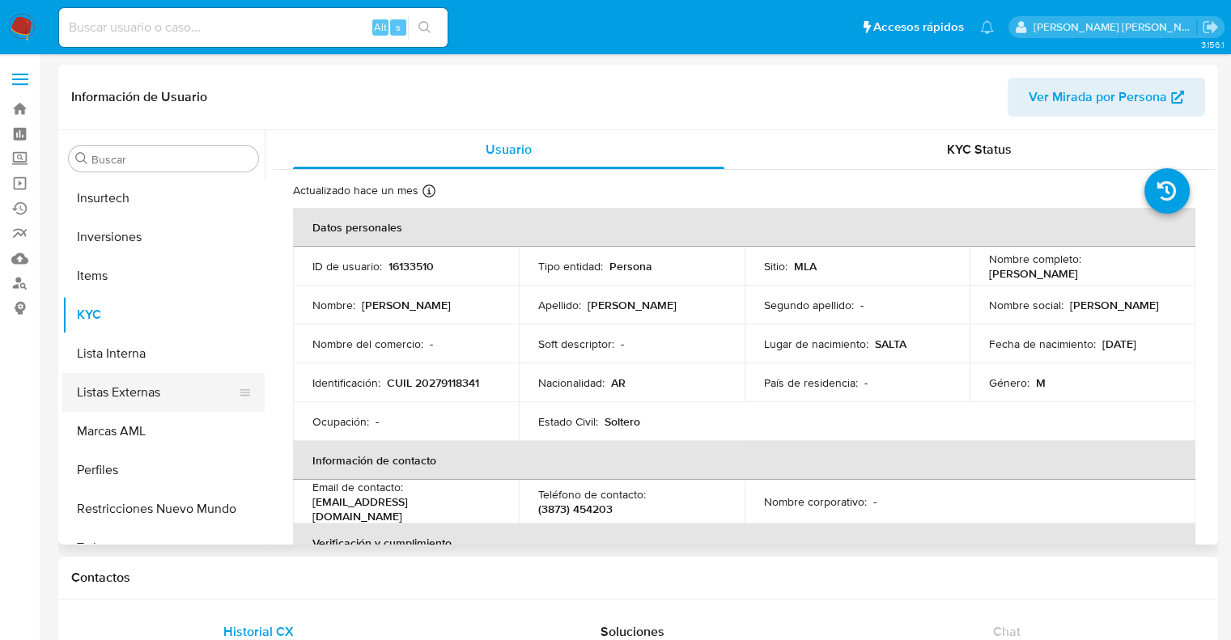
select select "10"
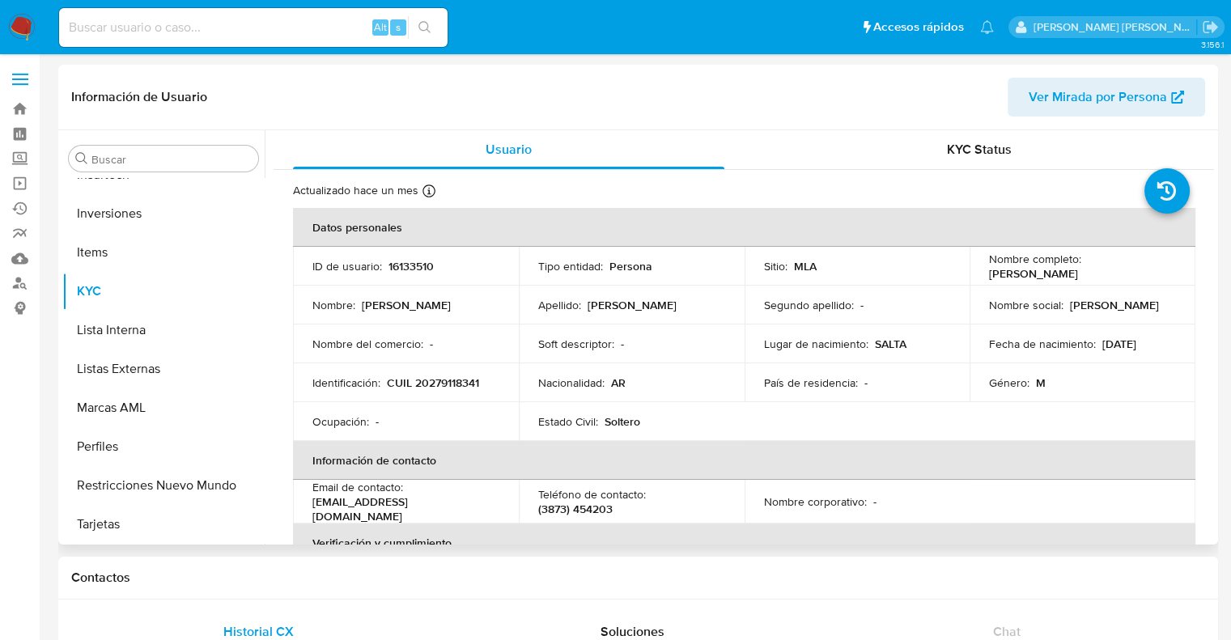
click at [1100, 92] on span "Ver Mirada por Persona" at bounding box center [1097, 97] width 138 height 39
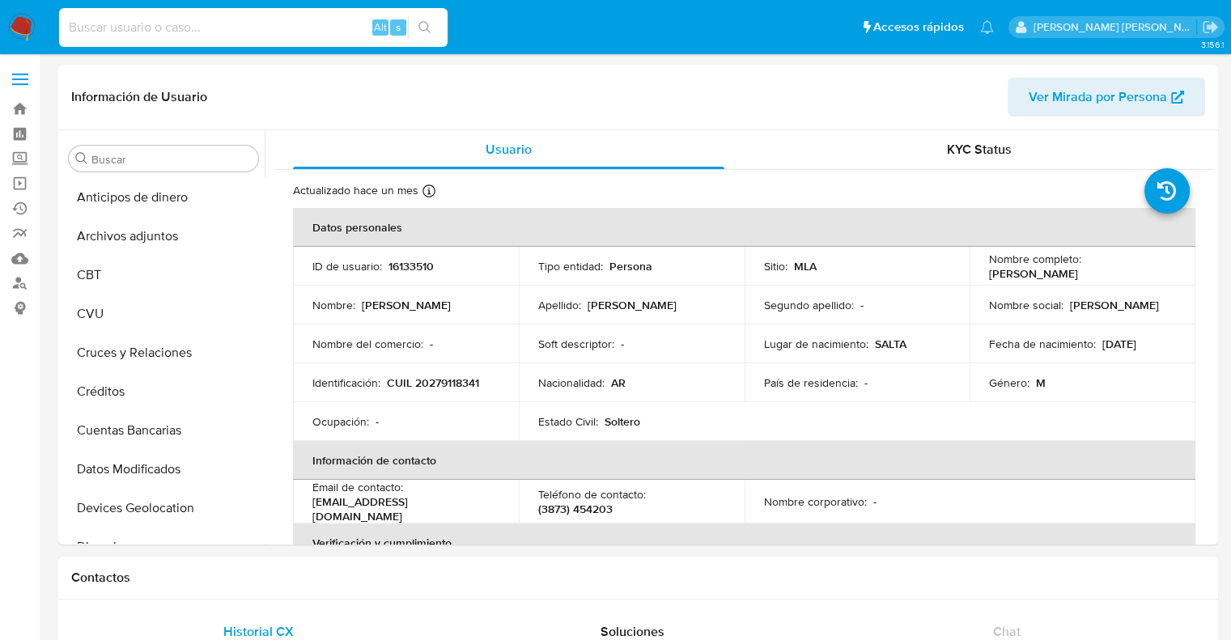
click at [99, 28] on input at bounding box center [253, 27] width 388 height 21
paste input "385218440"
type input "385218440"
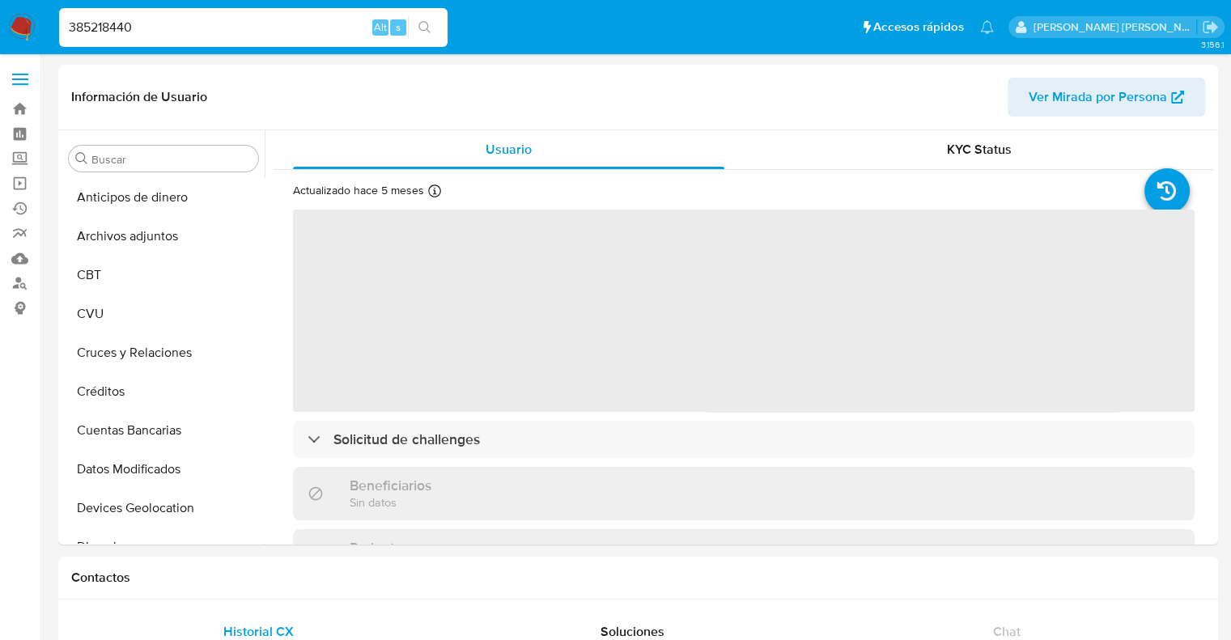
select select "10"
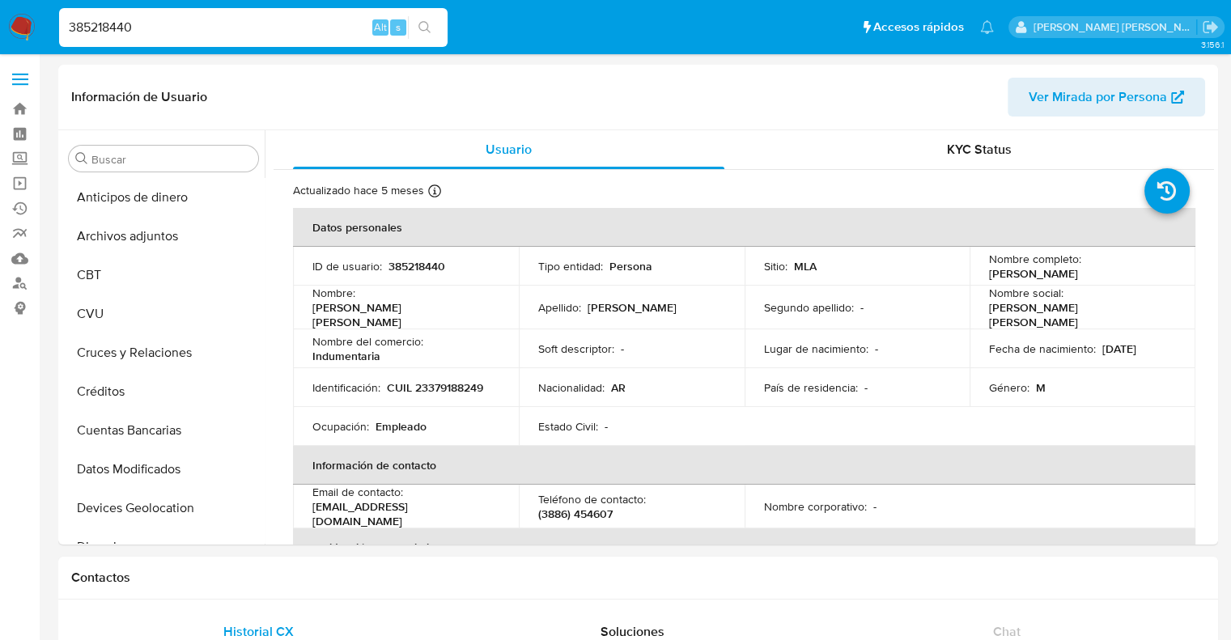
click at [100, 24] on input "385218440" at bounding box center [253, 27] width 388 height 21
paste input "1082188576"
type input "1082188576"
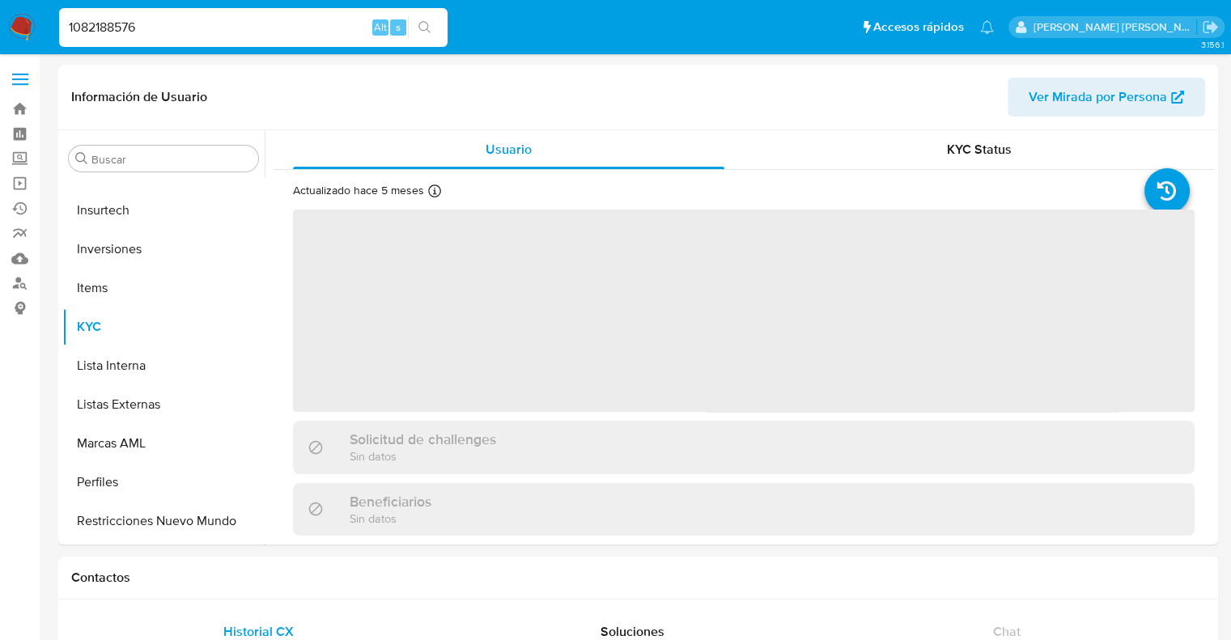
scroll to position [761, 0]
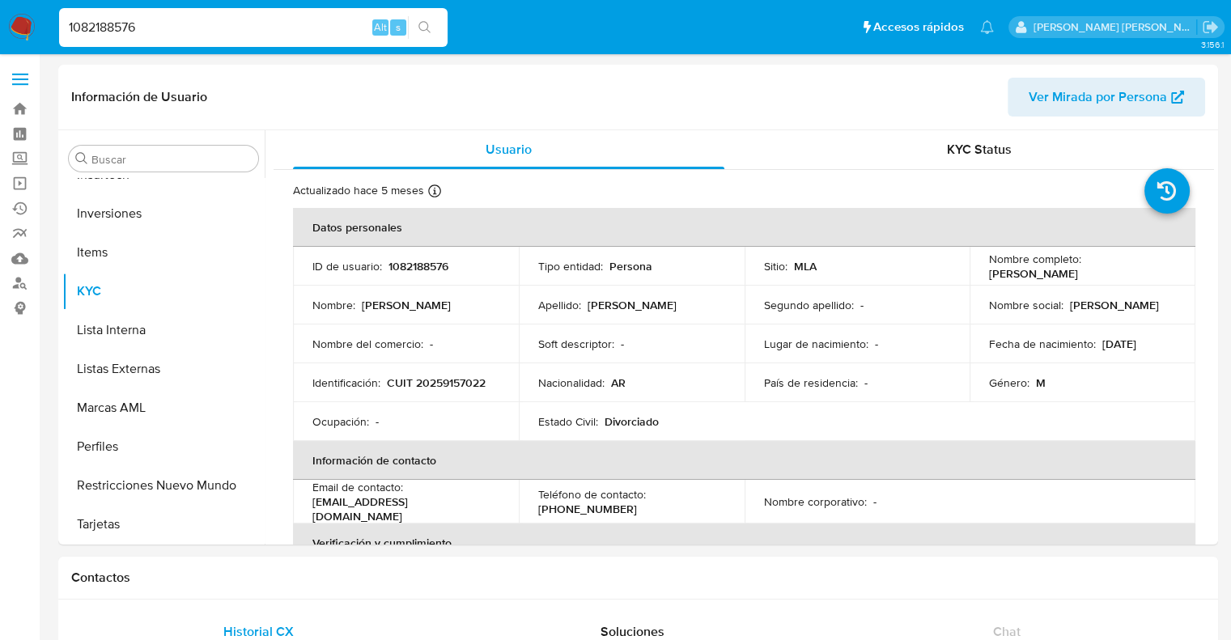
select select "10"
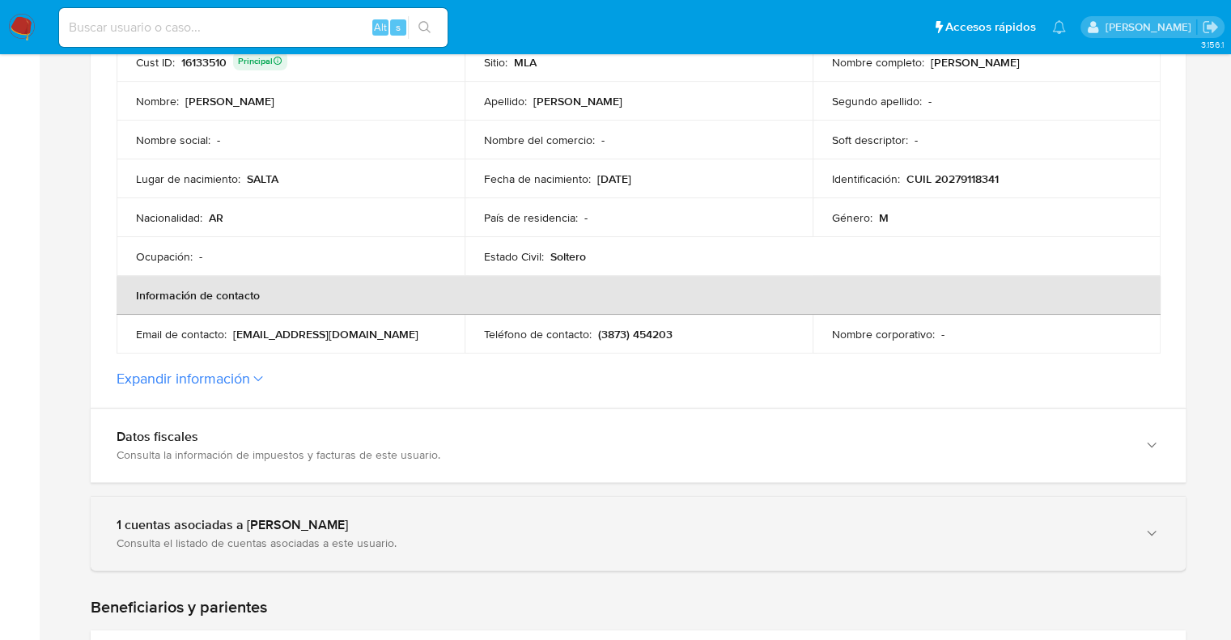
scroll to position [485, 0]
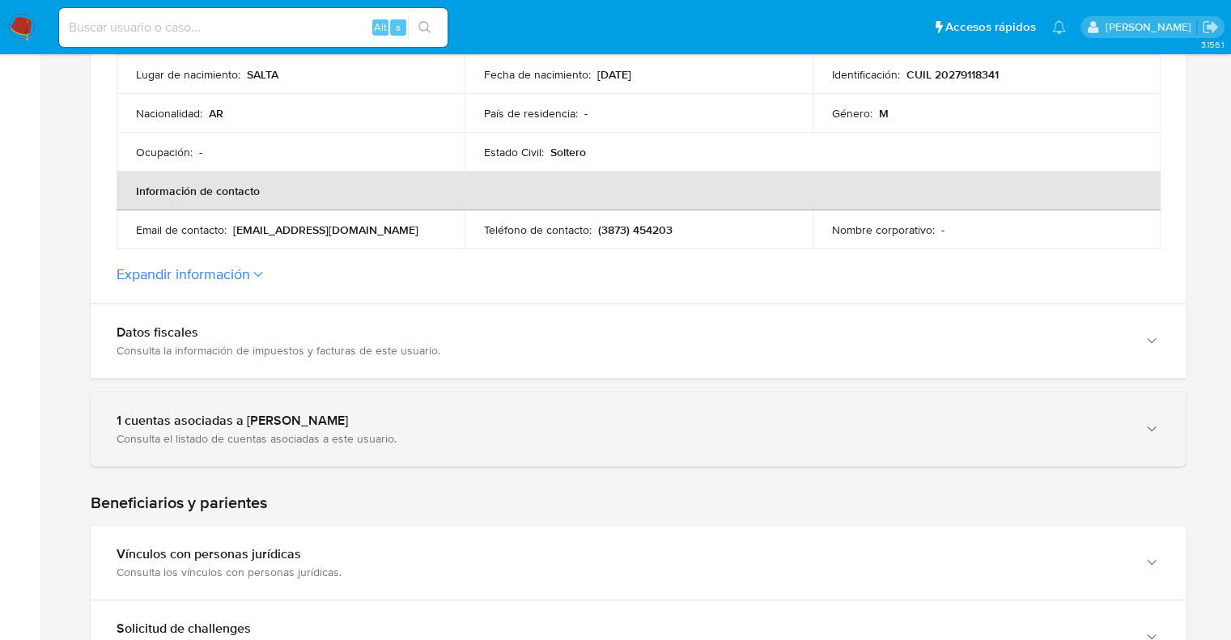
click at [210, 423] on div "1 cuentas asociadas a [PERSON_NAME]" at bounding box center [622, 421] width 1011 height 16
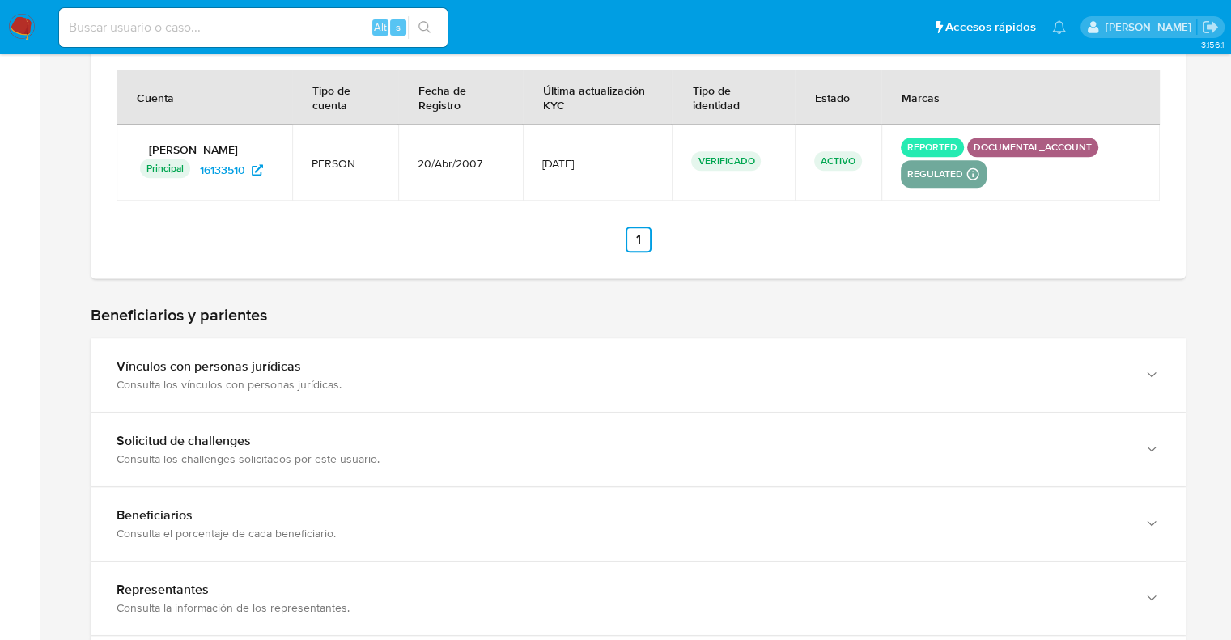
scroll to position [1295, 0]
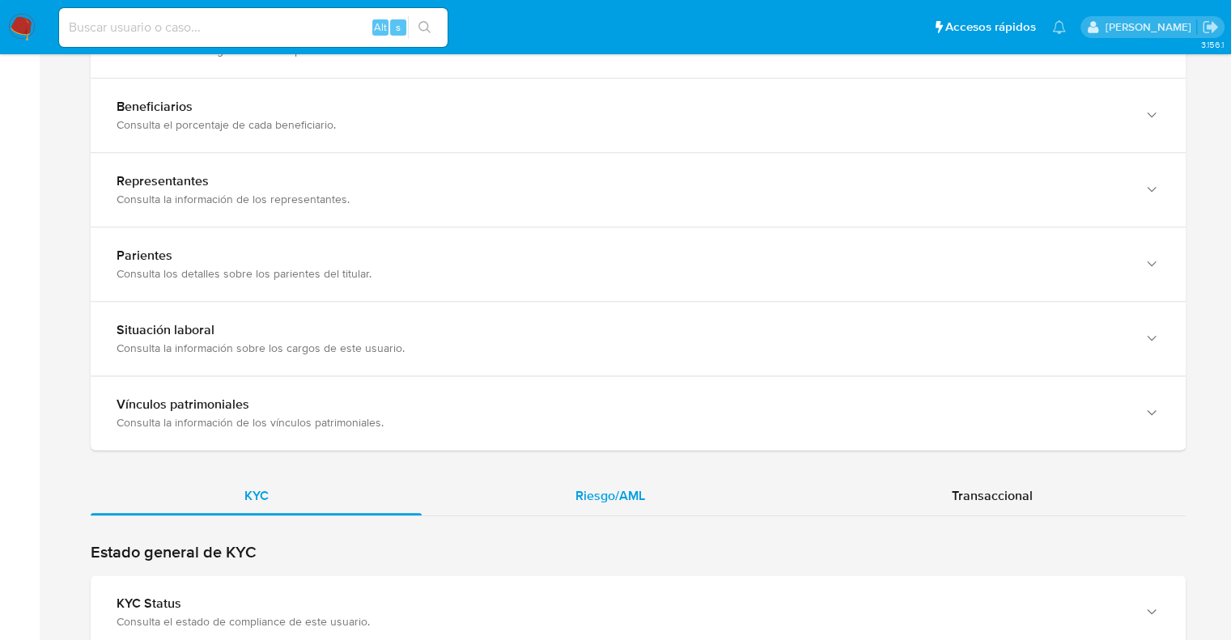
click at [611, 499] on span "Riesgo/AML" at bounding box center [610, 495] width 70 height 19
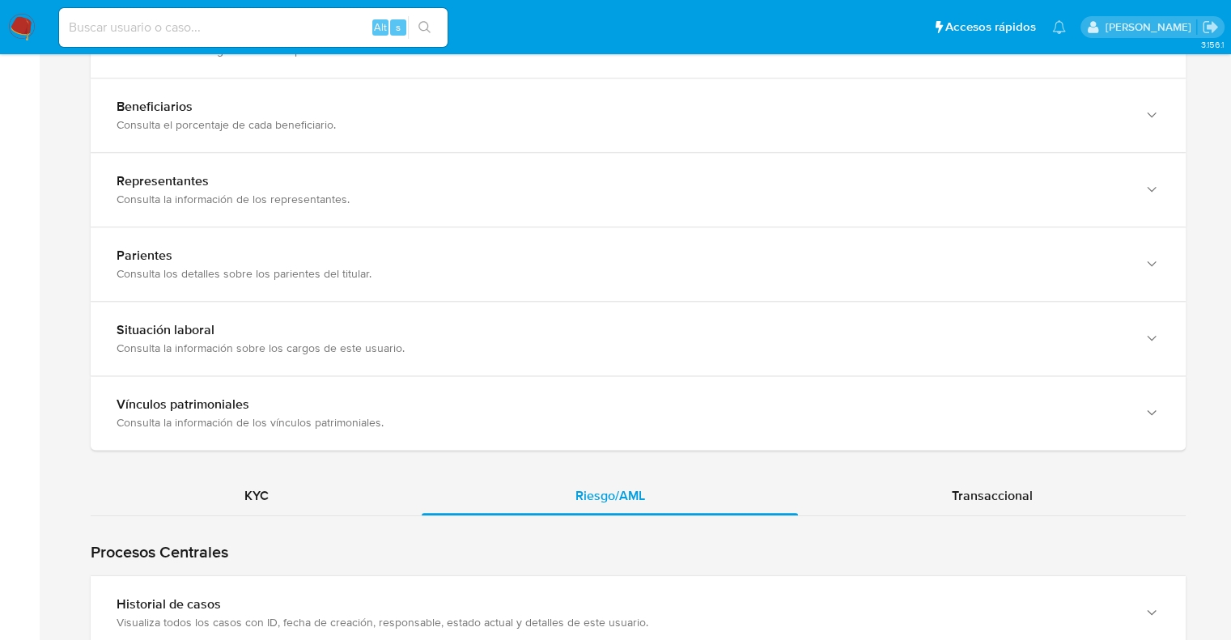
scroll to position [1618, 0]
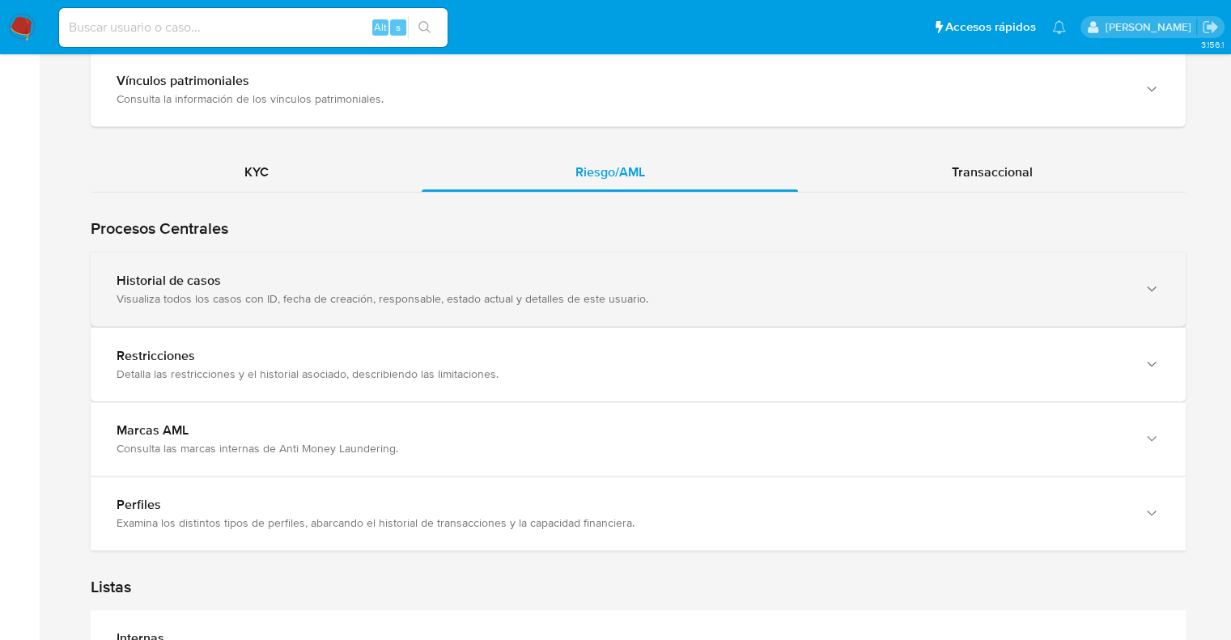
click at [303, 296] on div "Visualiza todos los casos con ID, fecha de creación, responsable, estado actual…" at bounding box center [622, 298] width 1011 height 15
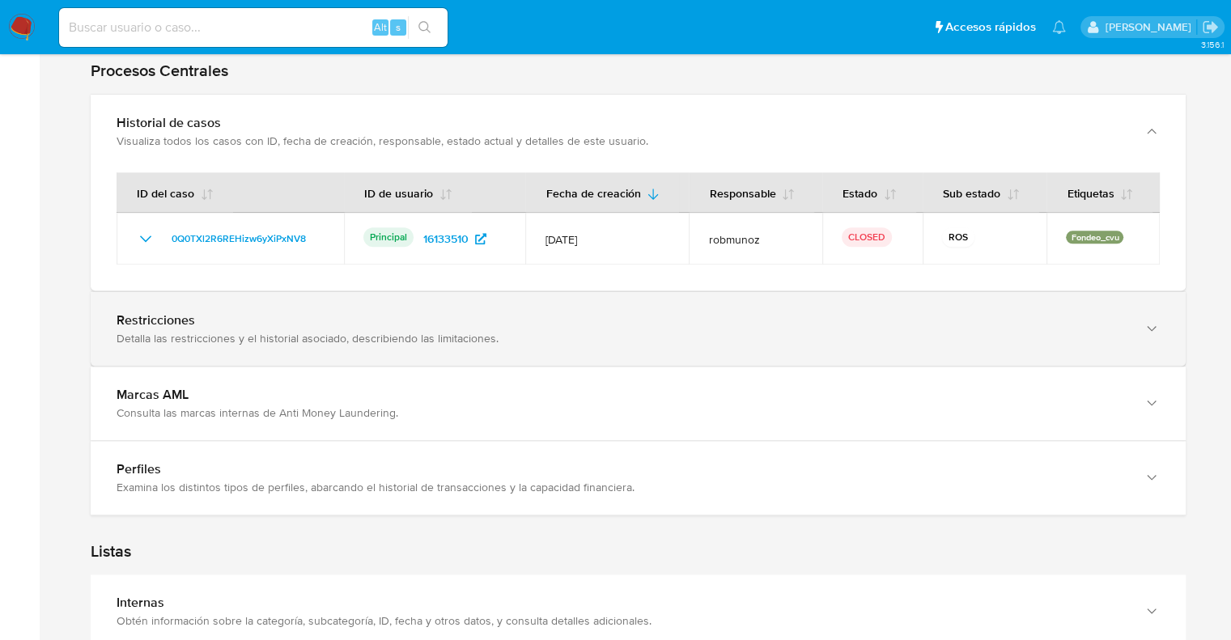
scroll to position [1780, 0]
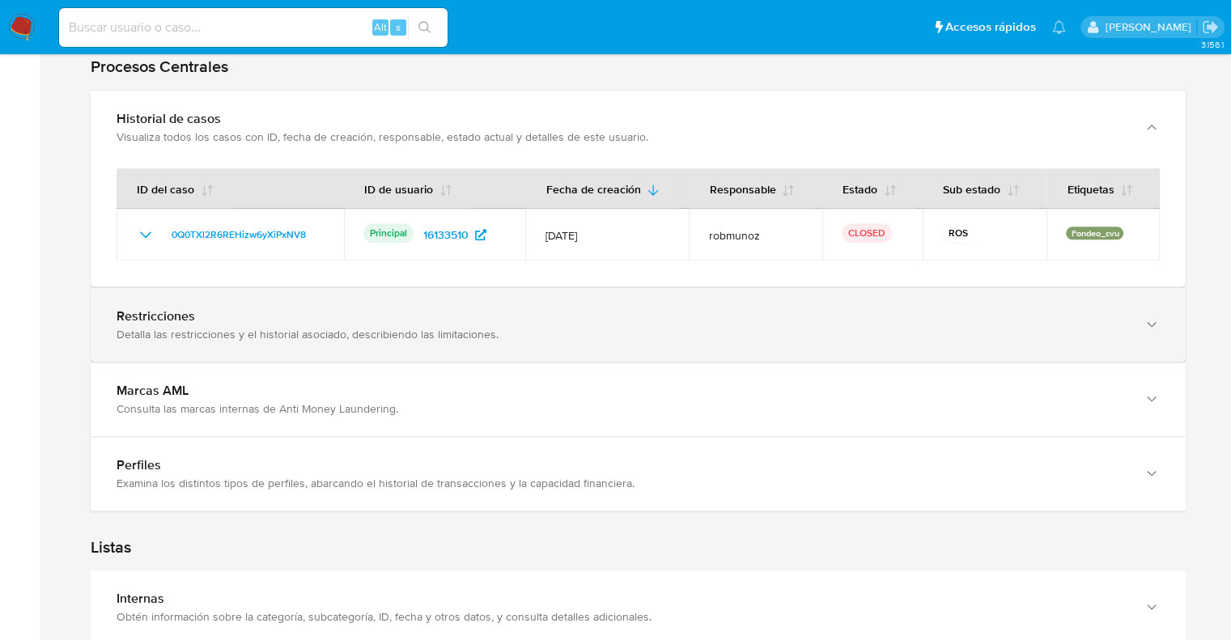
click at [223, 309] on div "Restricciones" at bounding box center [622, 316] width 1011 height 16
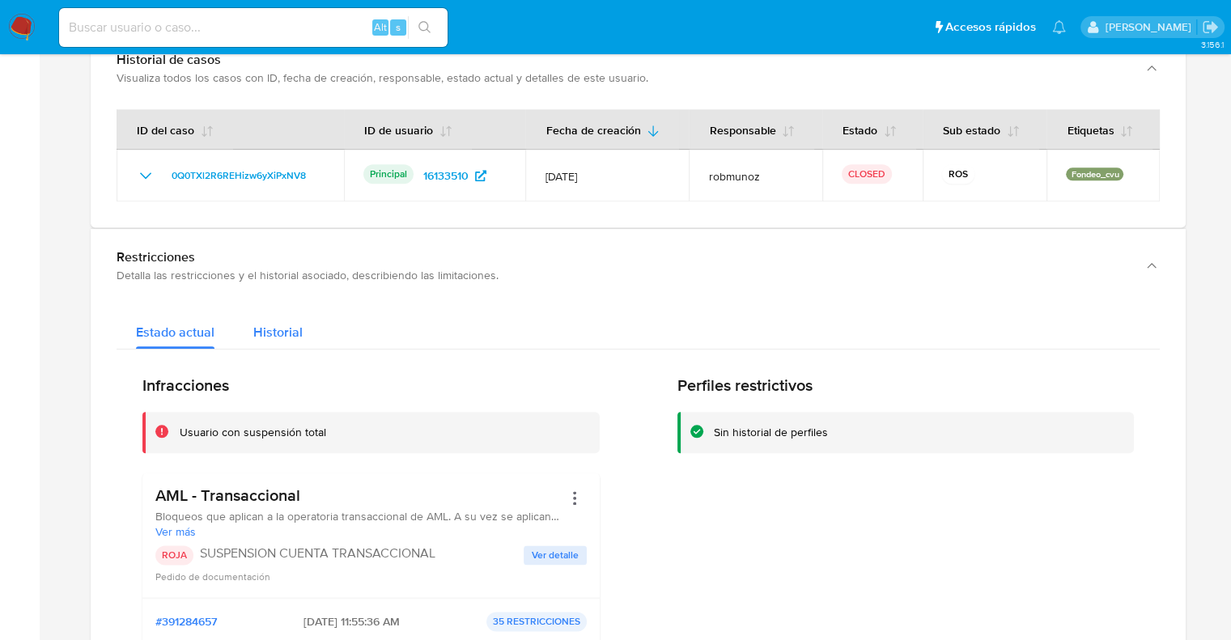
scroll to position [1942, 0]
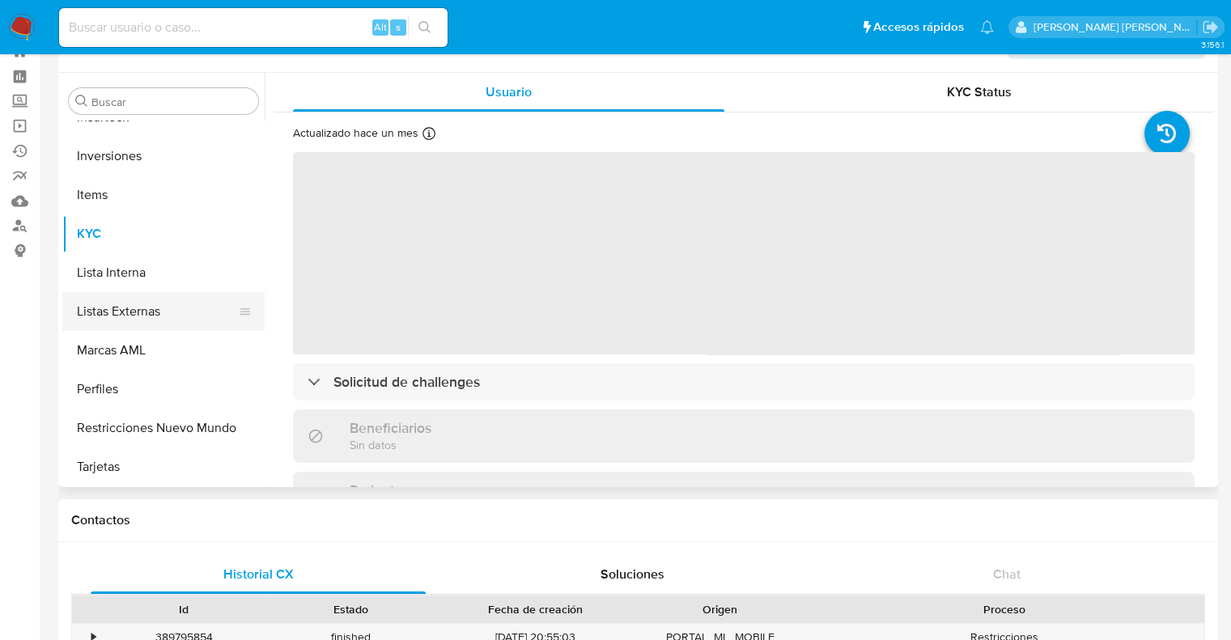
scroll to position [324, 0]
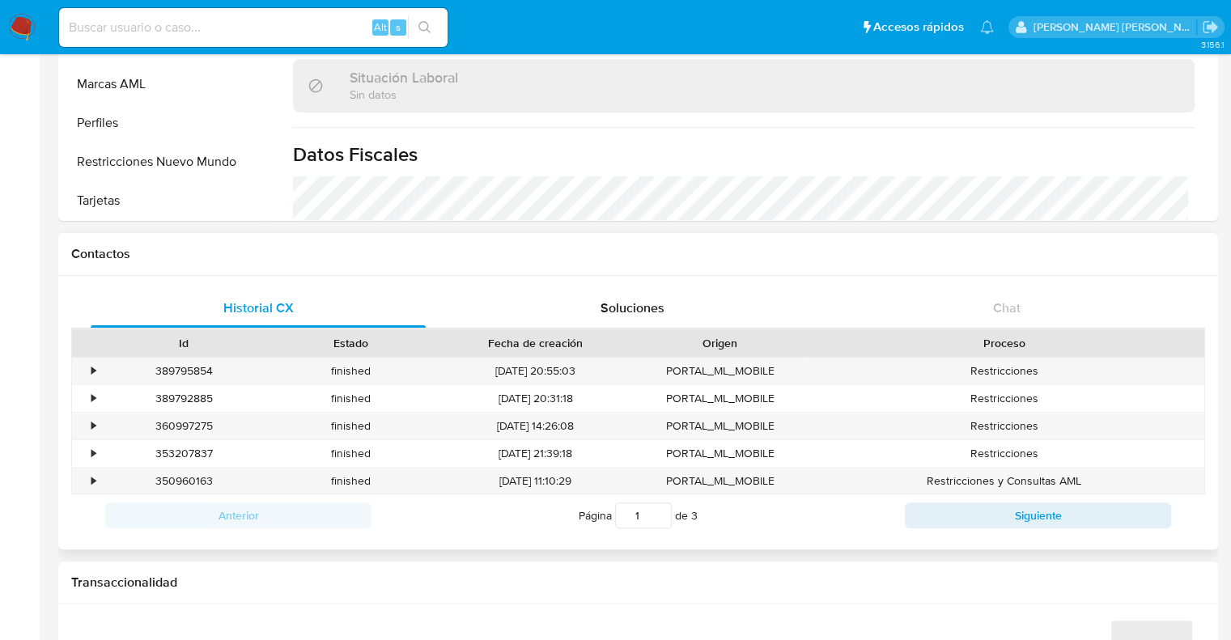
select select "10"
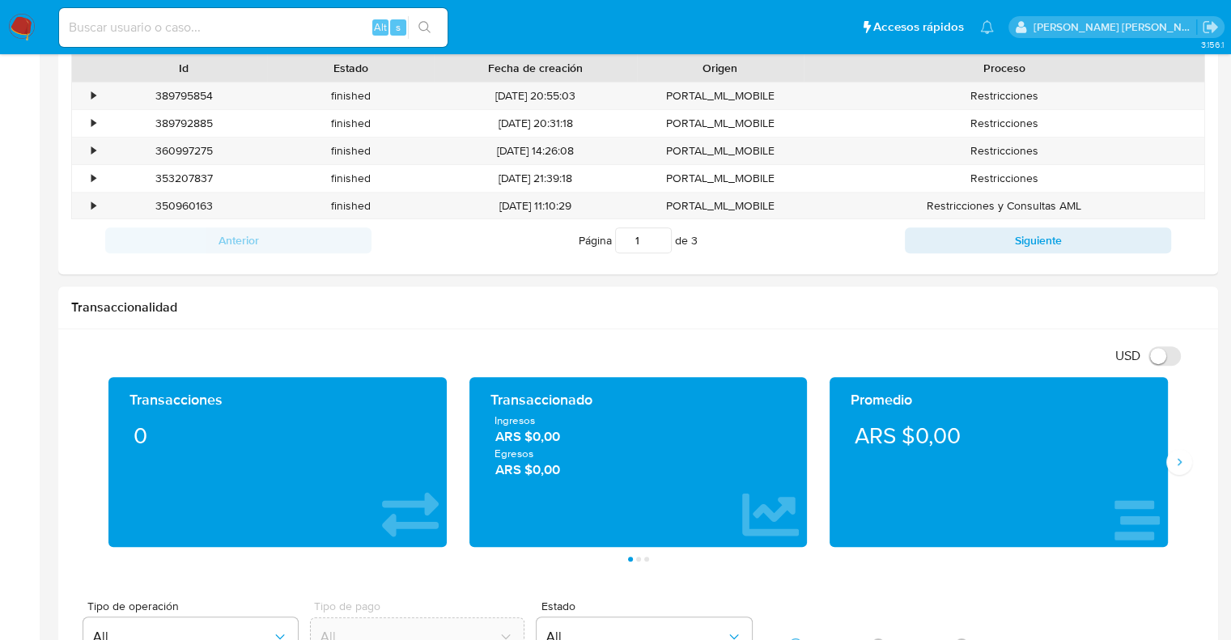
scroll to position [647, 0]
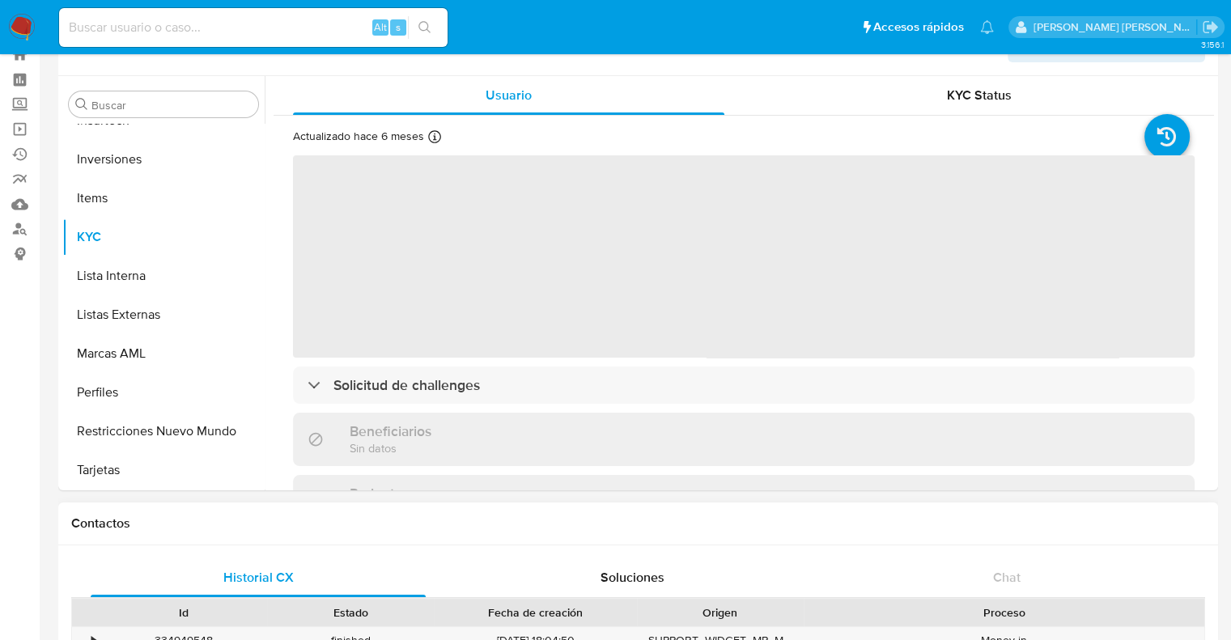
scroll to position [405, 0]
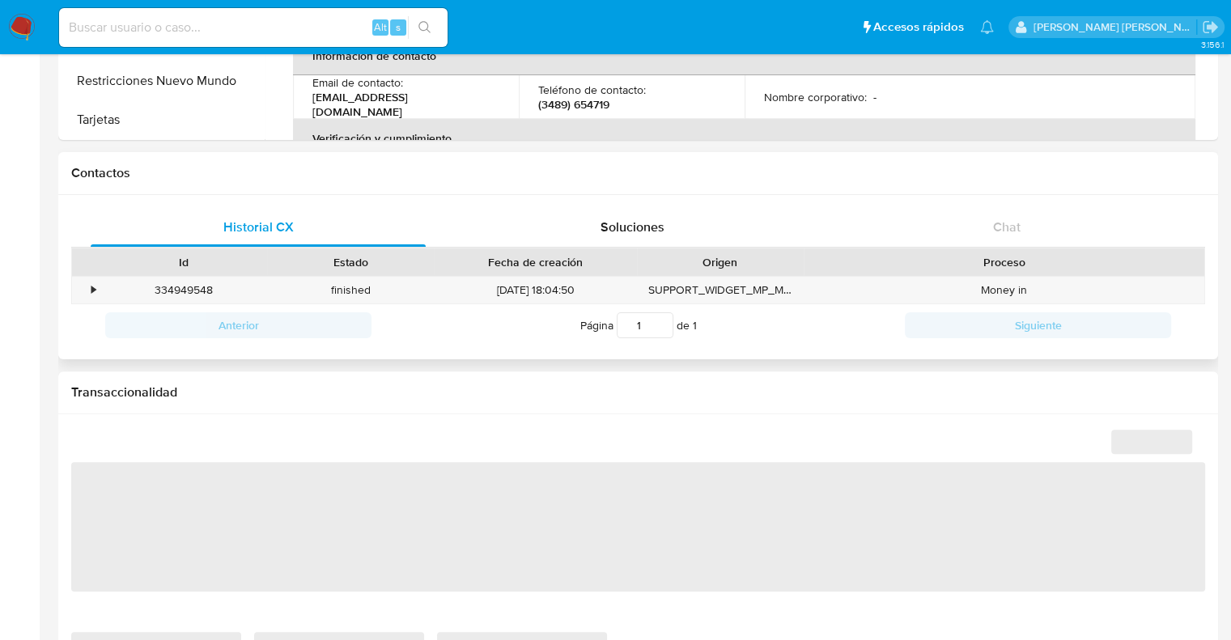
select select "10"
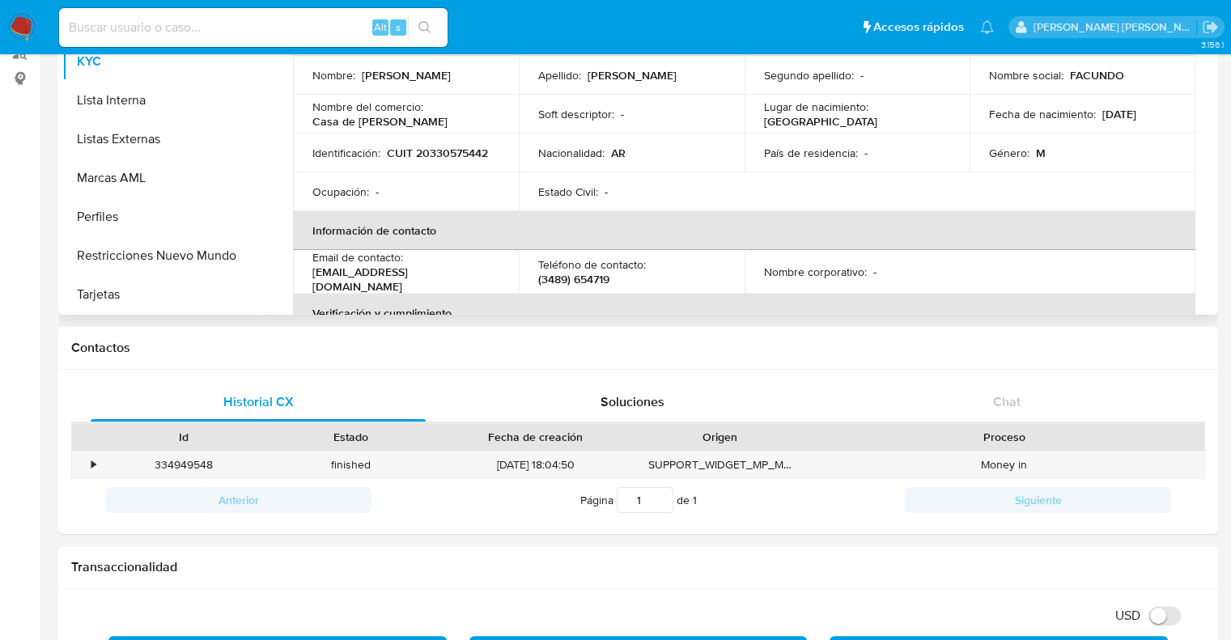
scroll to position [0, 0]
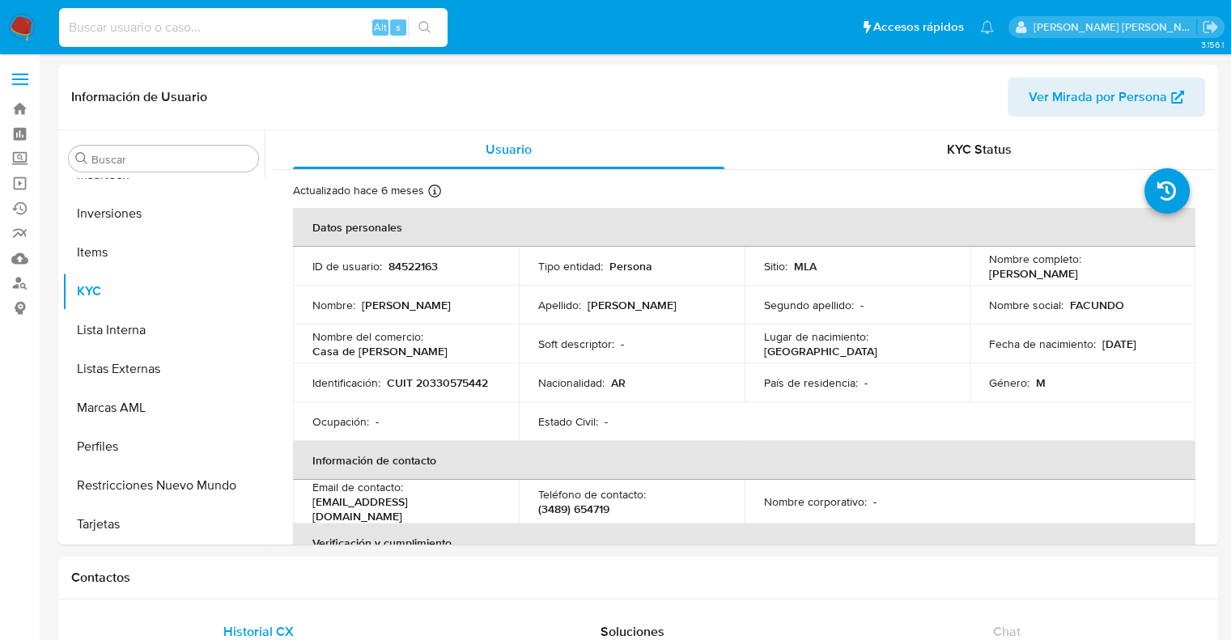
click at [169, 28] on input at bounding box center [253, 27] width 388 height 21
paste input "1038416987"
type input "1038416987"
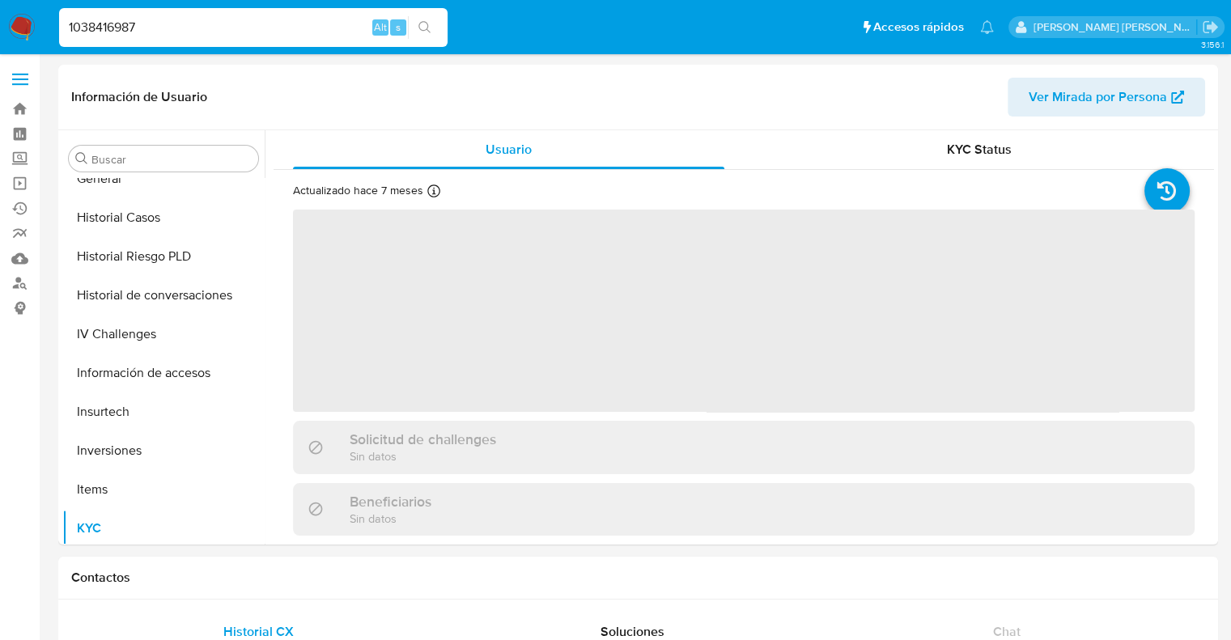
scroll to position [761, 0]
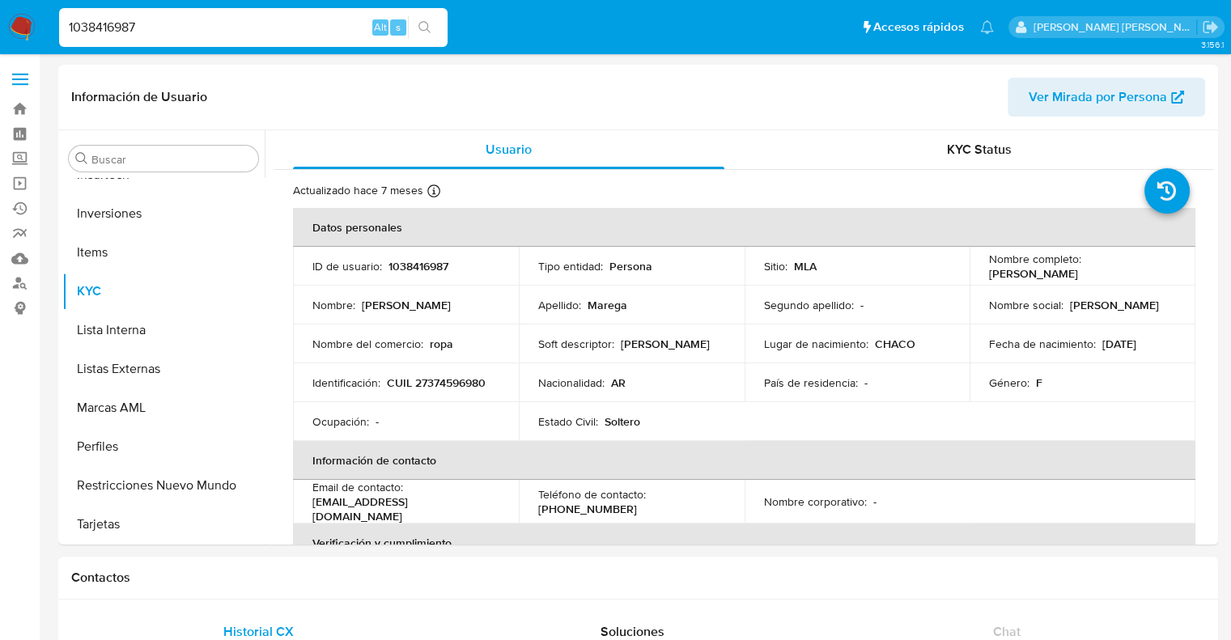
select select "10"
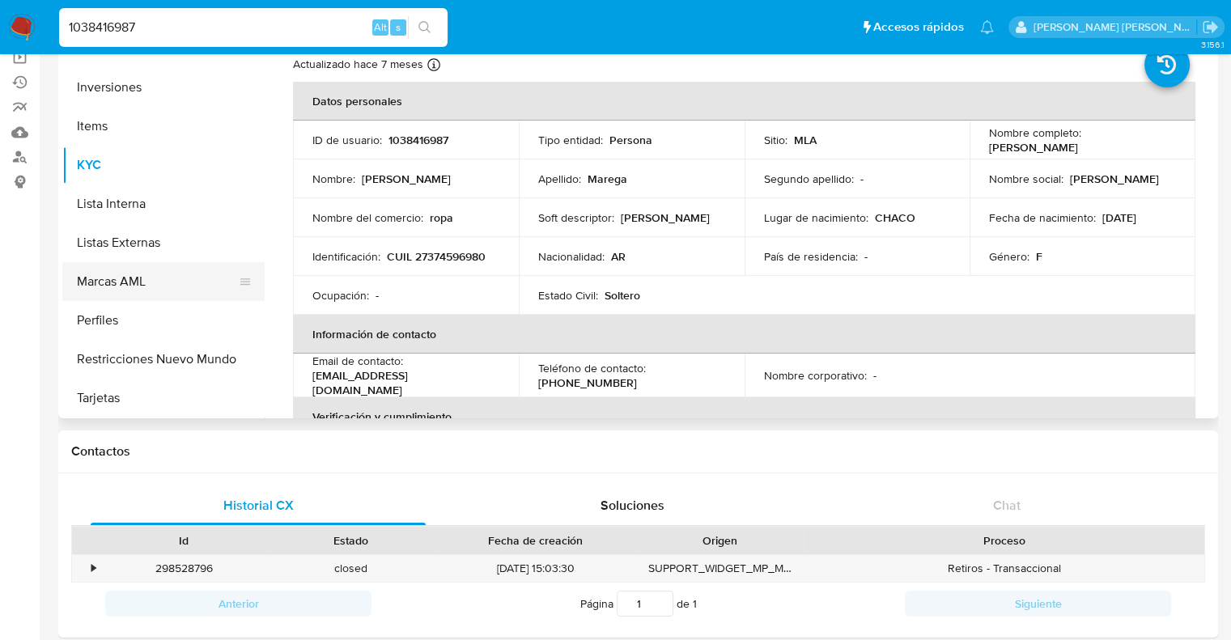
scroll to position [162, 0]
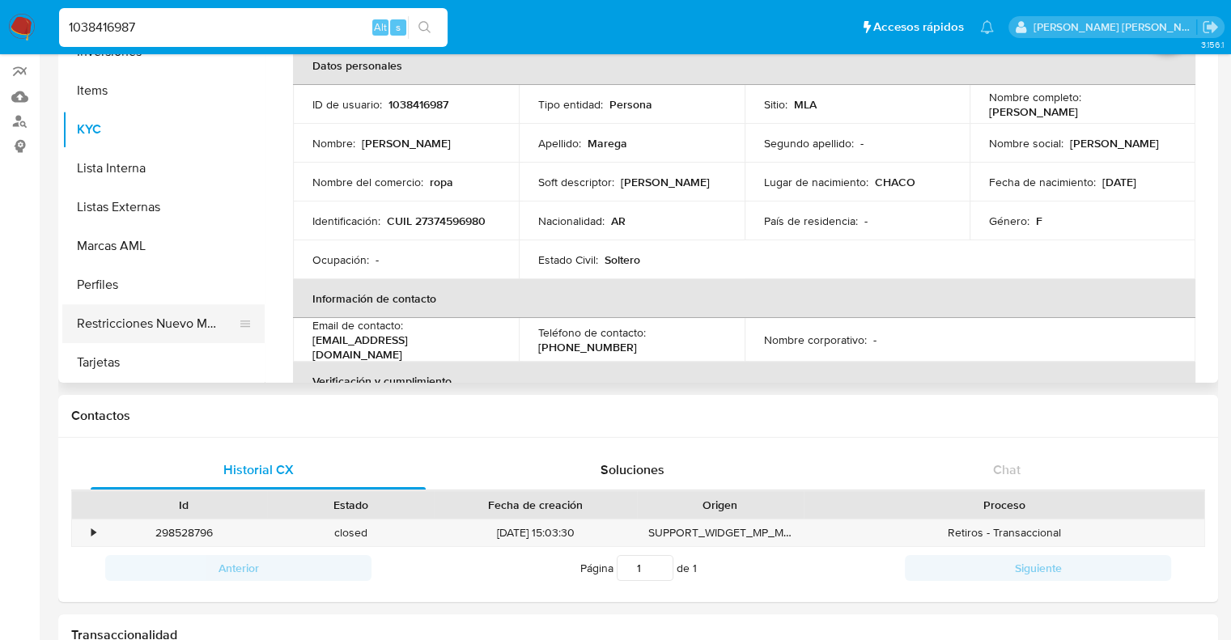
click at [134, 325] on button "Restricciones Nuevo Mundo" at bounding box center [156, 323] width 189 height 39
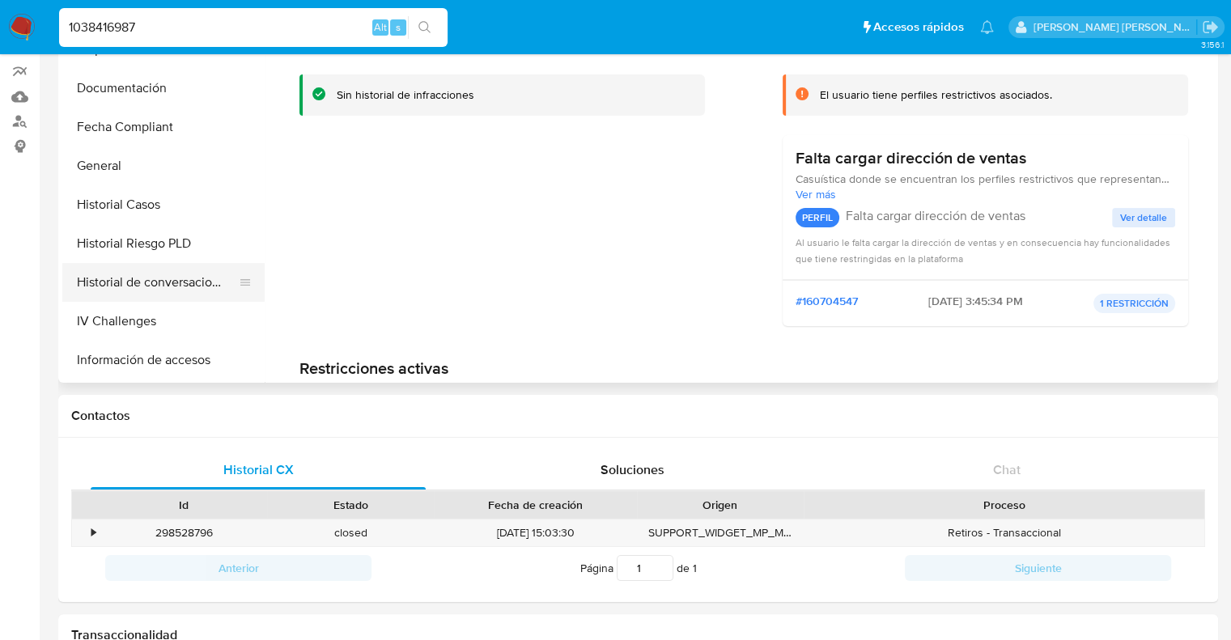
scroll to position [356, 0]
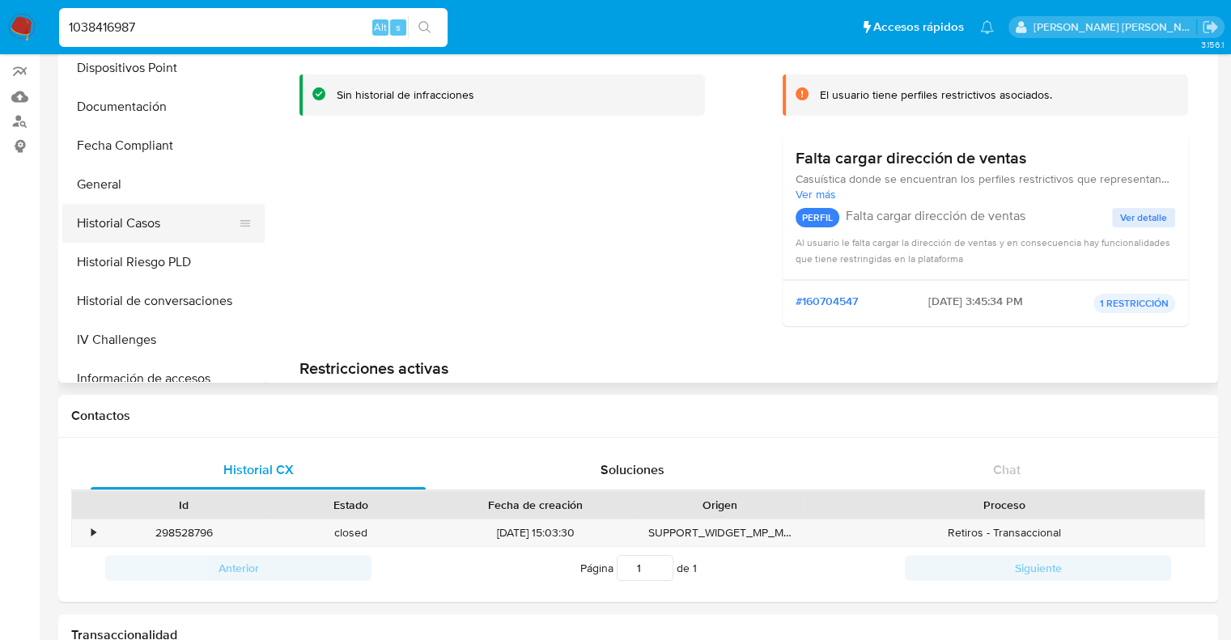
click at [131, 228] on button "Historial Casos" at bounding box center [156, 223] width 189 height 39
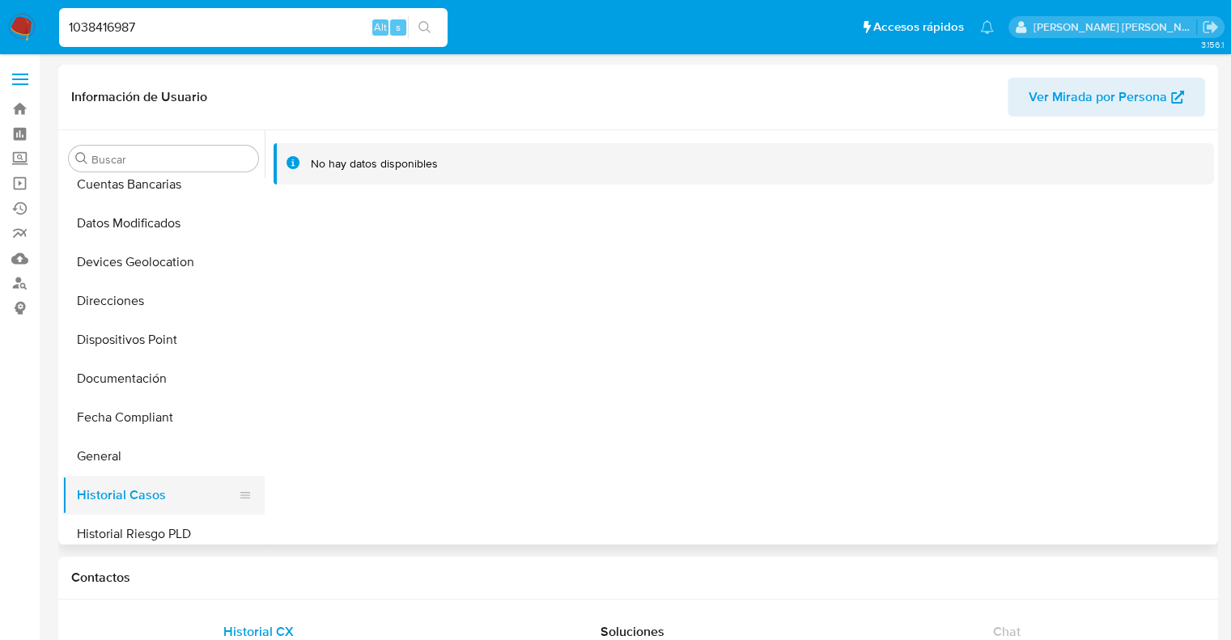
scroll to position [324, 0]
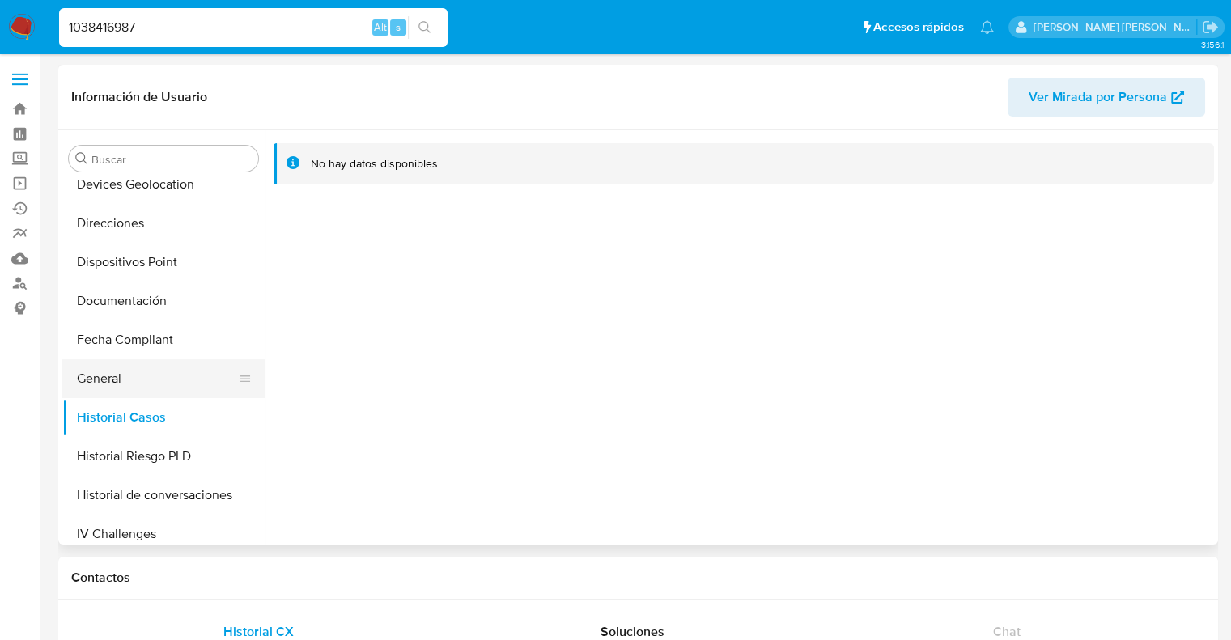
click at [110, 375] on button "General" at bounding box center [156, 378] width 189 height 39
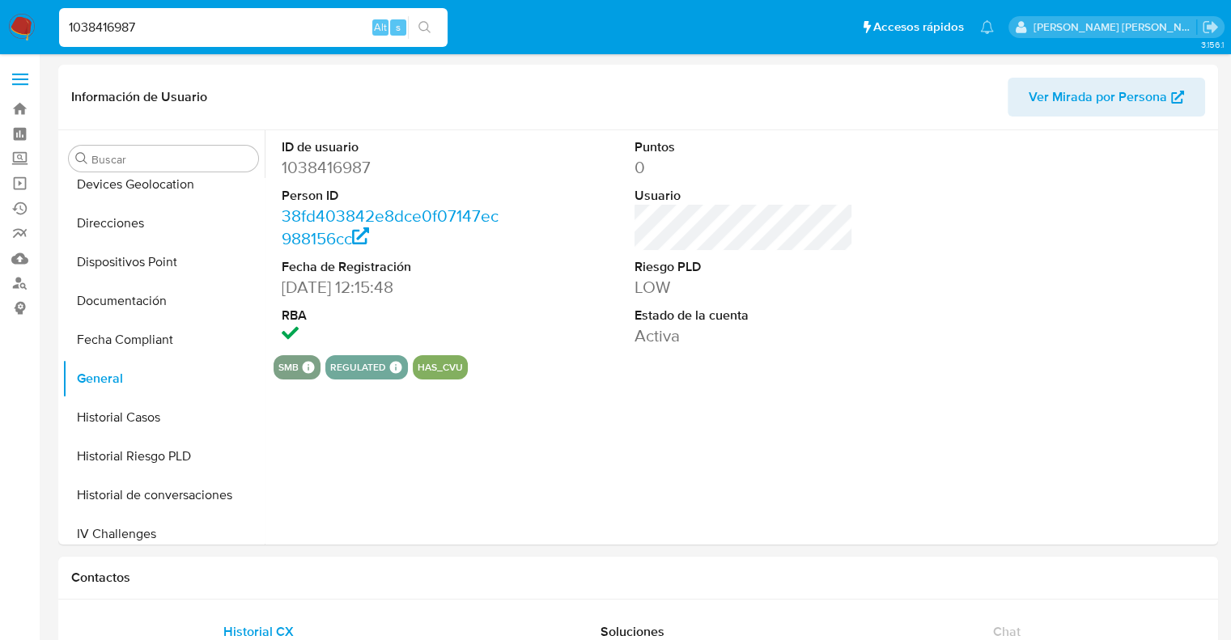
click at [100, 28] on input "1038416987" at bounding box center [253, 27] width 388 height 21
paste input "397453224"
type input "397453224"
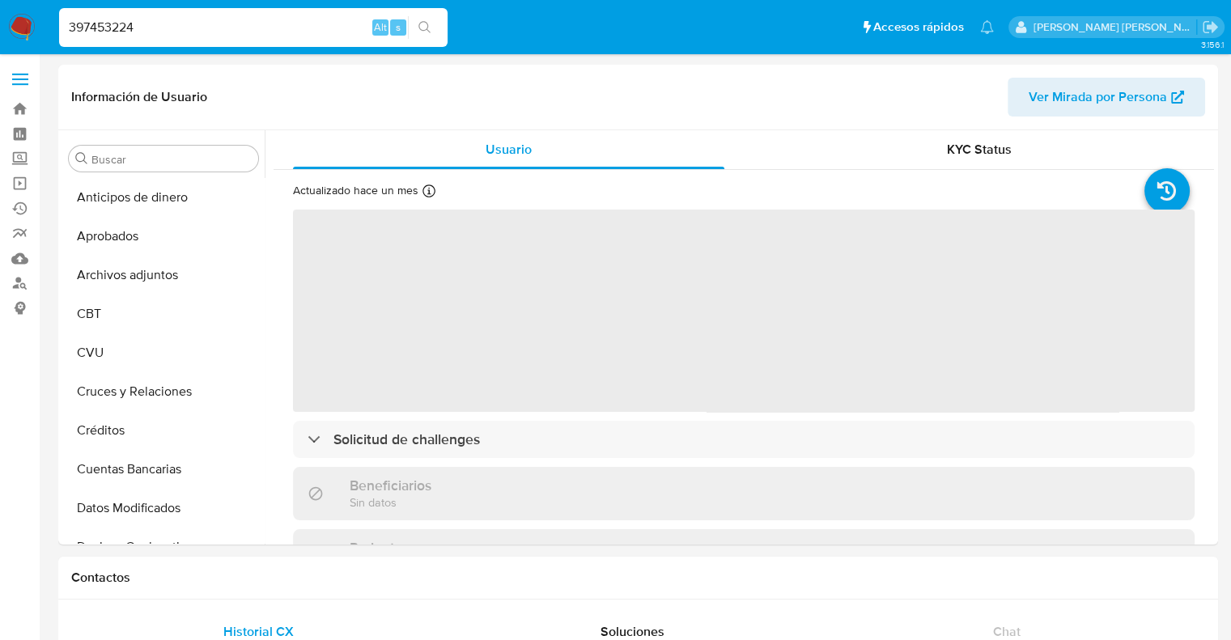
select select "10"
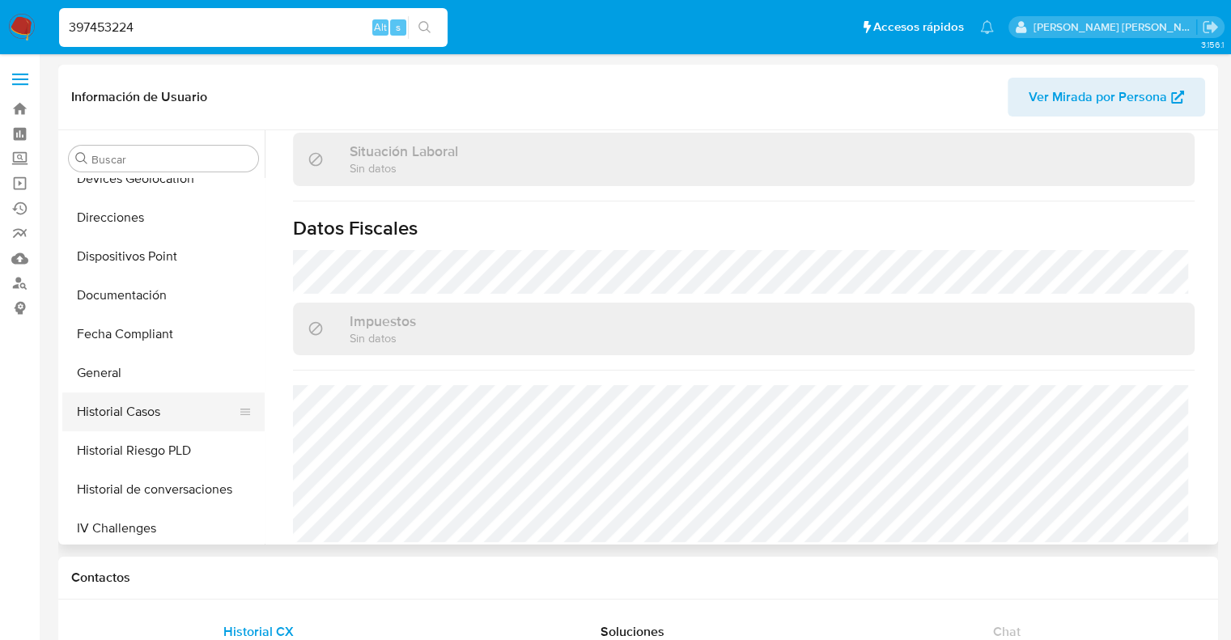
scroll to position [395, 0]
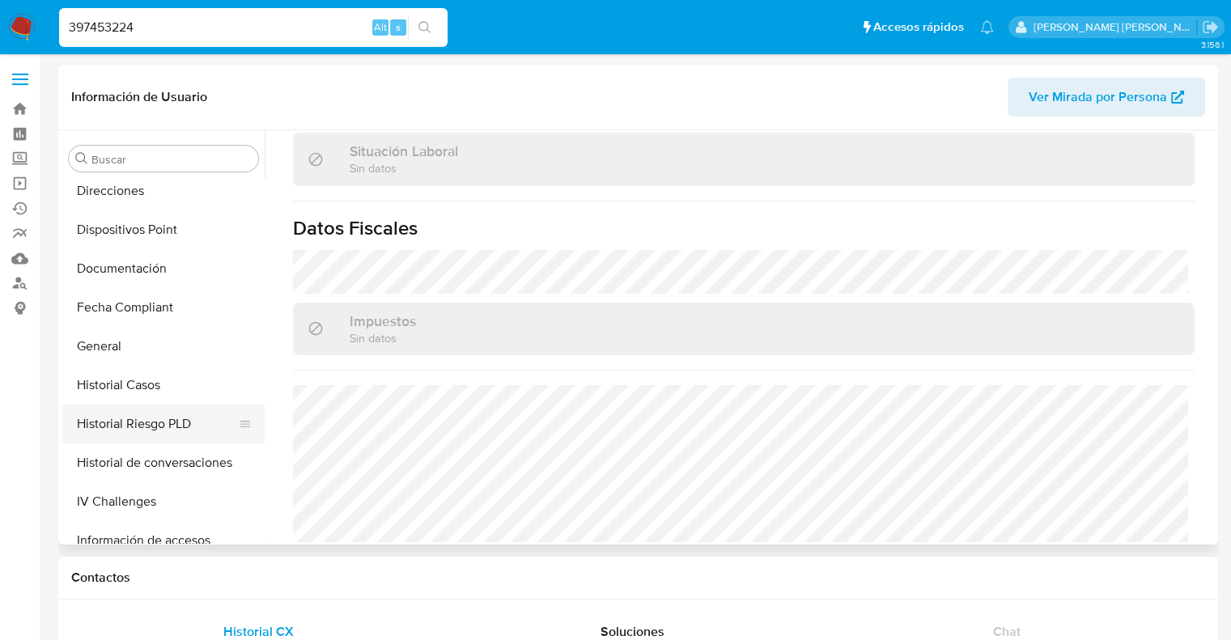
click at [129, 422] on button "Historial Riesgo PLD" at bounding box center [156, 424] width 189 height 39
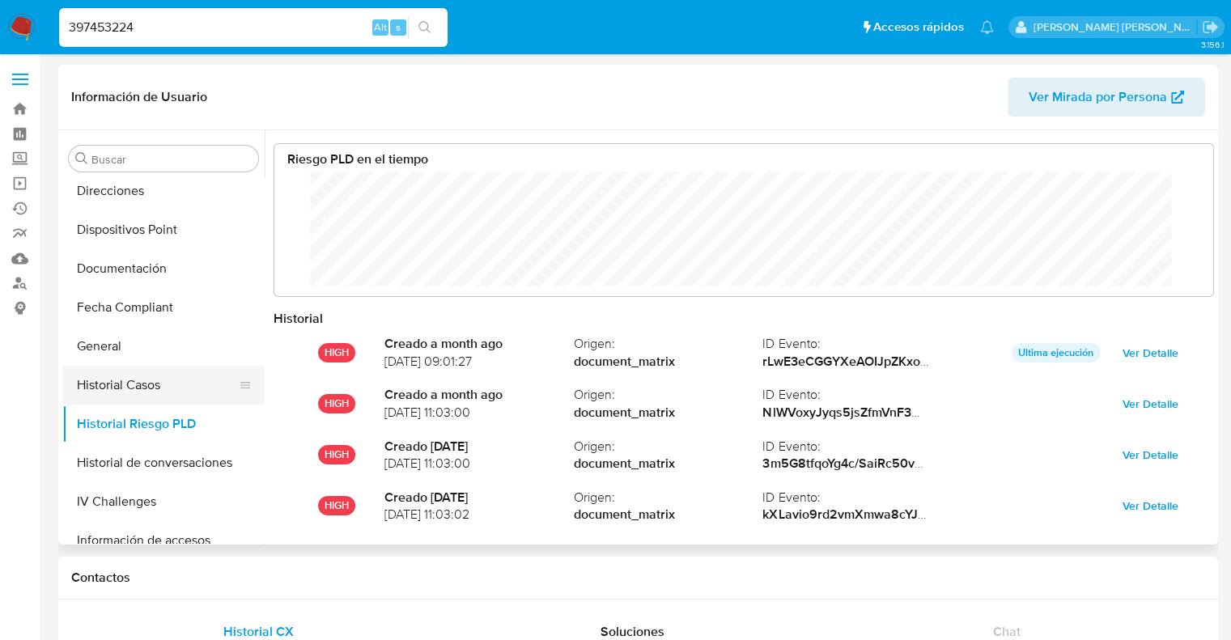
scroll to position [121, 906]
click at [125, 383] on button "Historial Casos" at bounding box center [156, 385] width 189 height 39
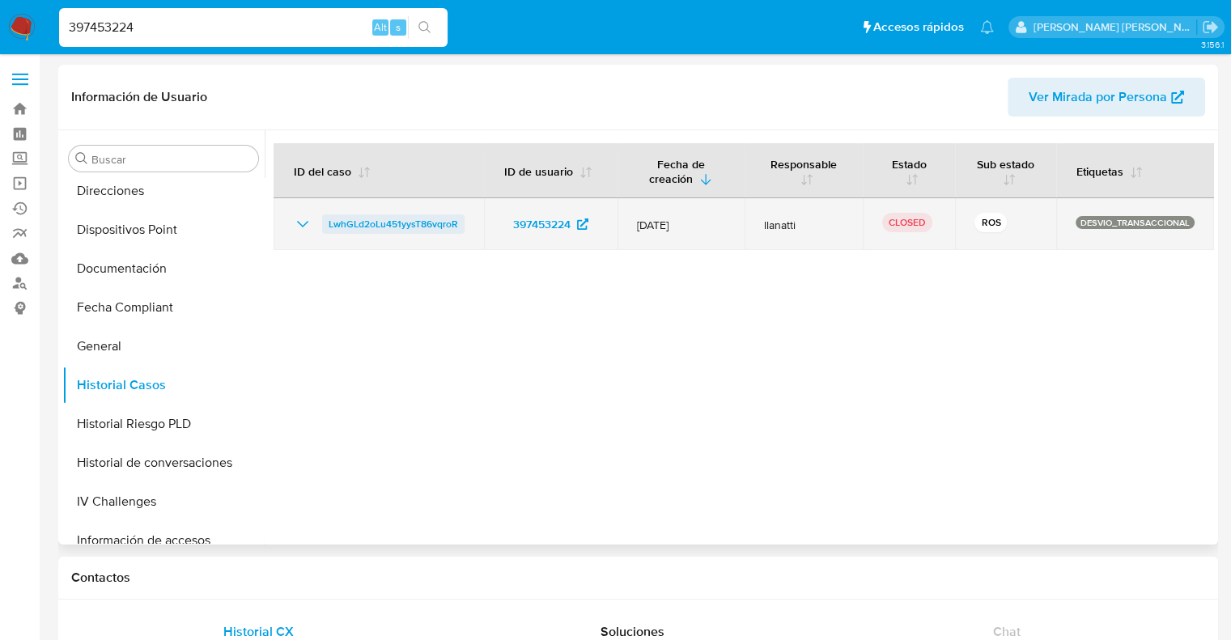
click at [409, 228] on span "LwhGLd2oLu451yysT86vqroR" at bounding box center [393, 223] width 129 height 19
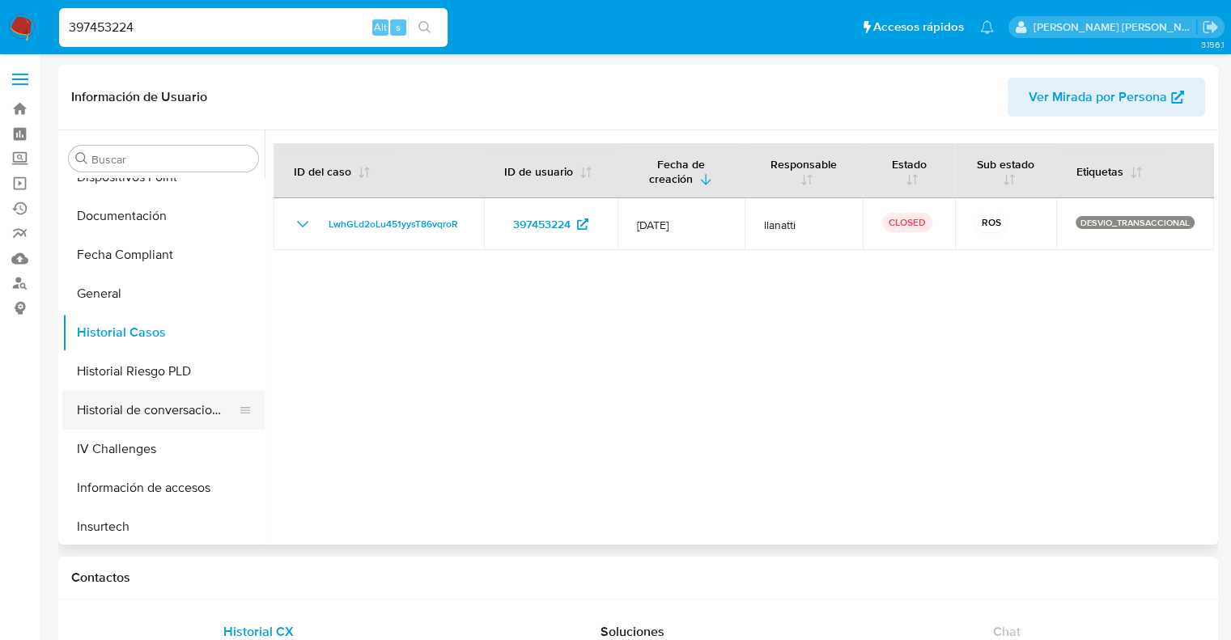
scroll to position [476, 0]
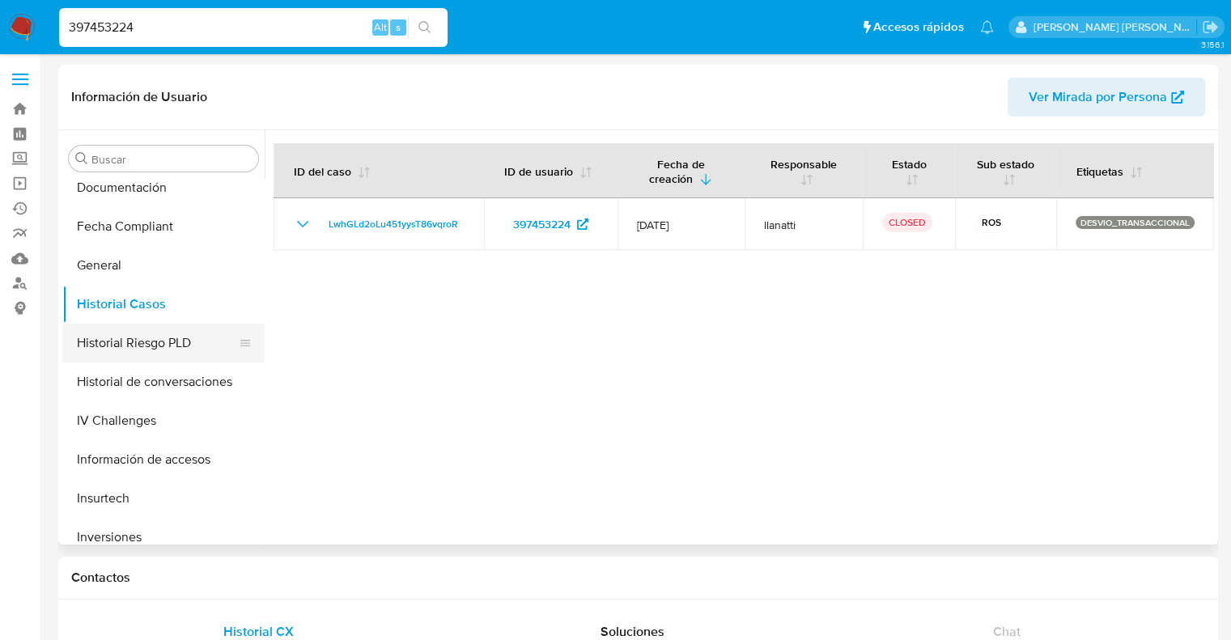
click at [151, 350] on button "Historial Riesgo PLD" at bounding box center [156, 343] width 189 height 39
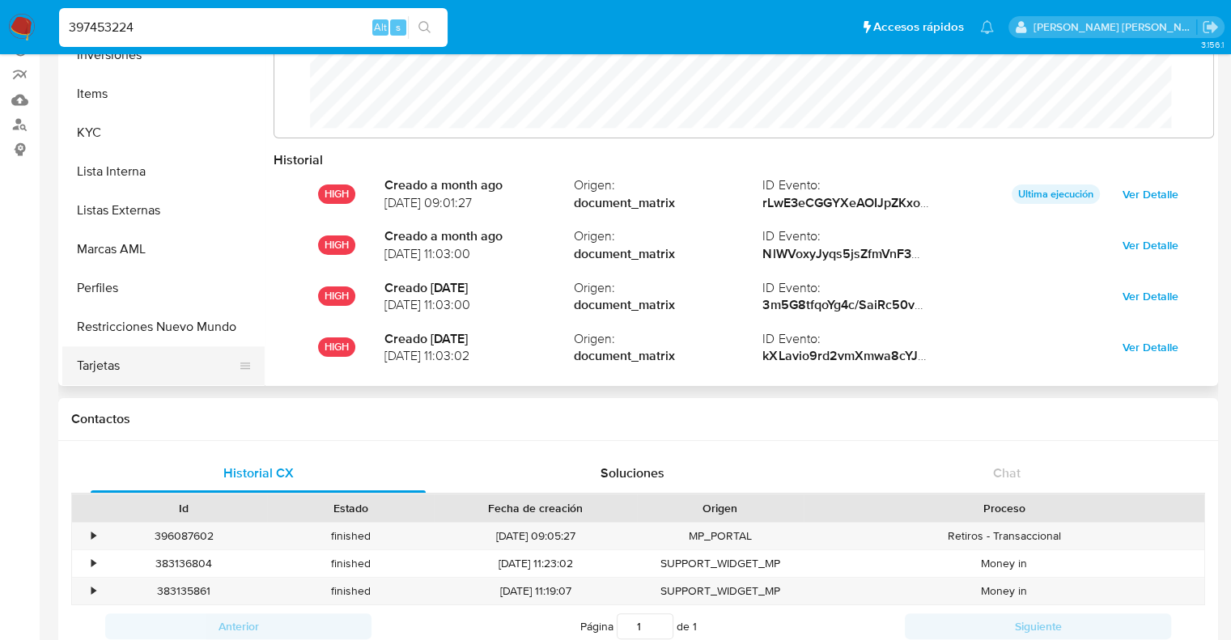
scroll to position [162, 0]
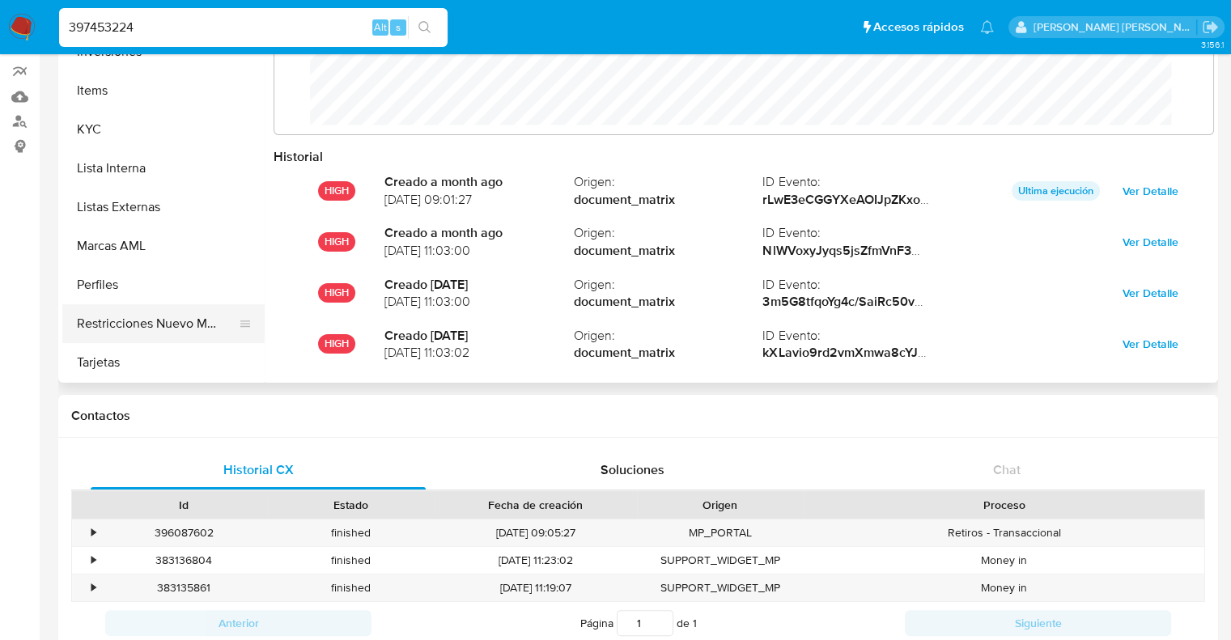
click at [162, 329] on button "Restricciones Nuevo Mundo" at bounding box center [156, 323] width 189 height 39
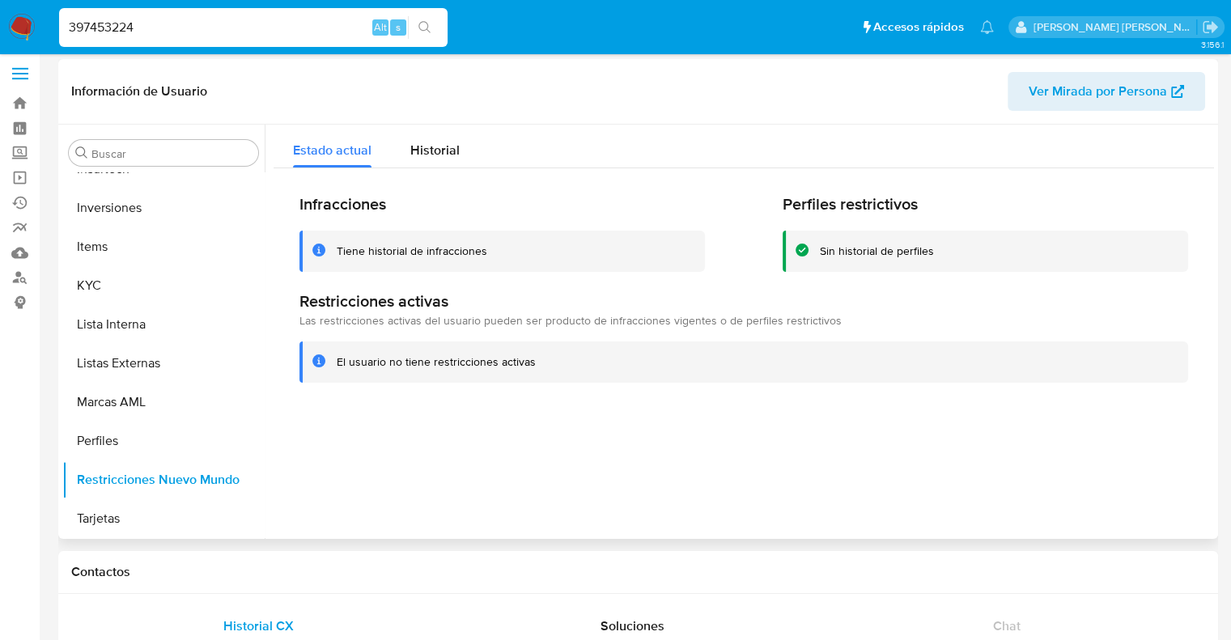
scroll to position [0, 0]
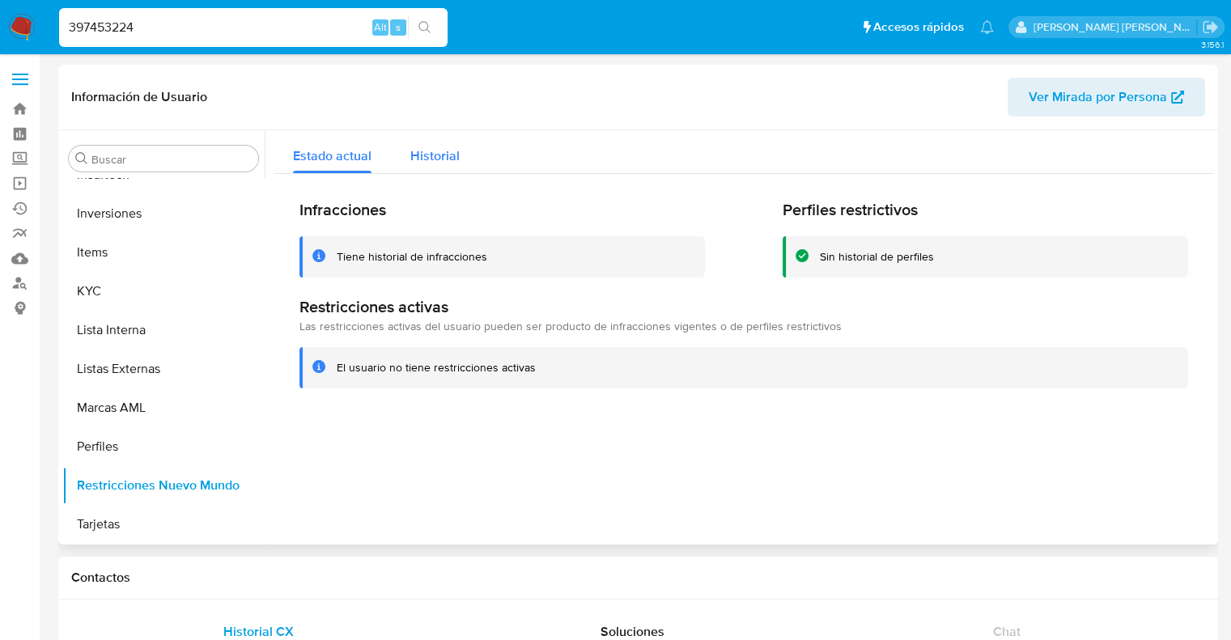
click at [427, 159] on span "Historial" at bounding box center [434, 155] width 49 height 19
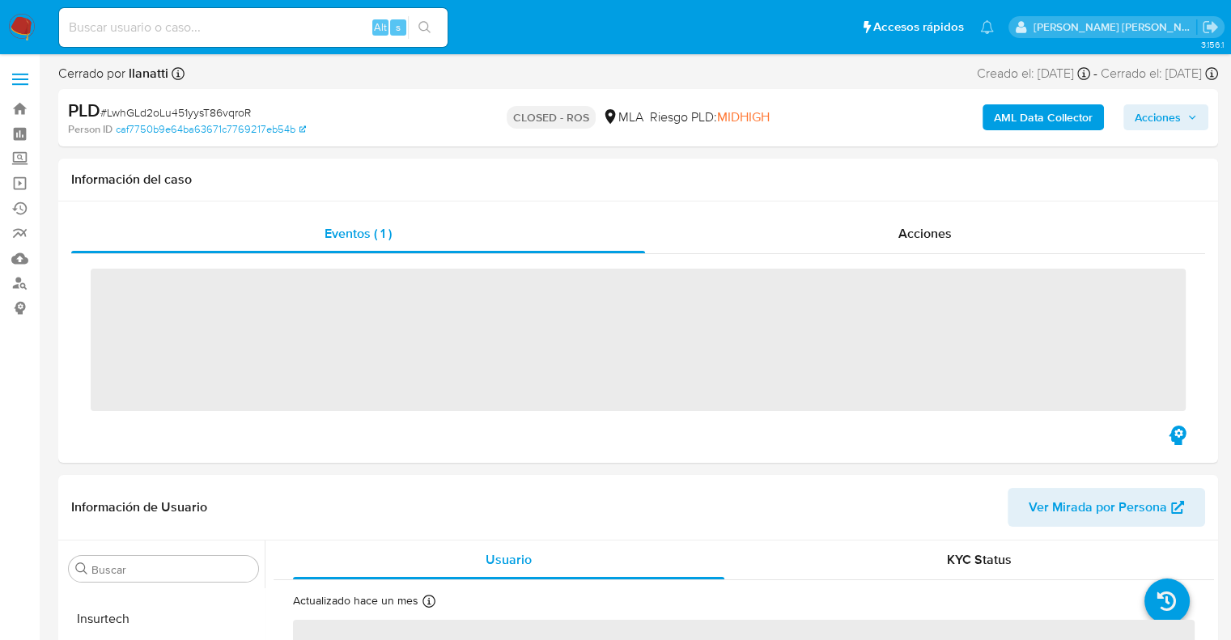
scroll to position [799, 0]
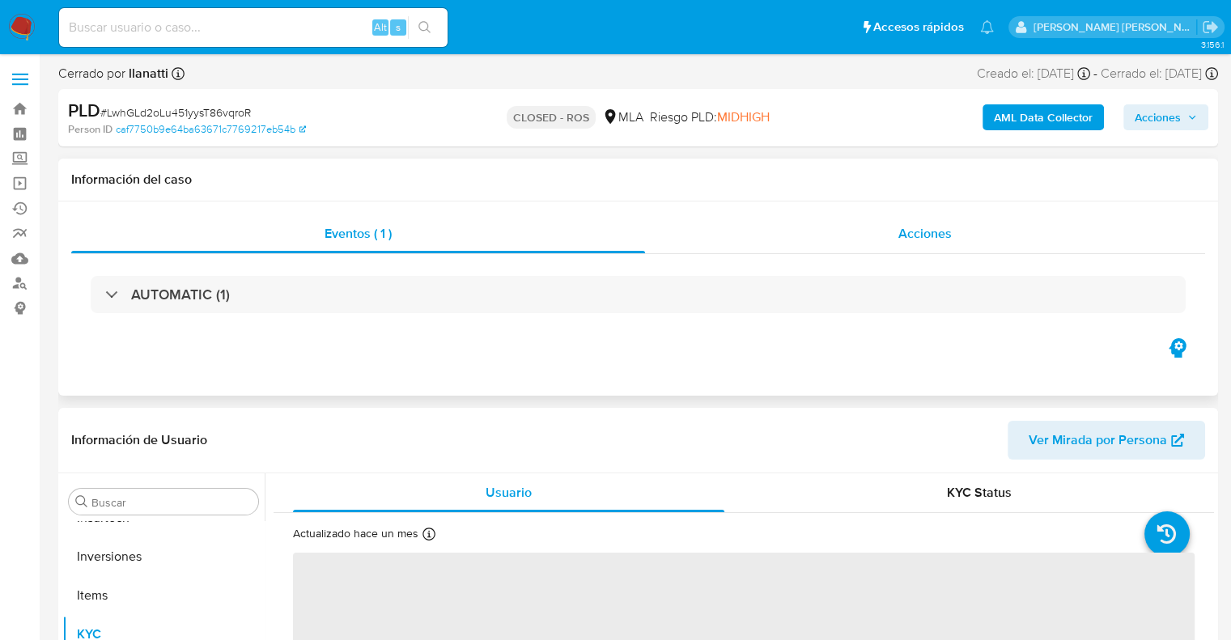
click at [939, 231] on span "Acciones" at bounding box center [924, 233] width 53 height 19
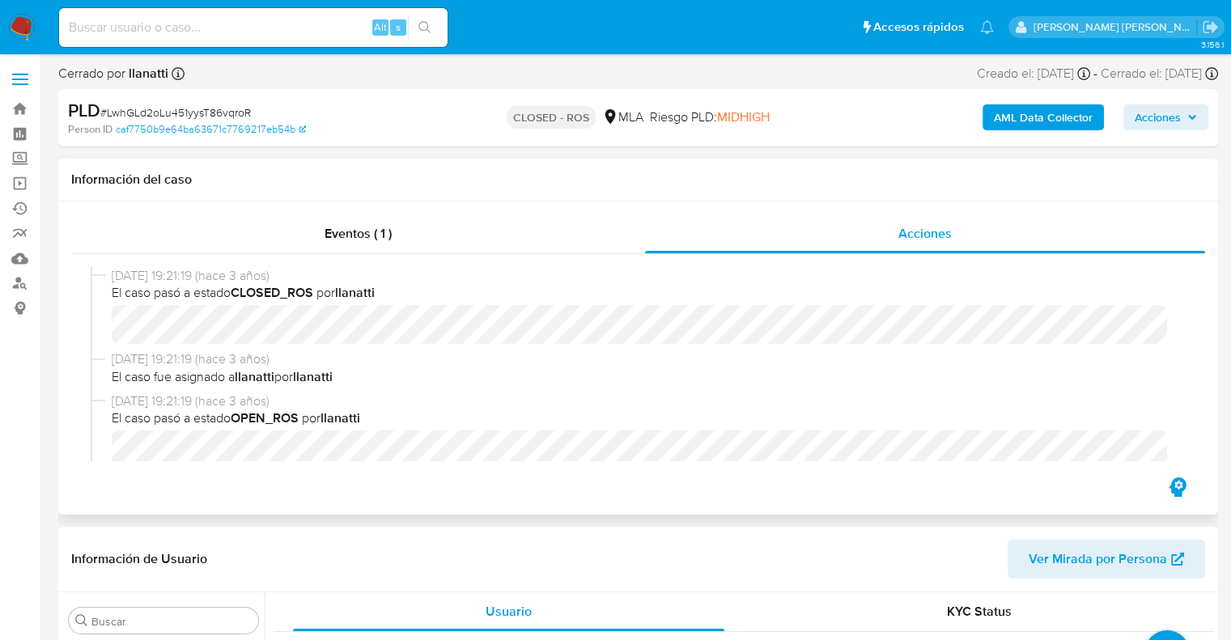
select select "10"
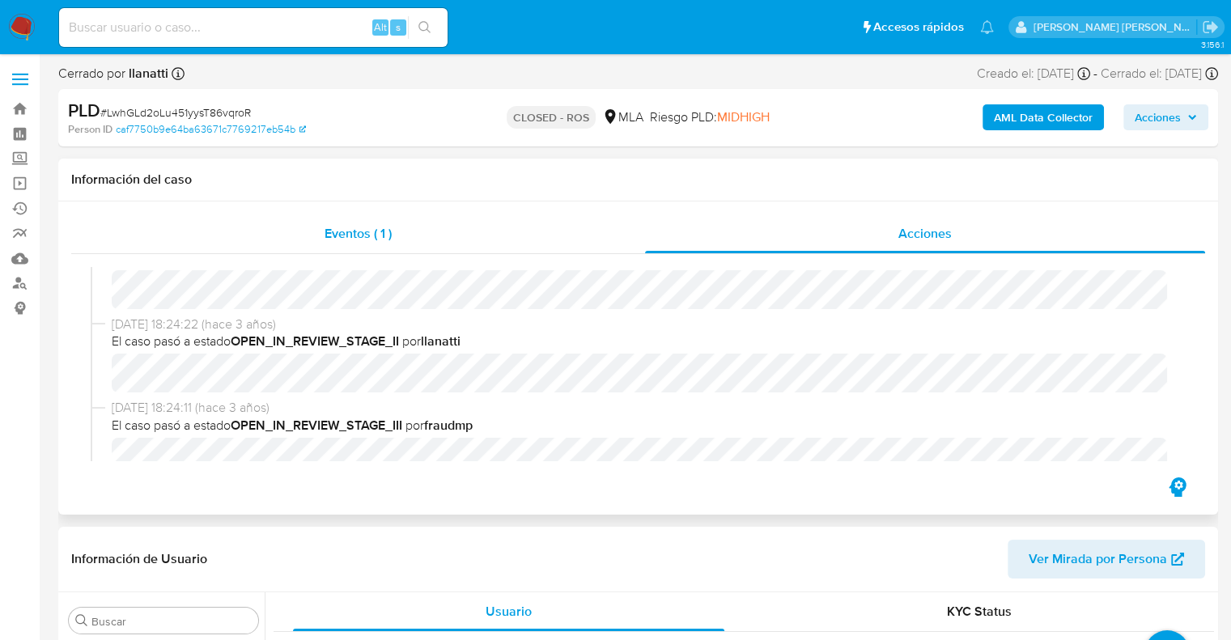
scroll to position [596, 0]
